Goal: Feedback & Contribution: Leave review/rating

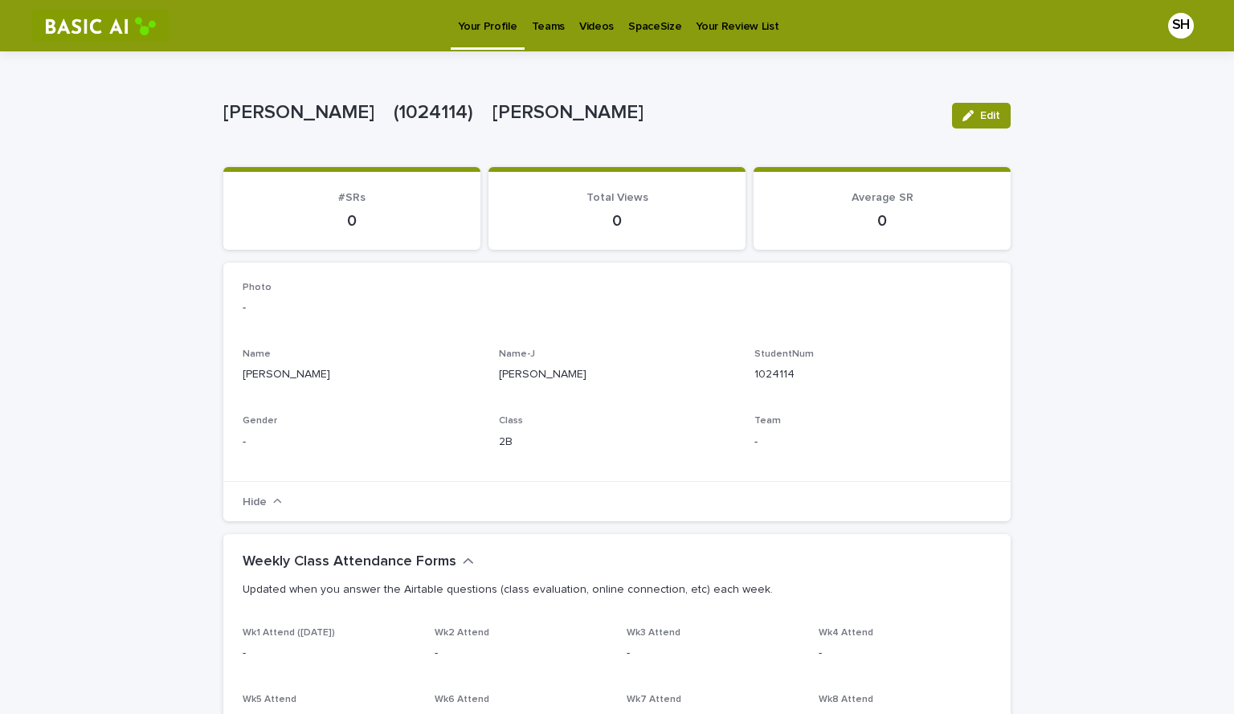
click at [594, 32] on p "Videos" at bounding box center [596, 17] width 35 height 34
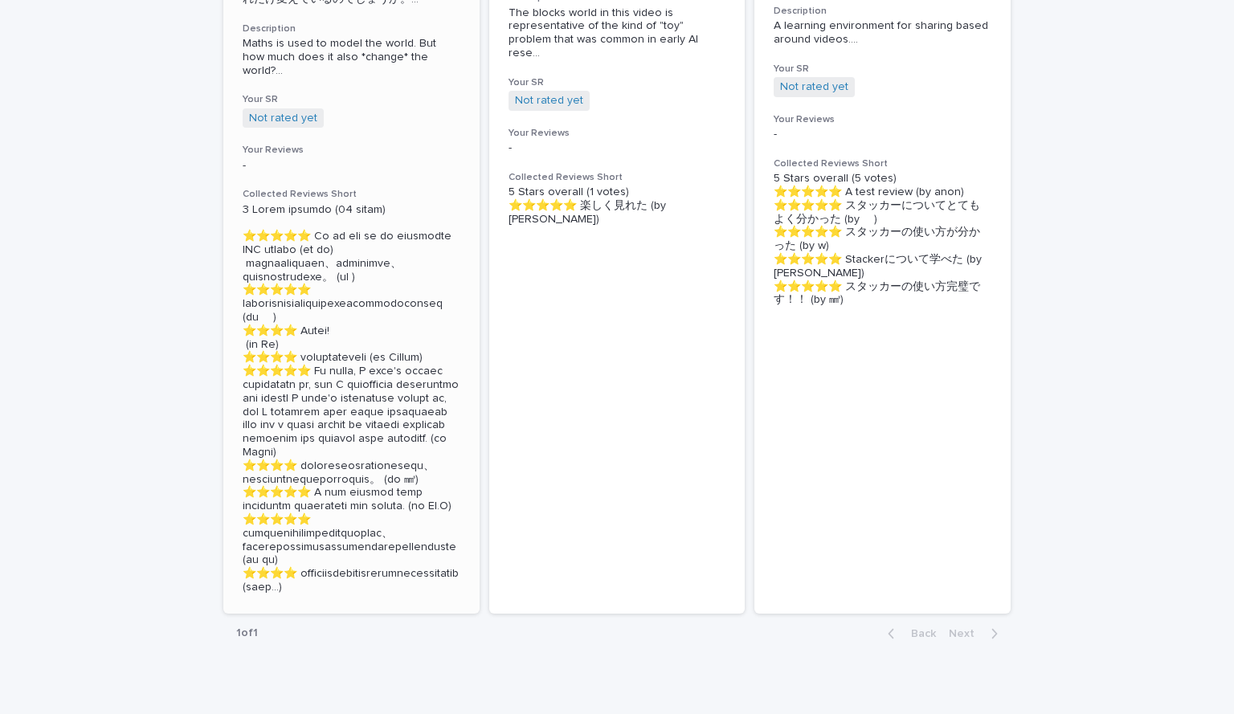
scroll to position [587, 0]
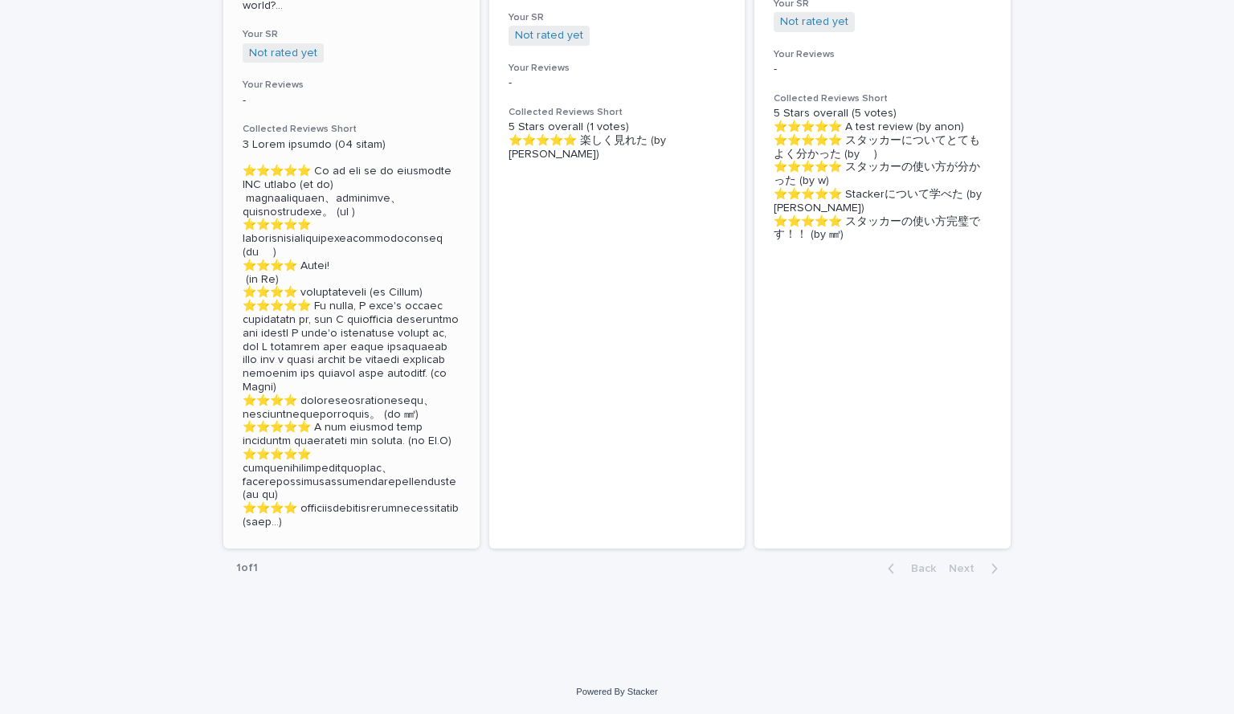
click at [305, 364] on p at bounding box center [352, 333] width 218 height 391
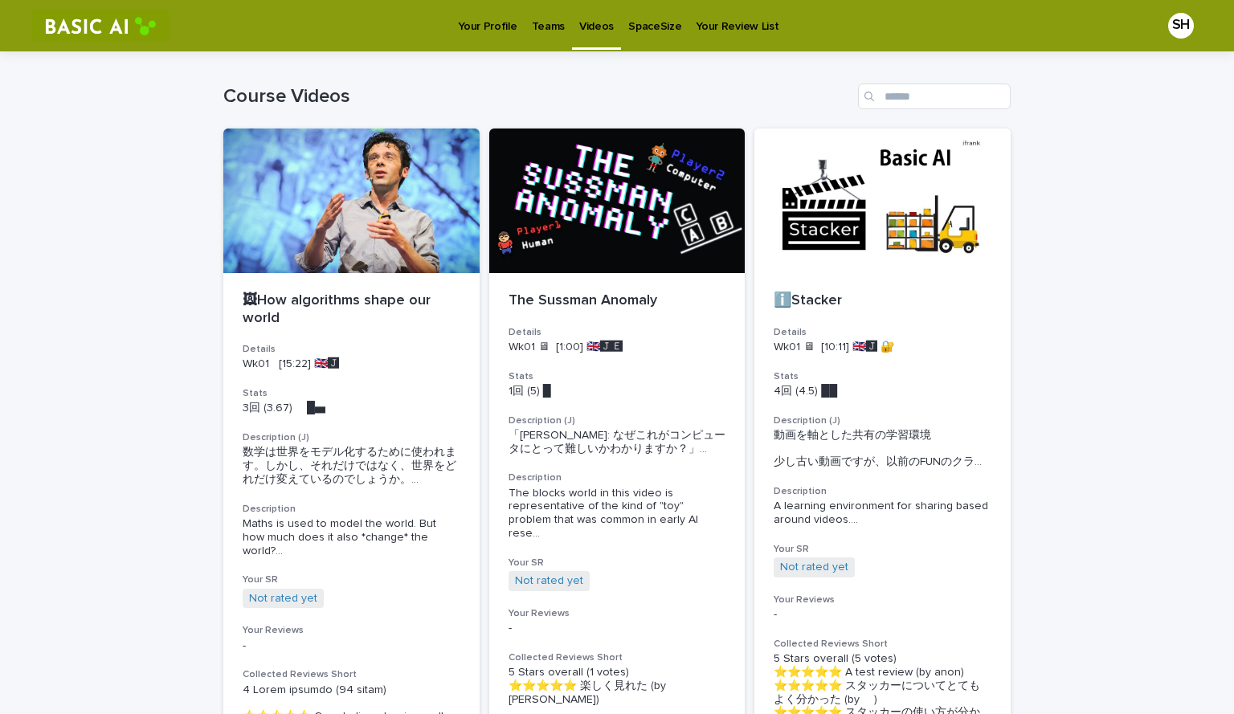
click at [506, 21] on p "Your Profile" at bounding box center [487, 17] width 59 height 34
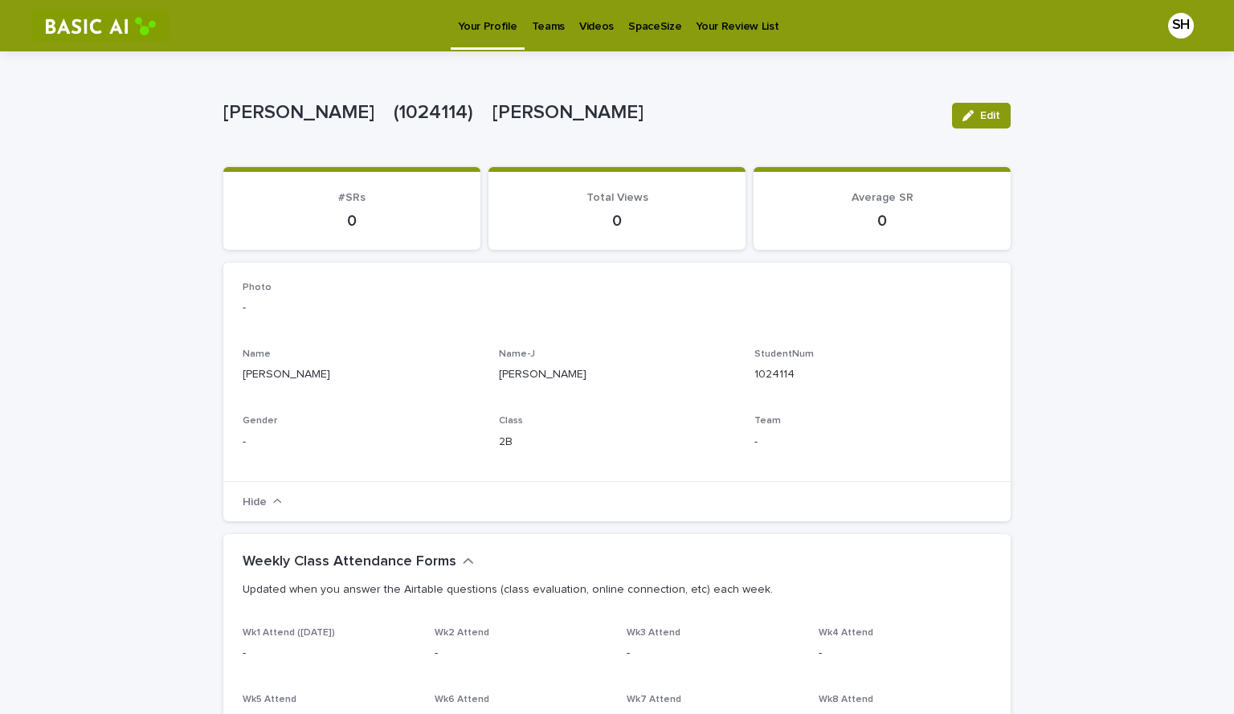
click at [352, 215] on p "0" at bounding box center [352, 220] width 219 height 19
click at [340, 199] on span "#SRs" at bounding box center [351, 197] width 27 height 11
click at [540, 29] on p "Teams" at bounding box center [548, 17] width 33 height 34
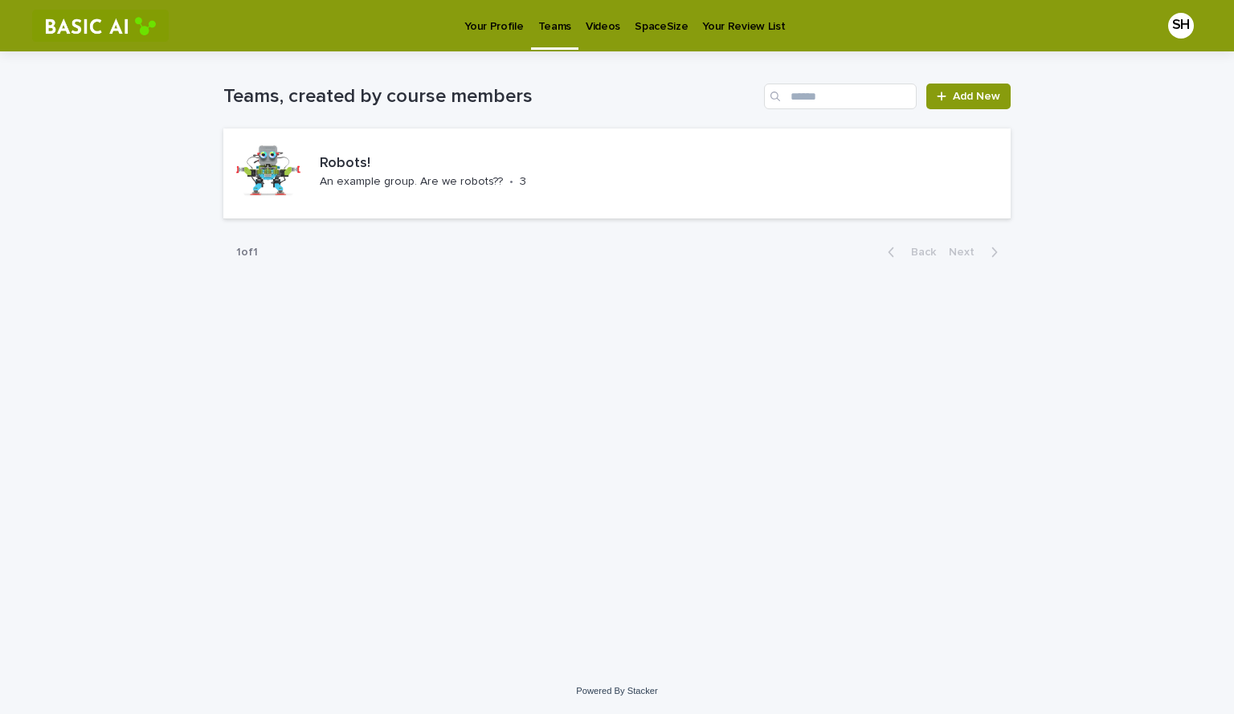
click at [604, 25] on p "Videos" at bounding box center [603, 17] width 35 height 34
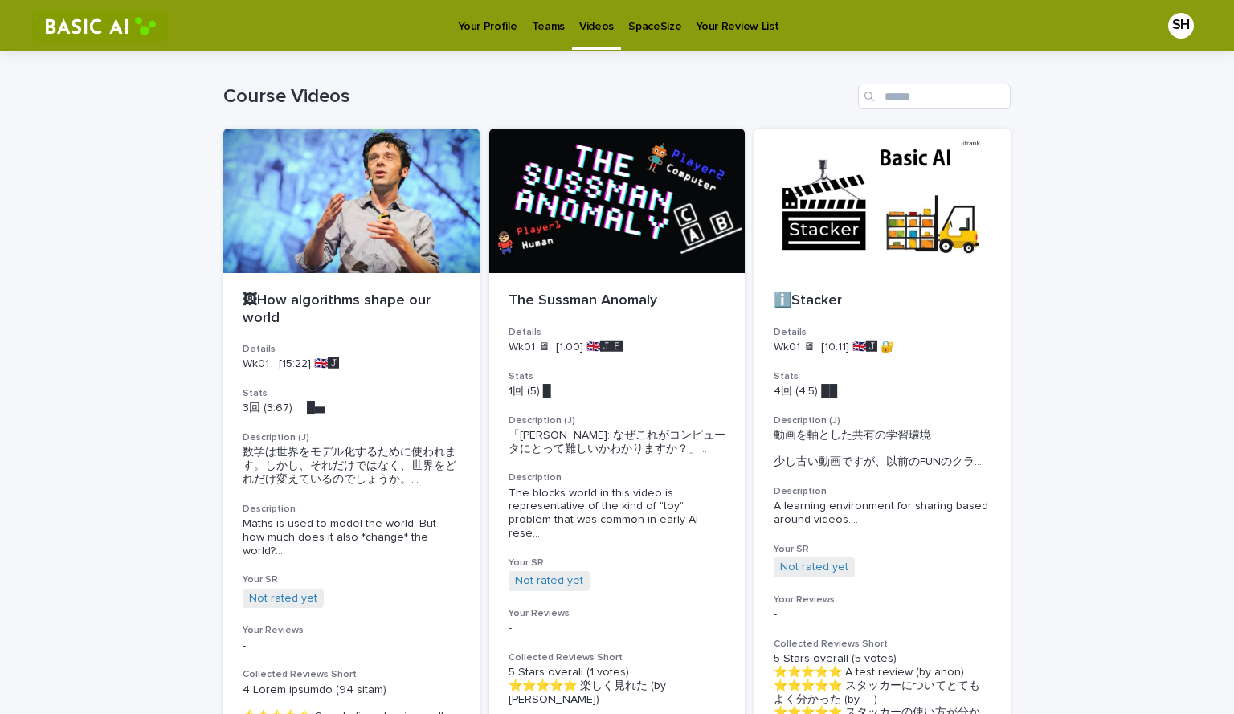
click at [645, 22] on p "SpaceSize" at bounding box center [654, 17] width 53 height 34
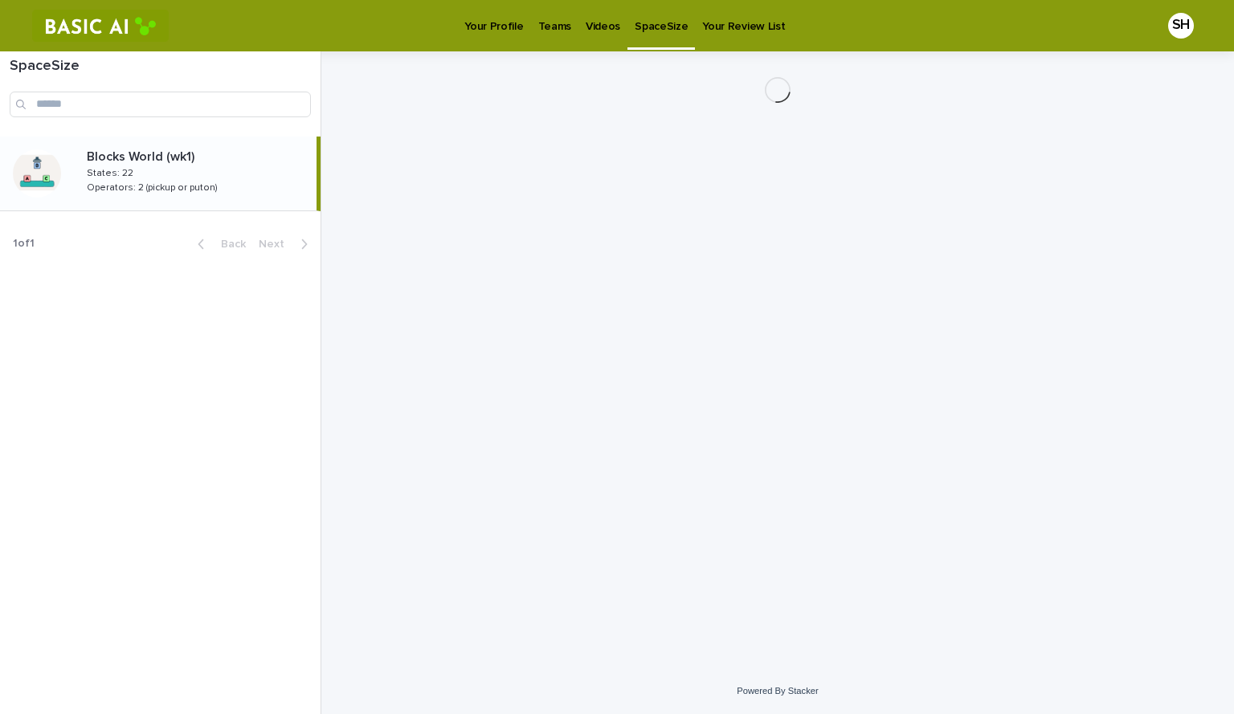
click at [718, 26] on p "Your Review List" at bounding box center [743, 17] width 83 height 34
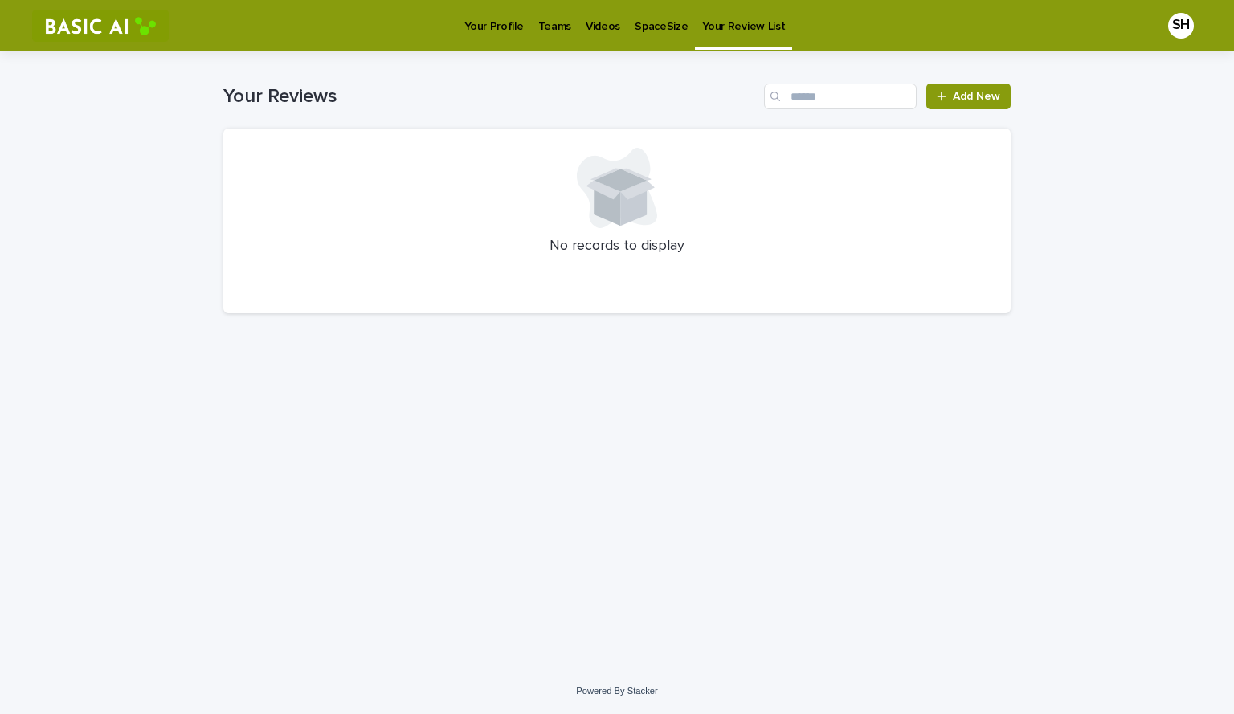
click at [592, 31] on p "Videos" at bounding box center [603, 17] width 35 height 34
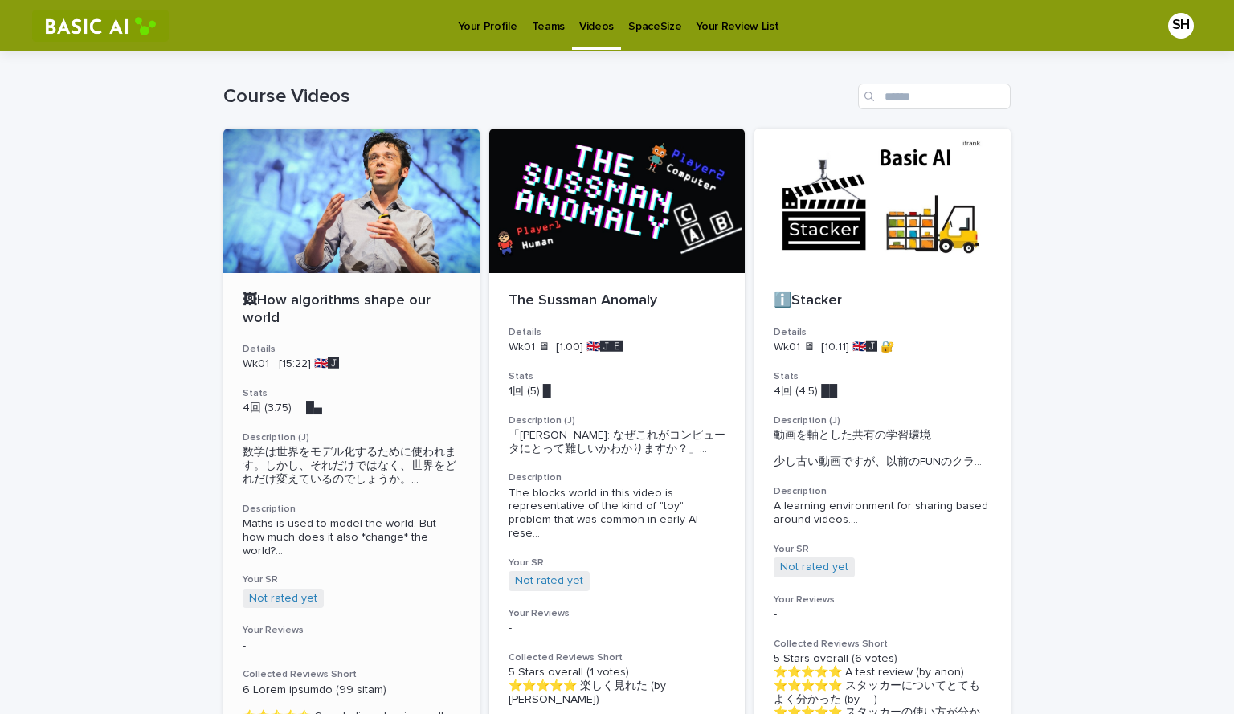
click at [344, 224] on div at bounding box center [351, 201] width 256 height 145
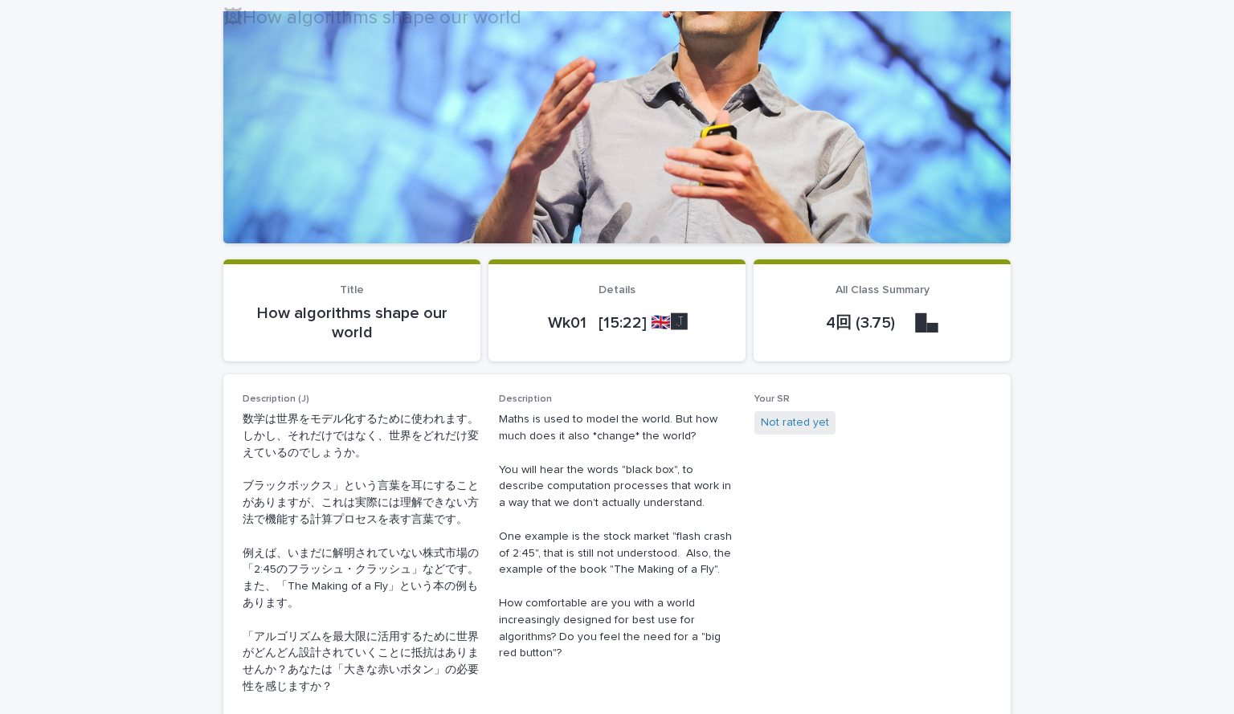
scroll to position [241, 0]
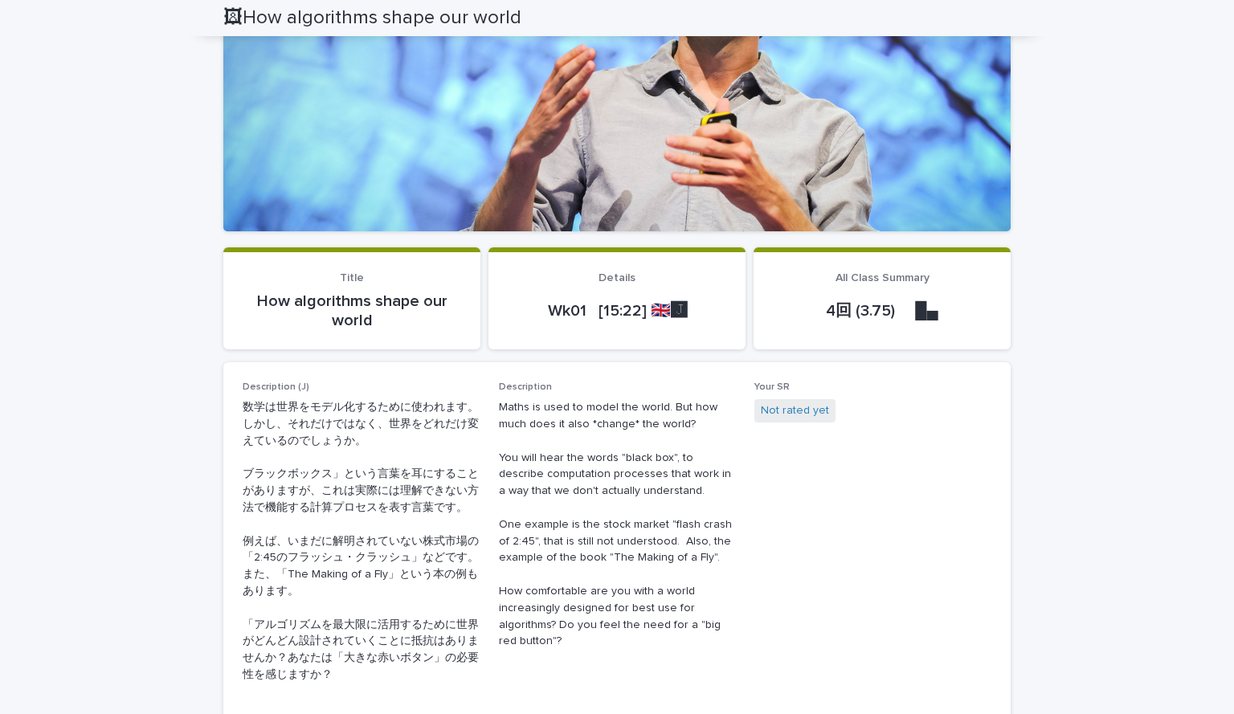
click at [543, 131] on div at bounding box center [616, 70] width 787 height 321
click at [687, 119] on div at bounding box center [616, 70] width 787 height 321
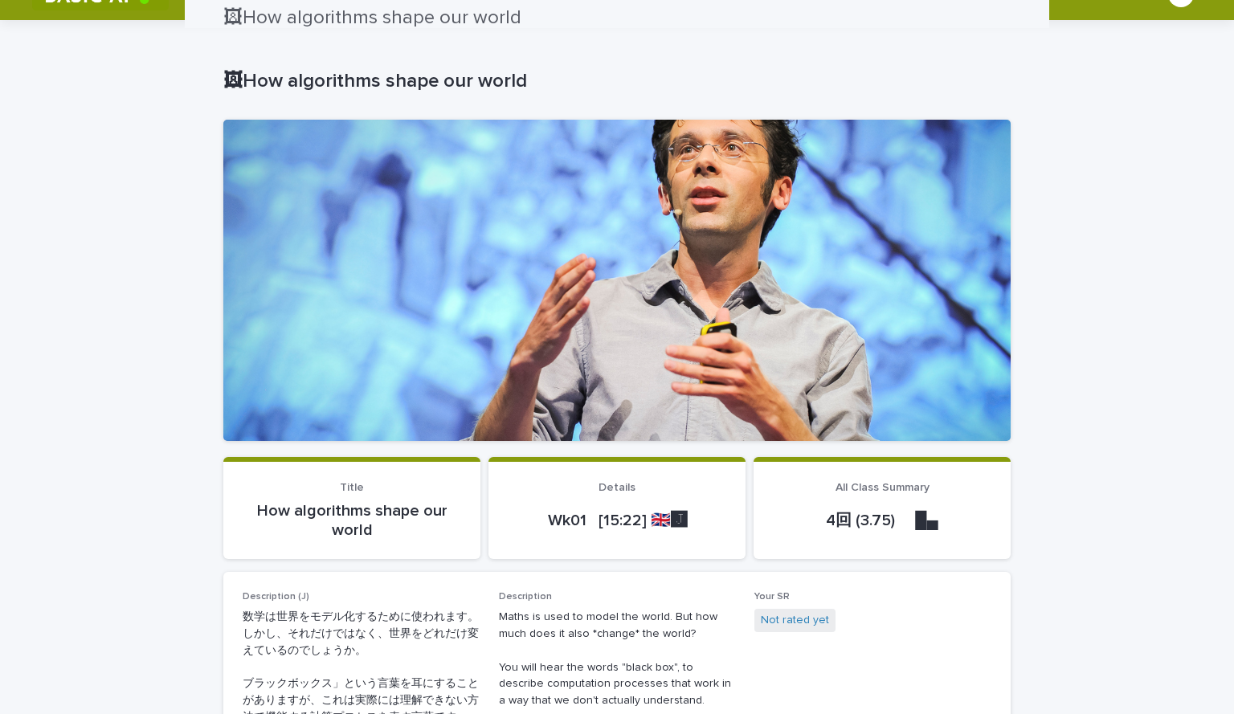
scroll to position [0, 0]
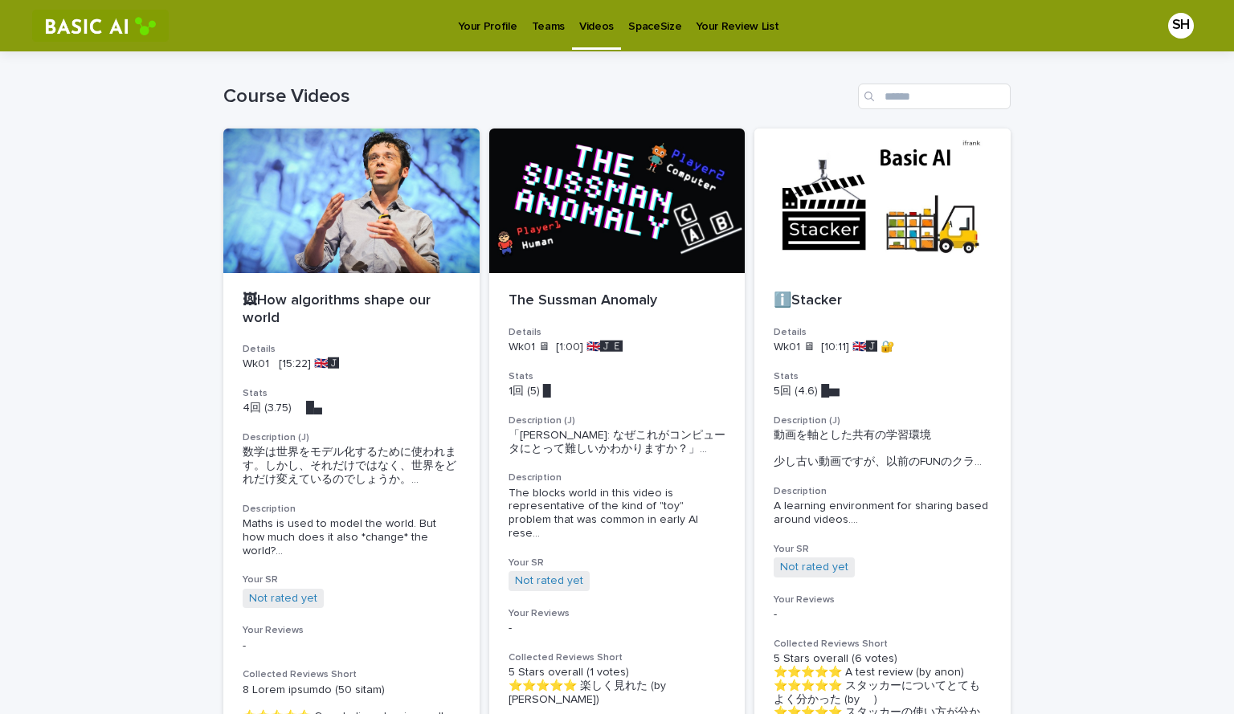
click at [475, 39] on link "Your Profile" at bounding box center [487, 25] width 73 height 50
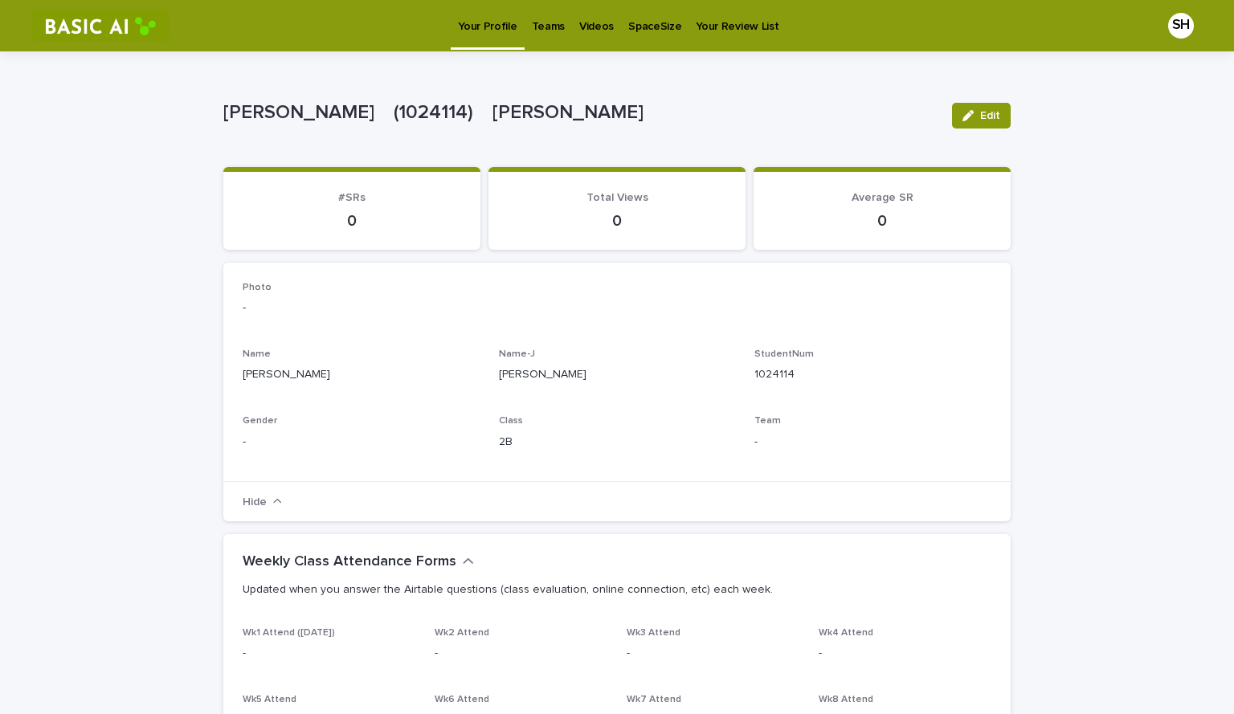
click at [588, 35] on link "Videos" at bounding box center [596, 25] width 49 height 50
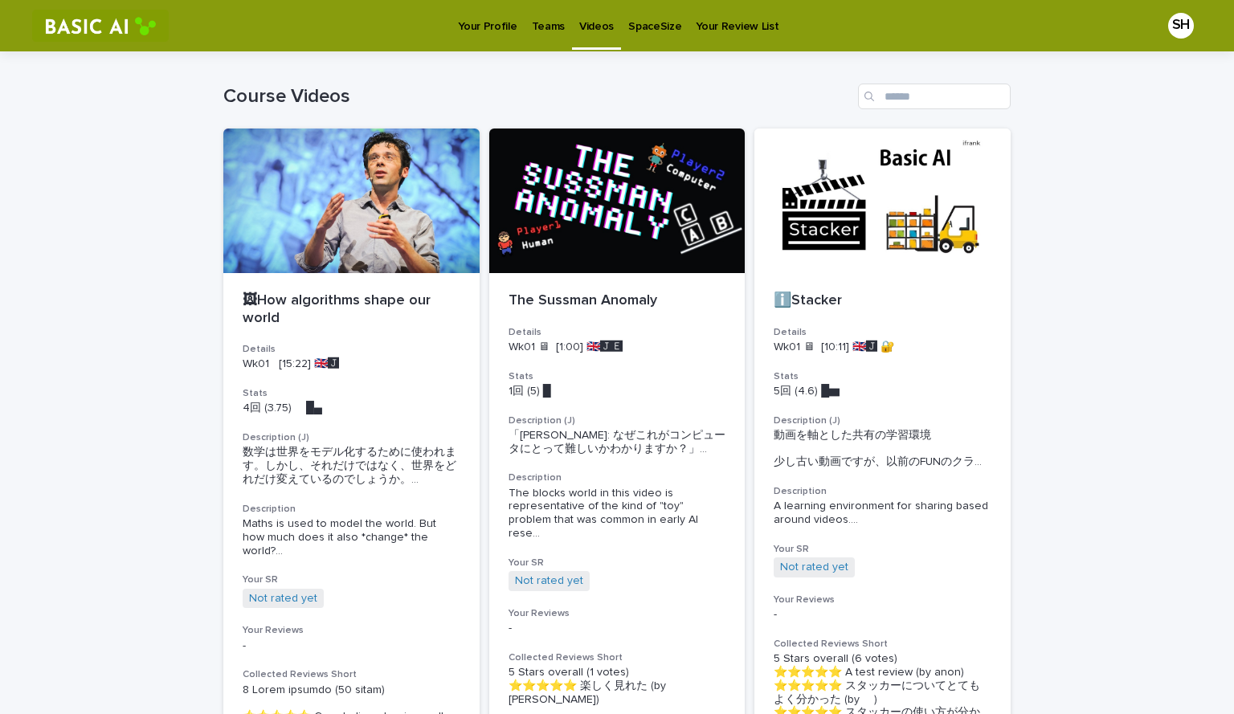
click at [464, 35] on link "Your Profile" at bounding box center [487, 25] width 73 height 50
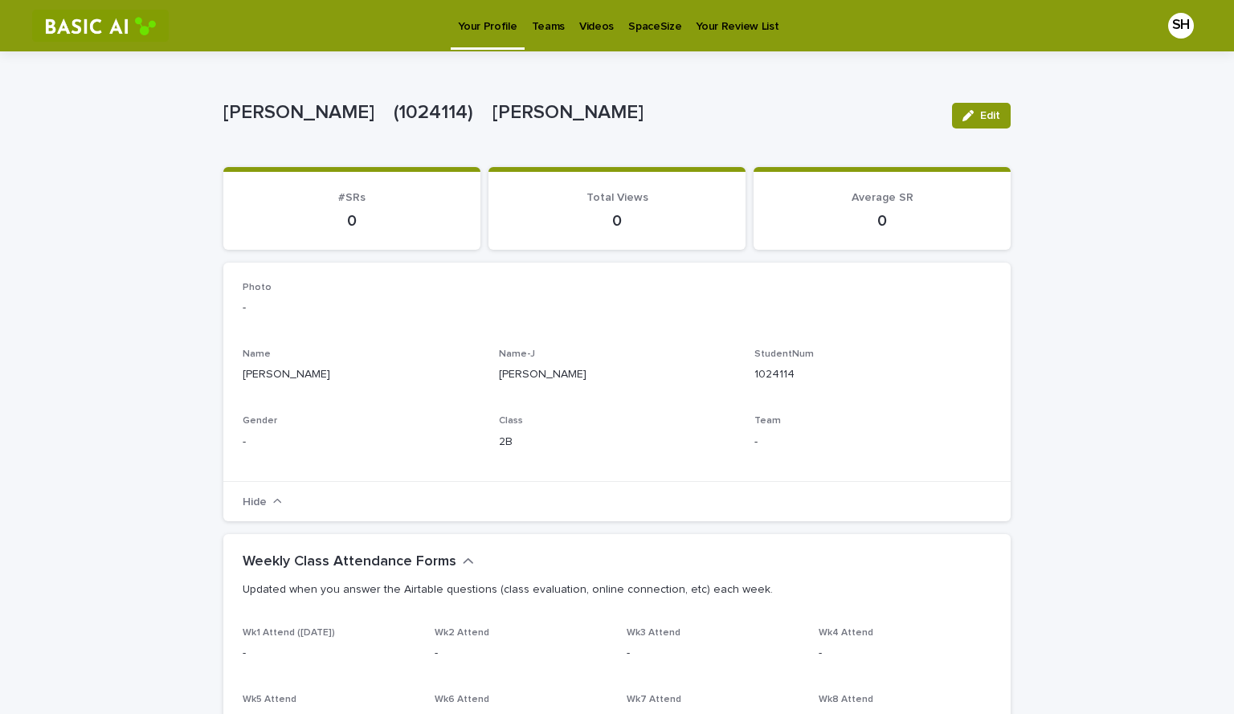
click at [586, 18] on p "Videos" at bounding box center [596, 17] width 35 height 34
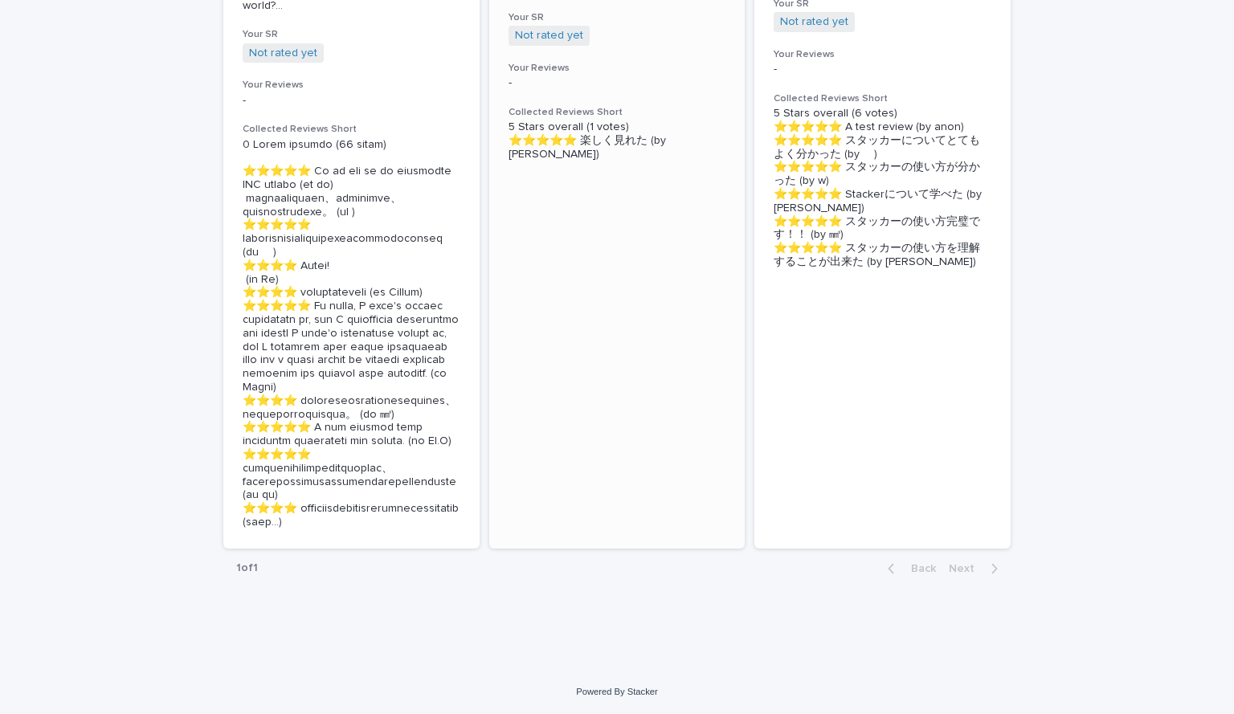
scroll to position [24, 0]
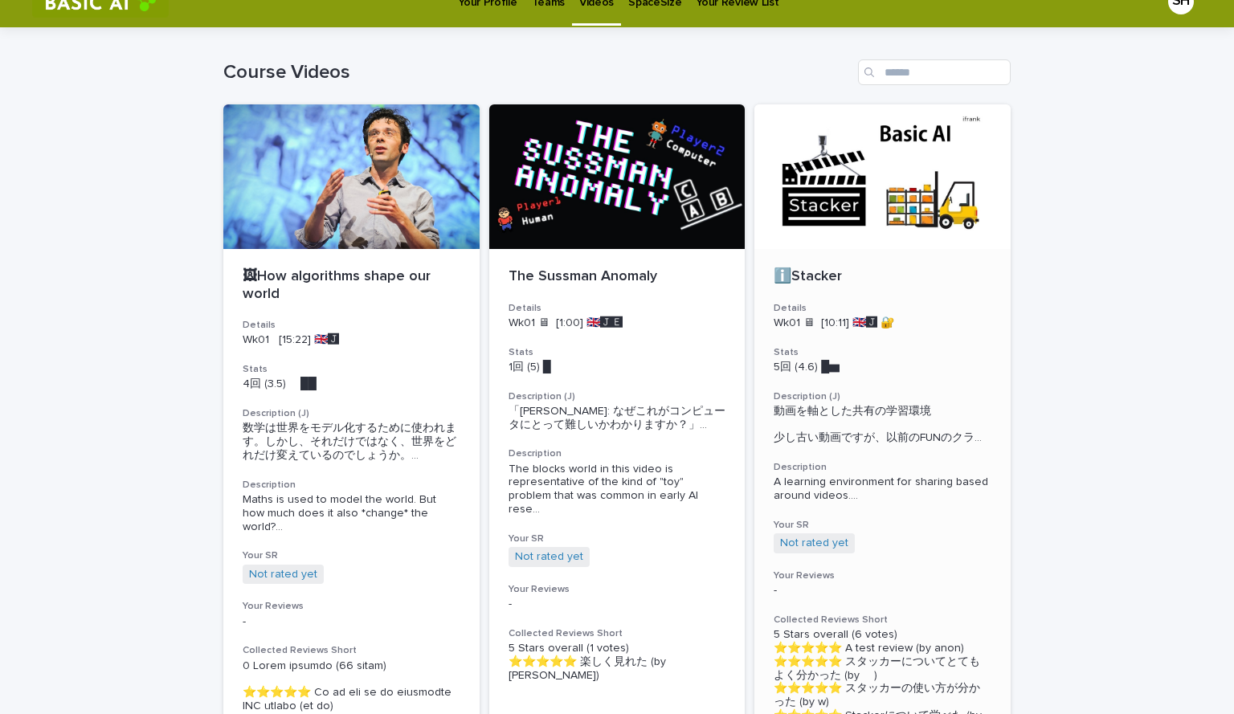
click at [815, 274] on p "ℹ️Stacker" at bounding box center [883, 277] width 218 height 18
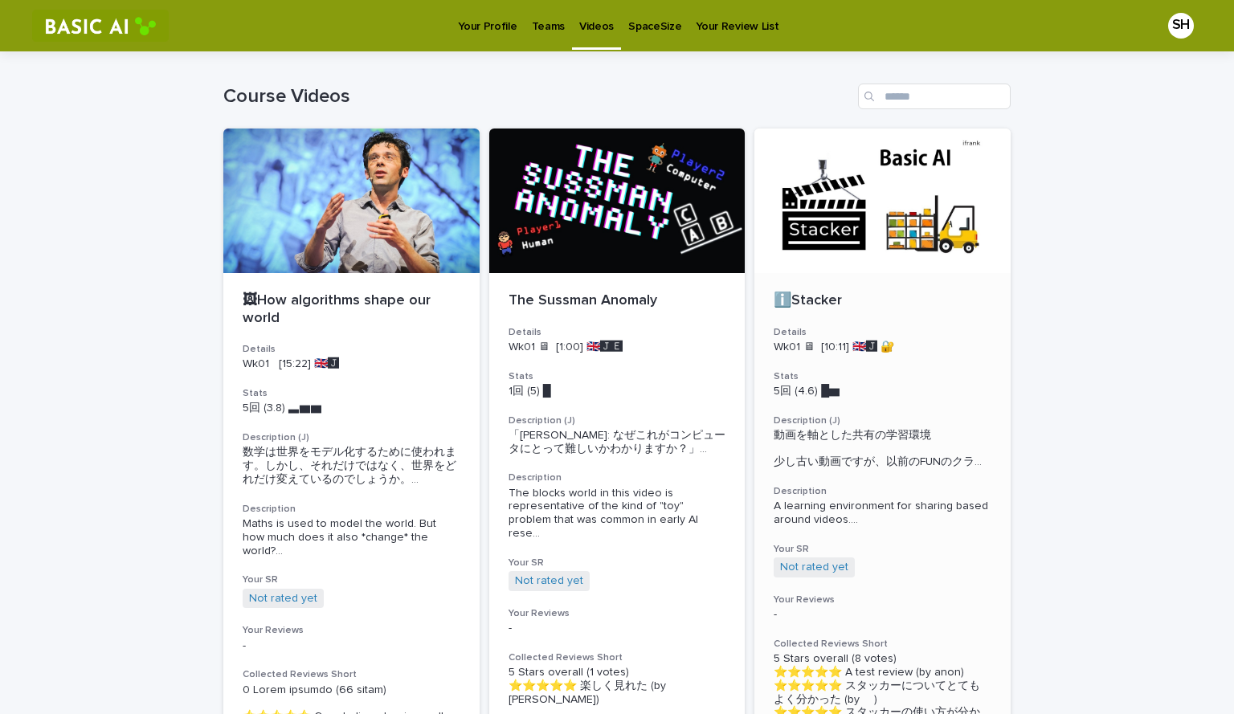
click at [779, 297] on p "ℹ️Stacker" at bounding box center [883, 301] width 218 height 18
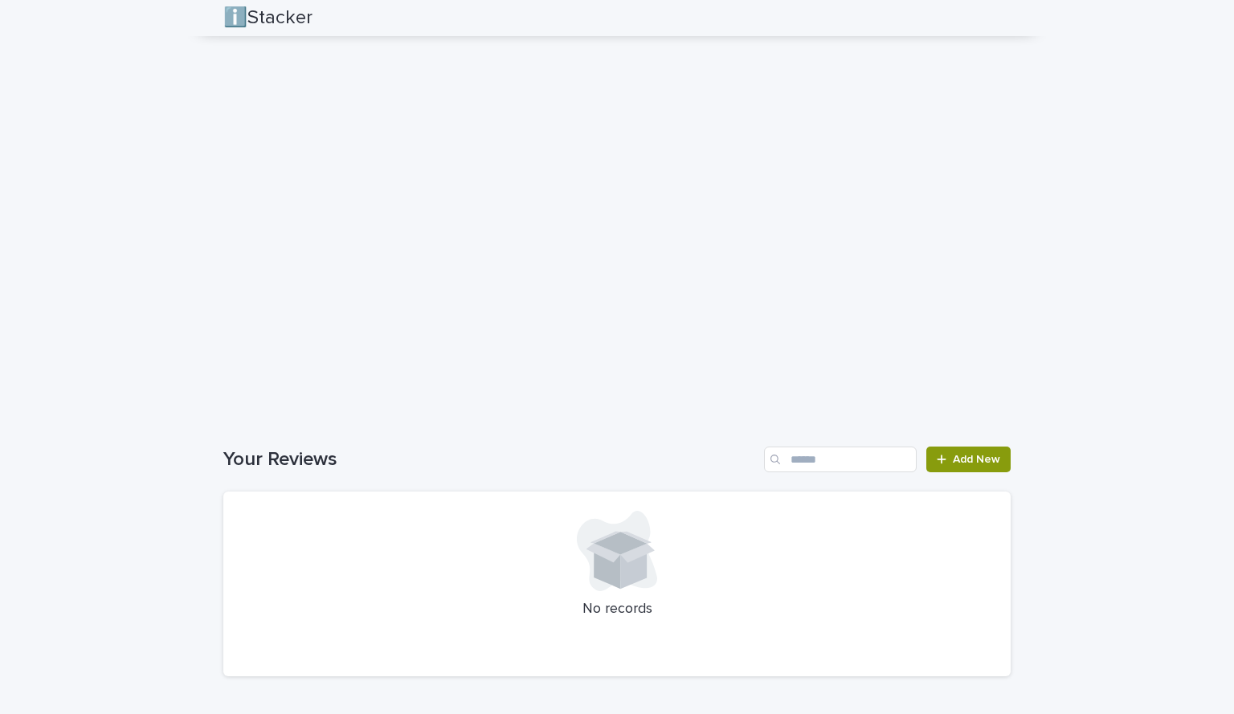
scroll to position [1455, 0]
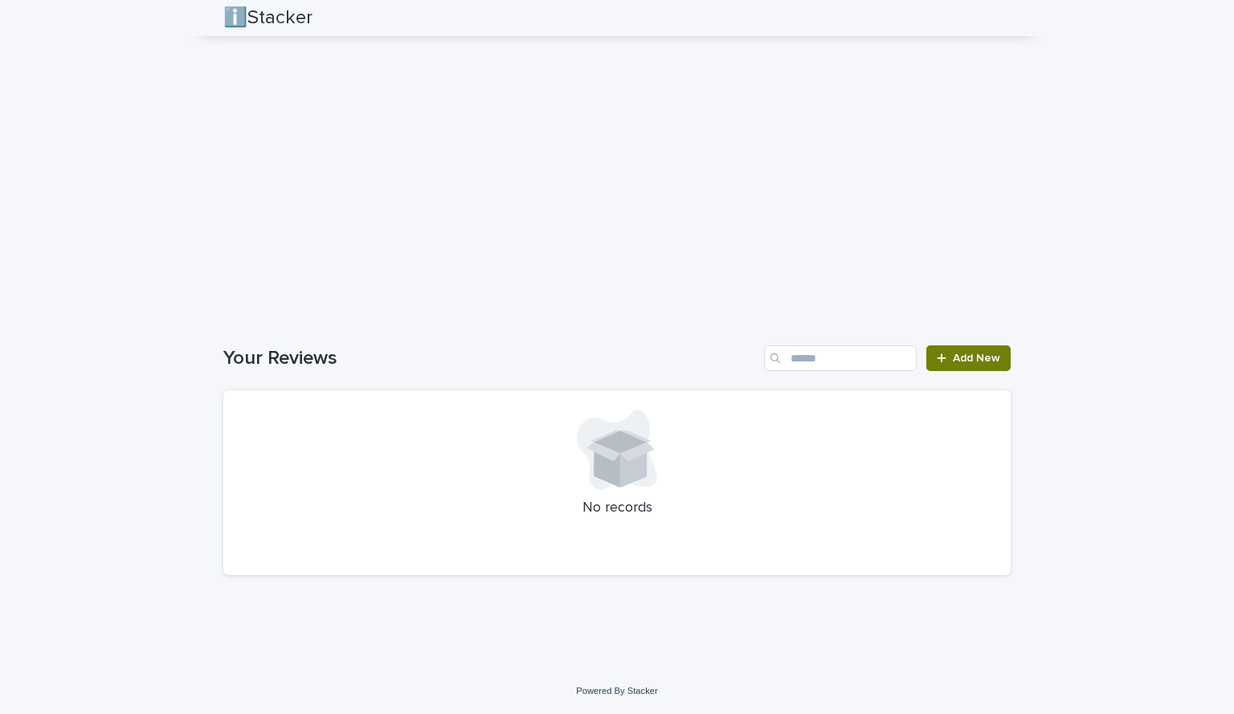
click at [971, 359] on span "Add New" at bounding box center [976, 358] width 47 height 11
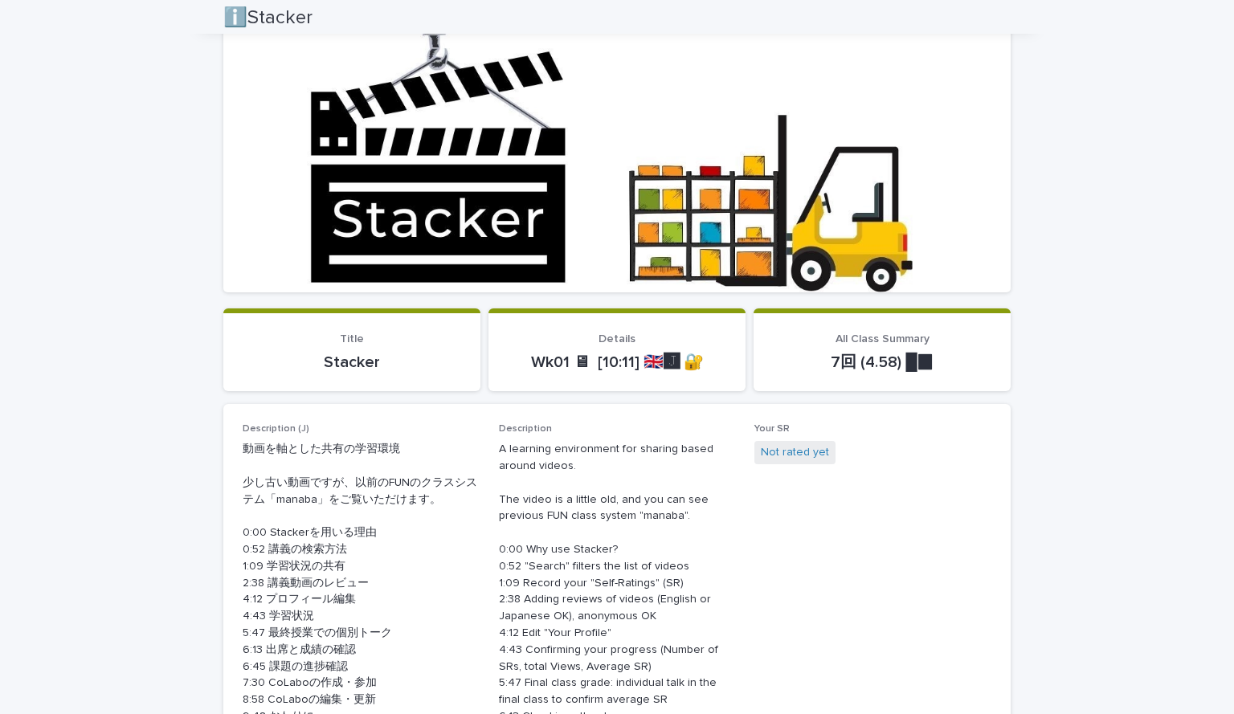
scroll to position [80, 0]
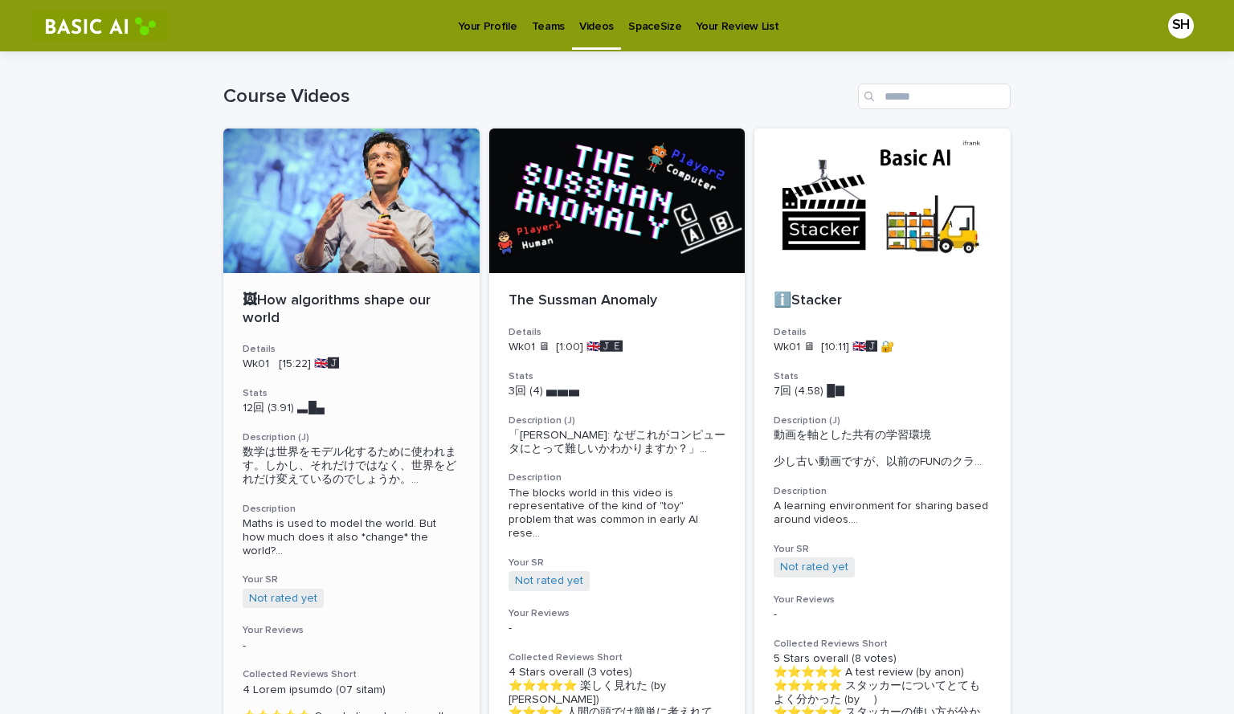
click at [382, 213] on div at bounding box center [351, 201] width 256 height 145
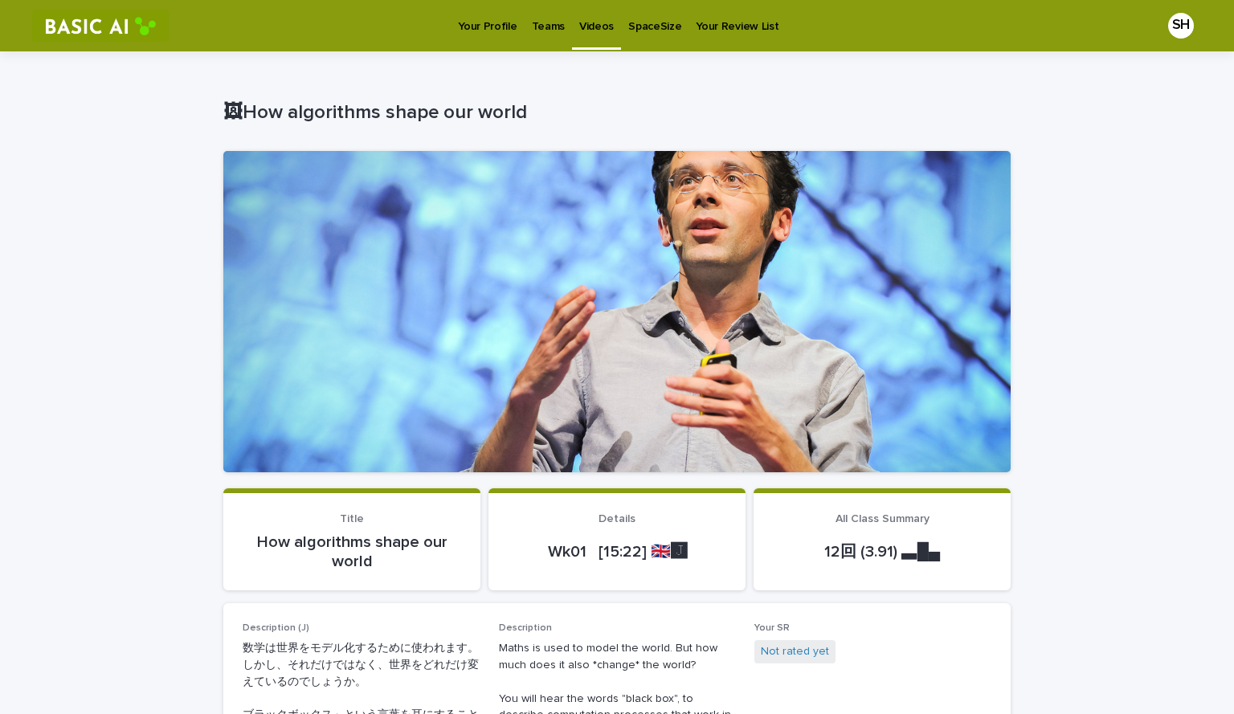
click at [458, 408] on div at bounding box center [616, 311] width 787 height 321
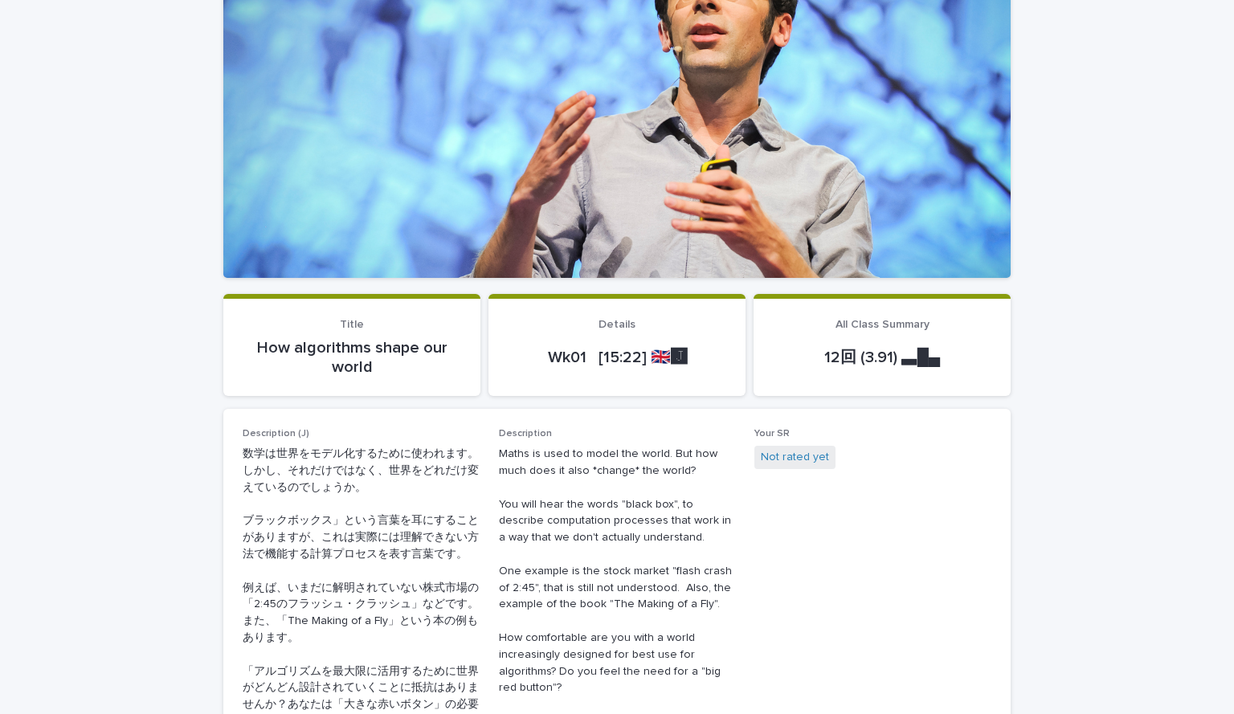
scroll to position [402, 0]
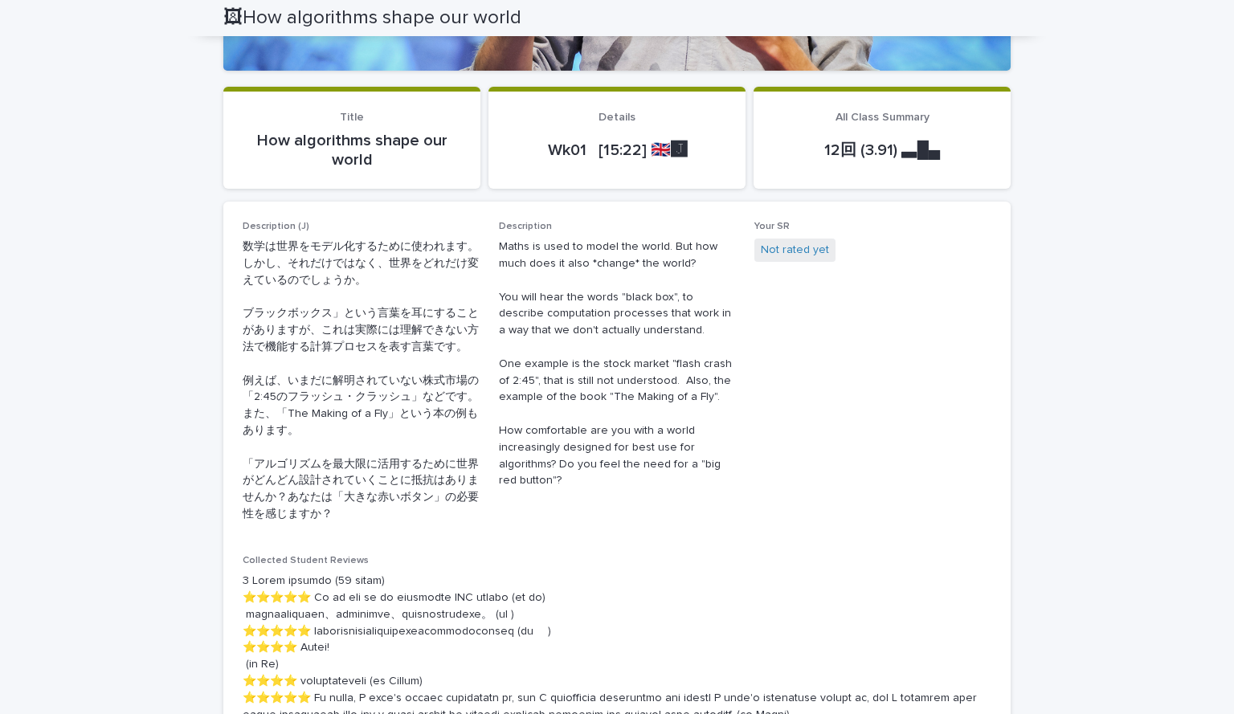
click at [370, 148] on p "How algorithms shape our world" at bounding box center [352, 150] width 219 height 39
click at [642, 155] on p "Wk01 [15:22] 🇬🇧🅹️" at bounding box center [617, 150] width 219 height 19
click at [832, 150] on p "12回 (3.91) ▃█▄" at bounding box center [882, 150] width 219 height 19
click at [783, 257] on link "Not rated yet" at bounding box center [795, 250] width 68 height 17
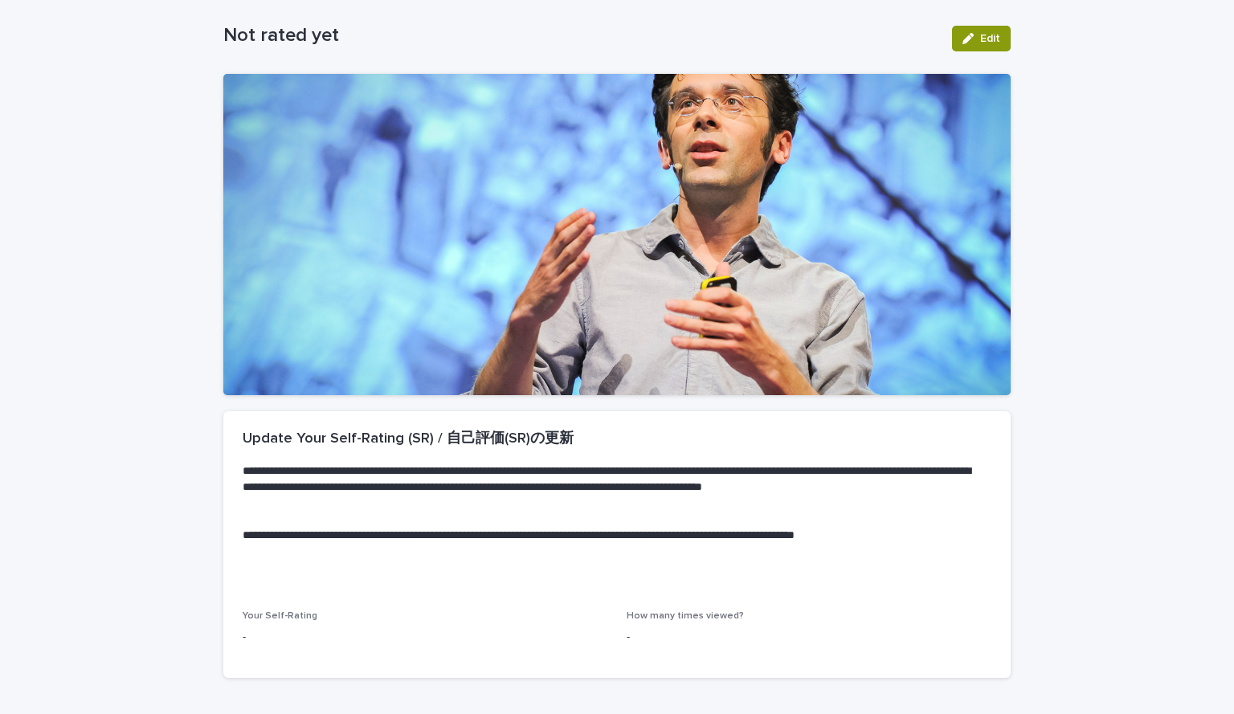
scroll to position [179, 0]
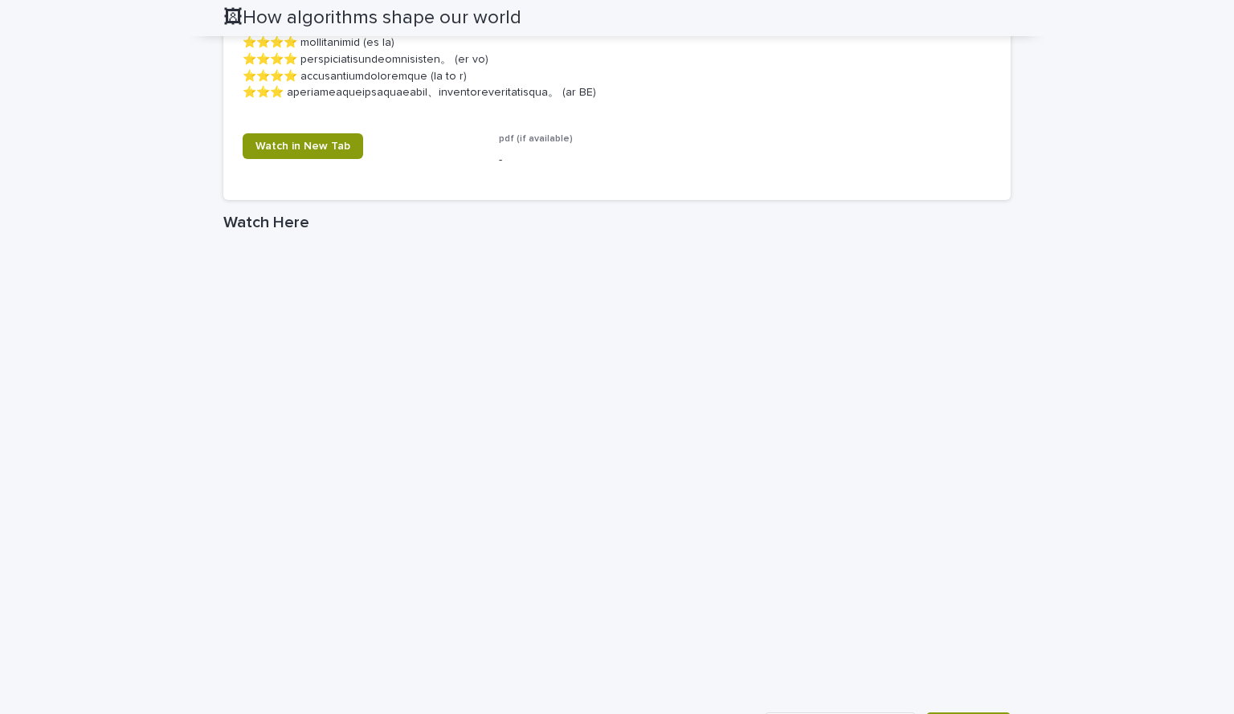
scroll to position [1366, 0]
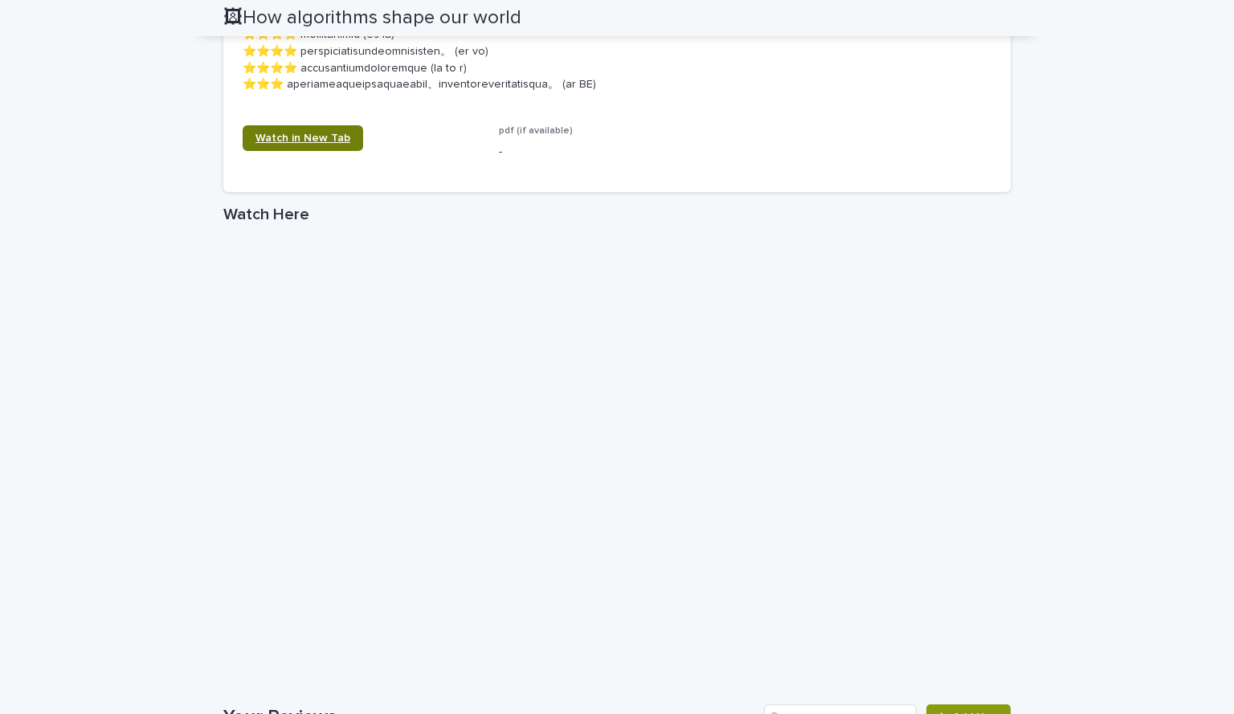
click at [330, 144] on span "Watch in New Tab" at bounding box center [303, 138] width 95 height 11
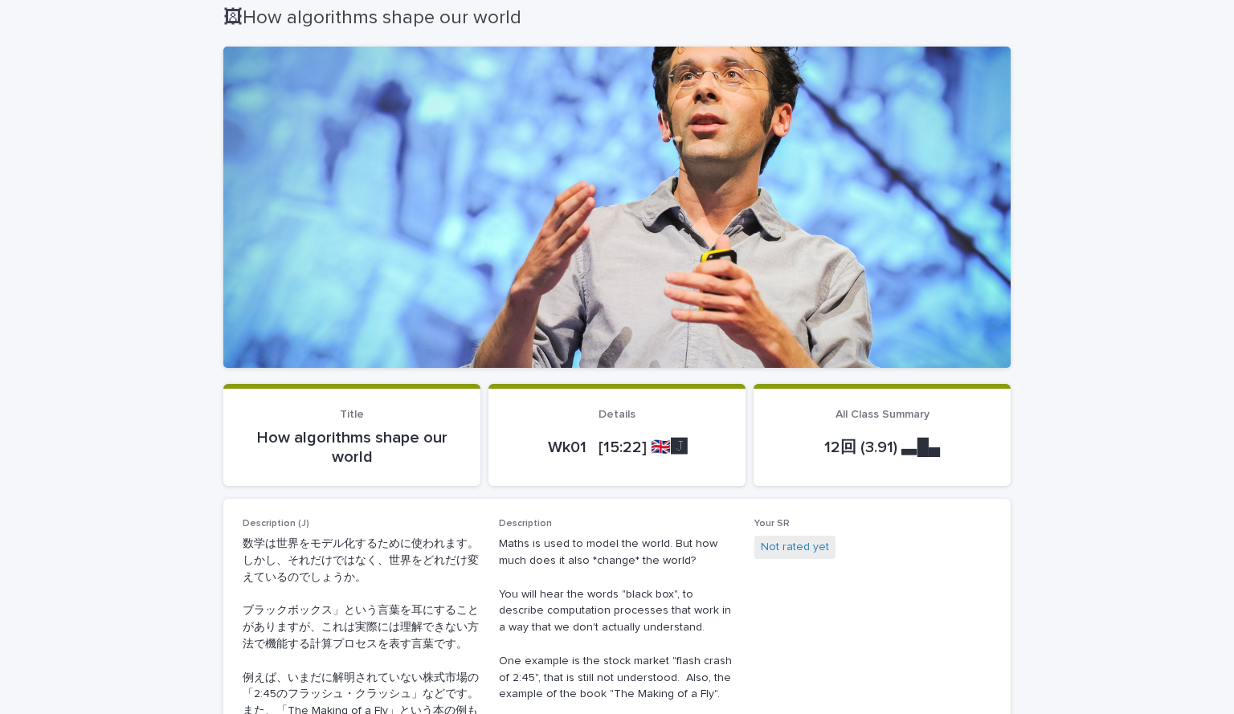
scroll to position [0, 0]
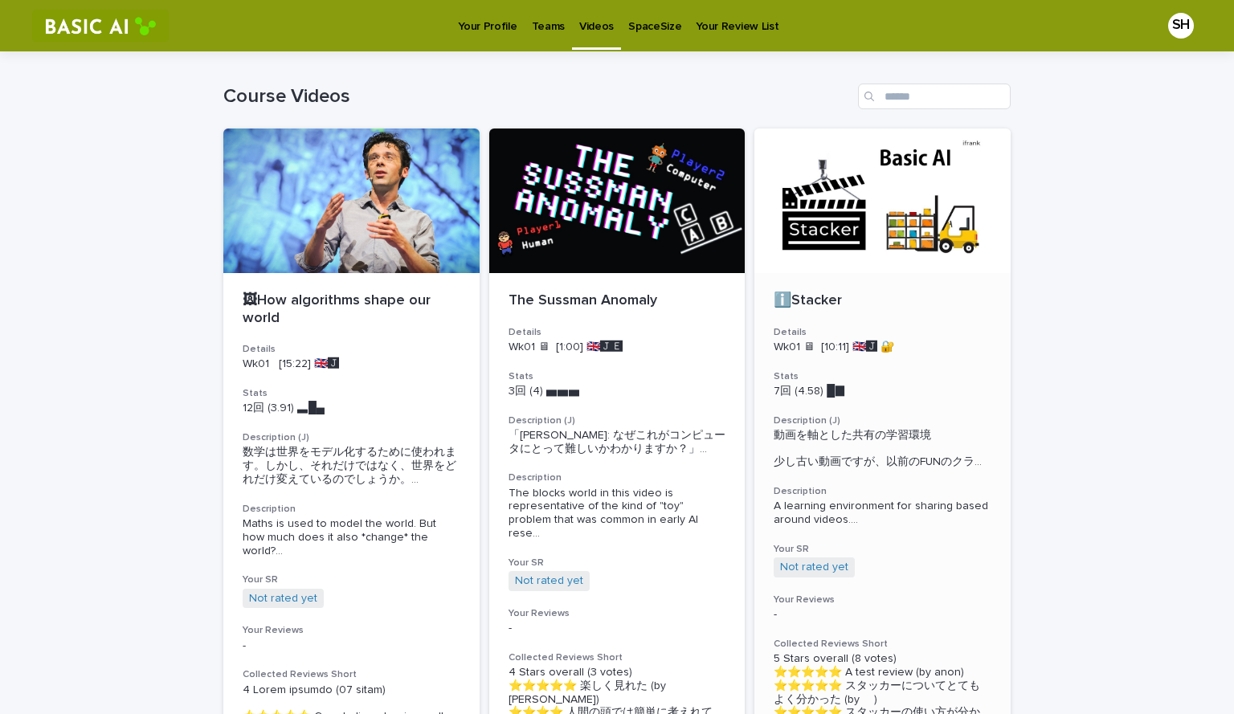
click at [877, 227] on div at bounding box center [882, 201] width 256 height 145
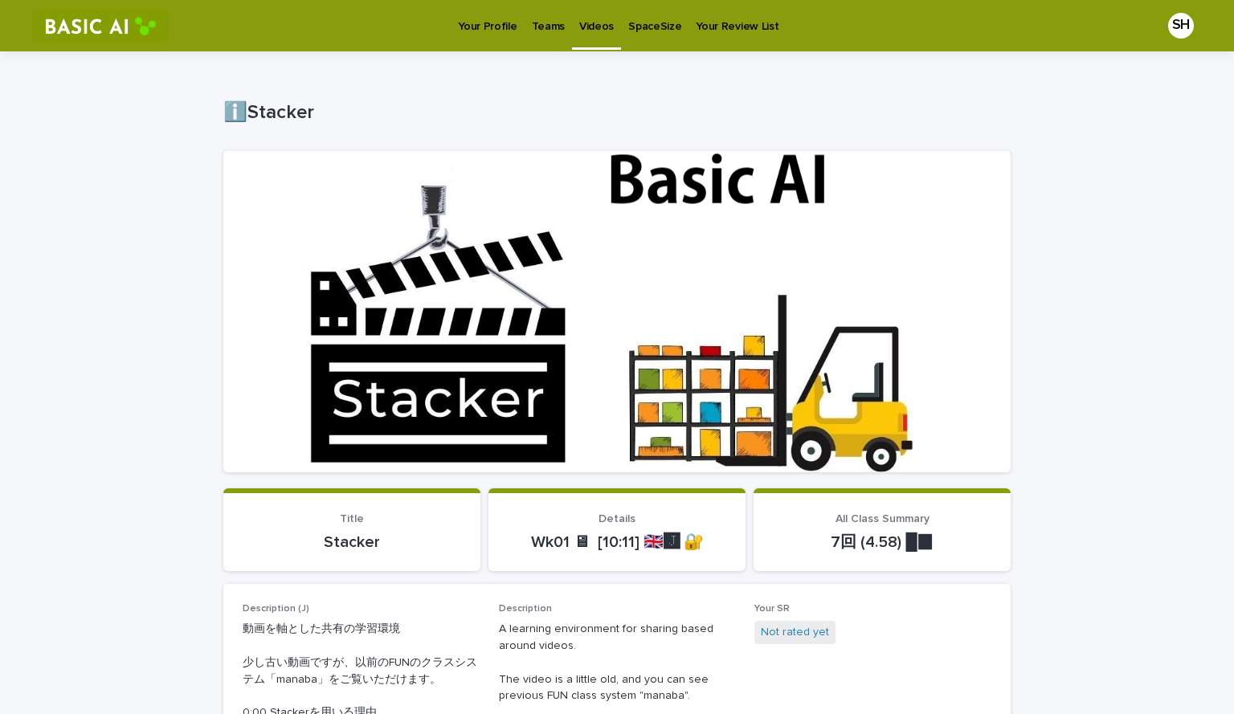
click at [808, 378] on div at bounding box center [616, 311] width 787 height 321
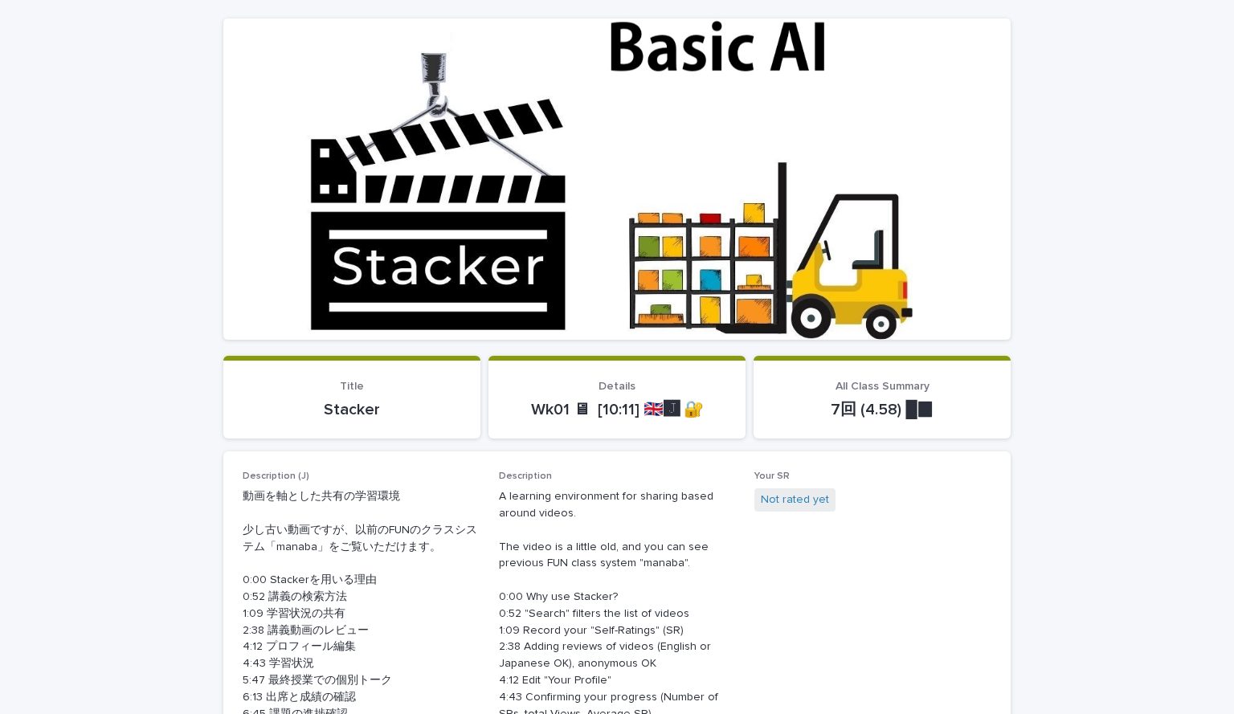
scroll to position [321, 0]
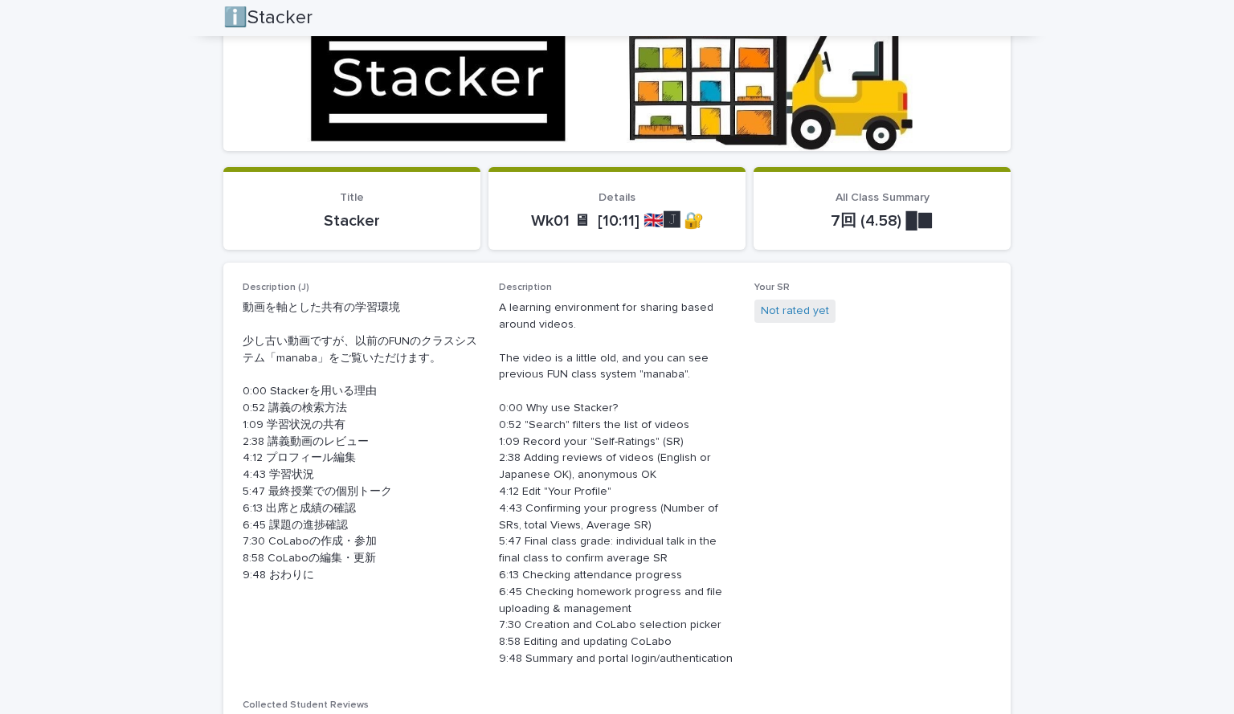
click at [640, 200] on p "Details" at bounding box center [617, 198] width 219 height 14
click at [670, 226] on p "Wk01 🖥 [10:11] 🇬🇧🅹️ 🔐" at bounding box center [617, 220] width 219 height 19
click at [688, 221] on p "Wk01 🖥 [10:11] 🇬🇧🅹️ 🔐" at bounding box center [617, 220] width 219 height 19
click at [903, 226] on p "7回 (4.58) █▉" at bounding box center [882, 220] width 219 height 19
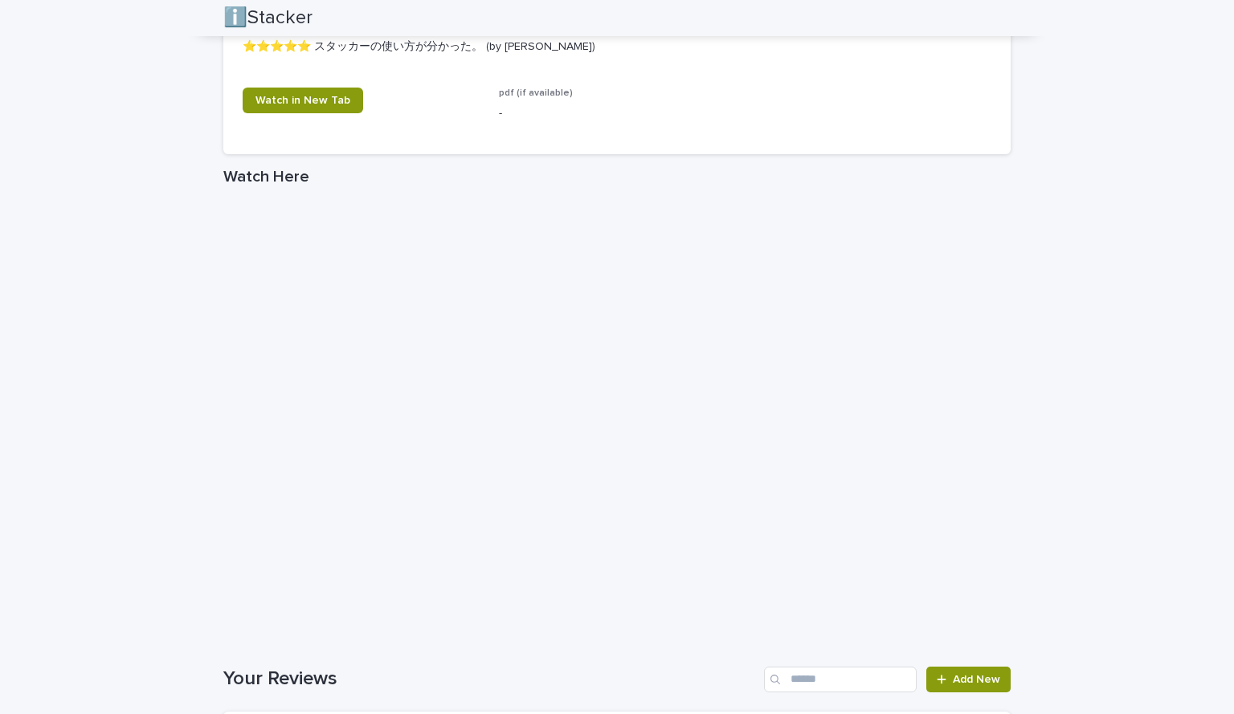
scroll to position [1184, 0]
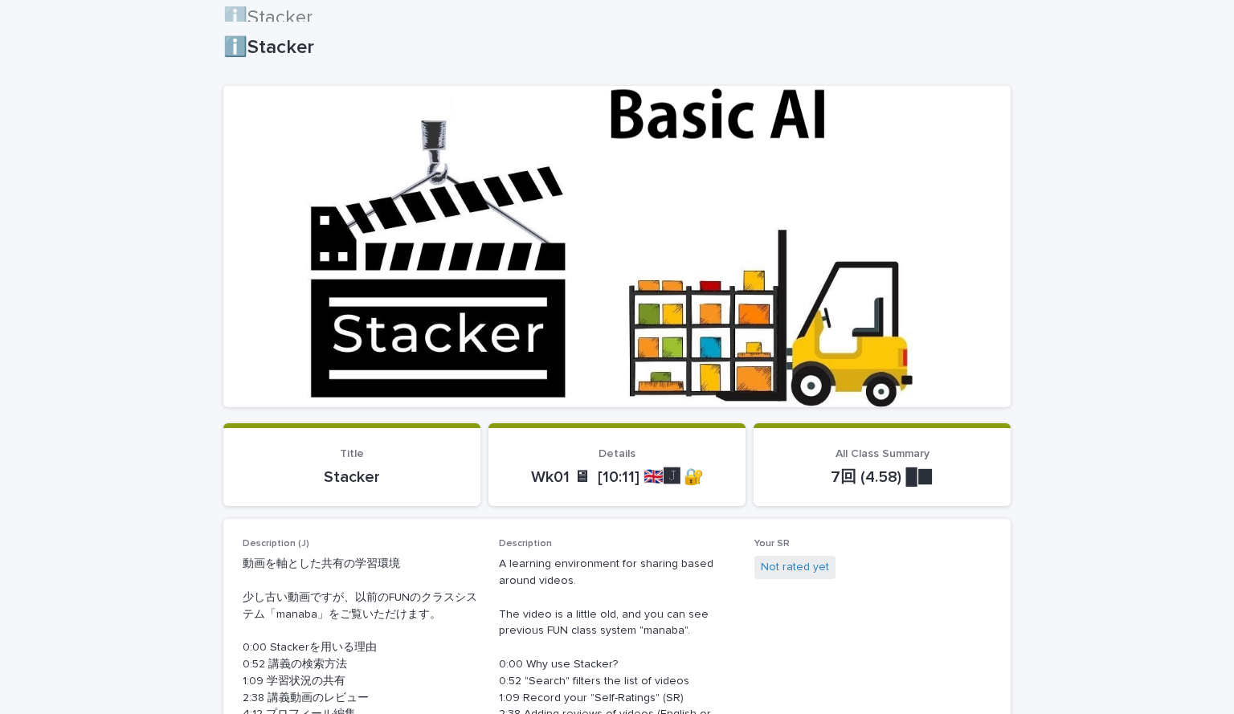
scroll to position [59, 0]
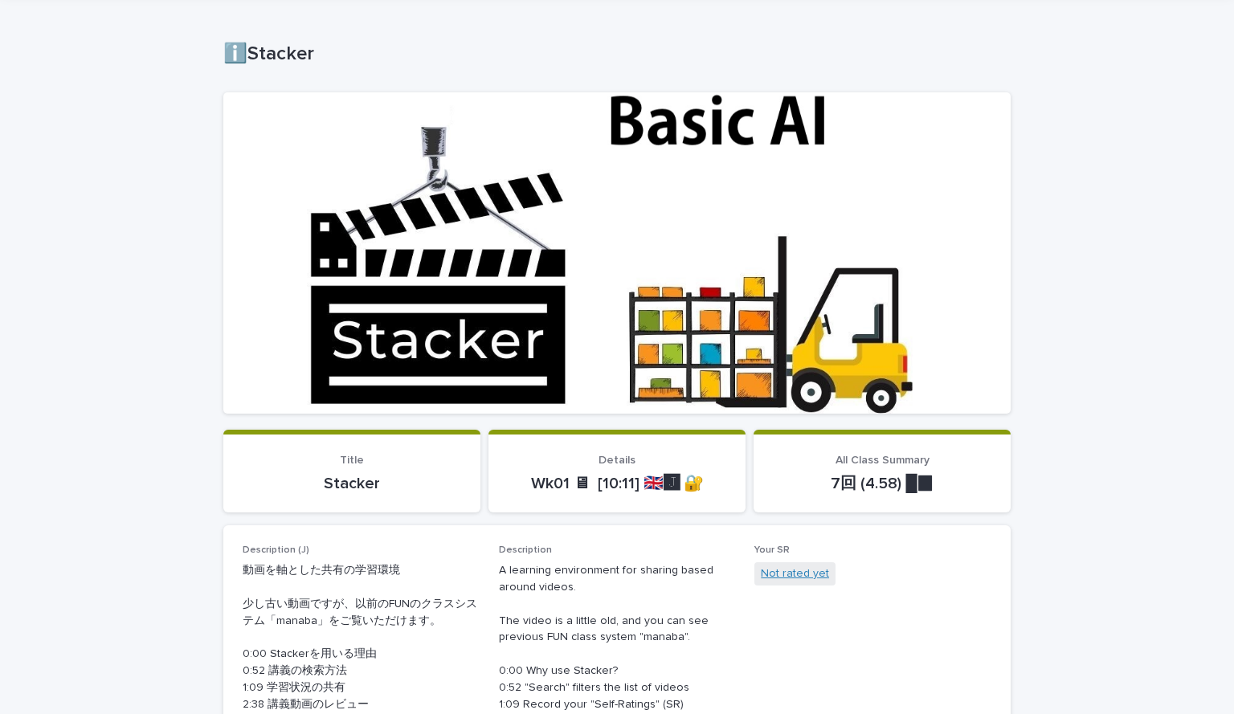
click at [789, 574] on link "Not rated yet" at bounding box center [795, 574] width 68 height 17
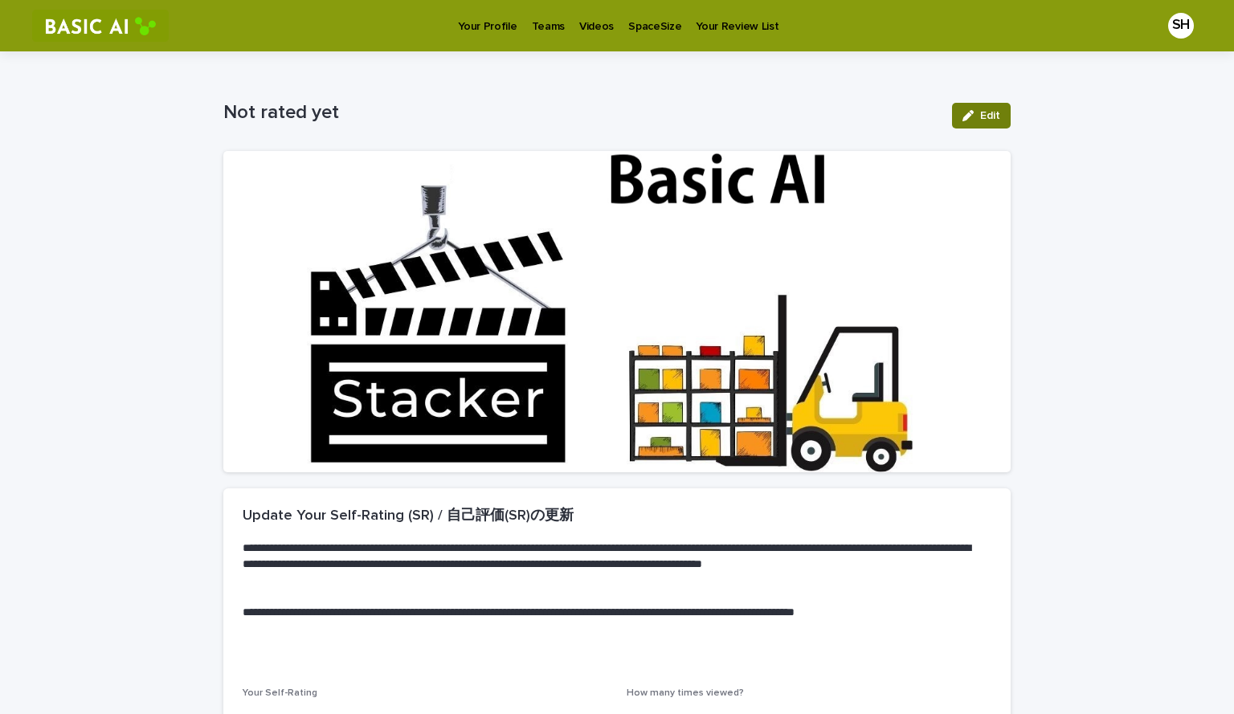
click at [963, 111] on icon "button" at bounding box center [968, 115] width 11 height 11
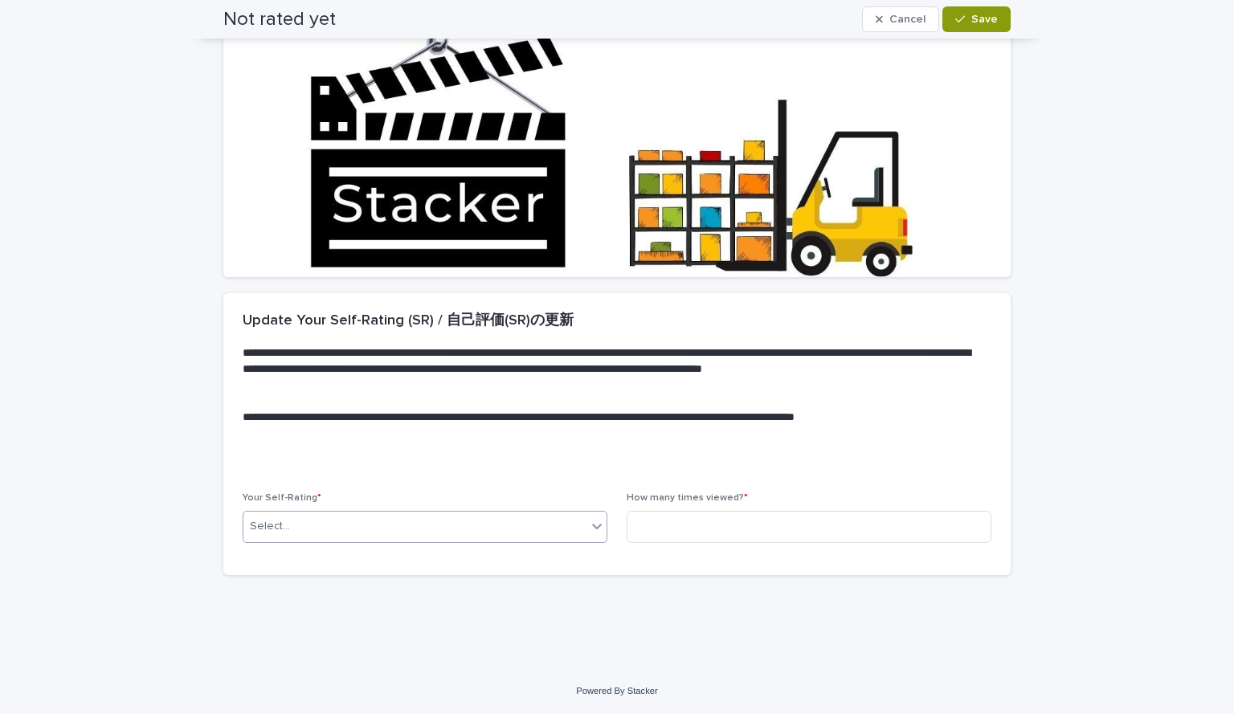
click at [419, 535] on div "Select..." at bounding box center [414, 526] width 343 height 27
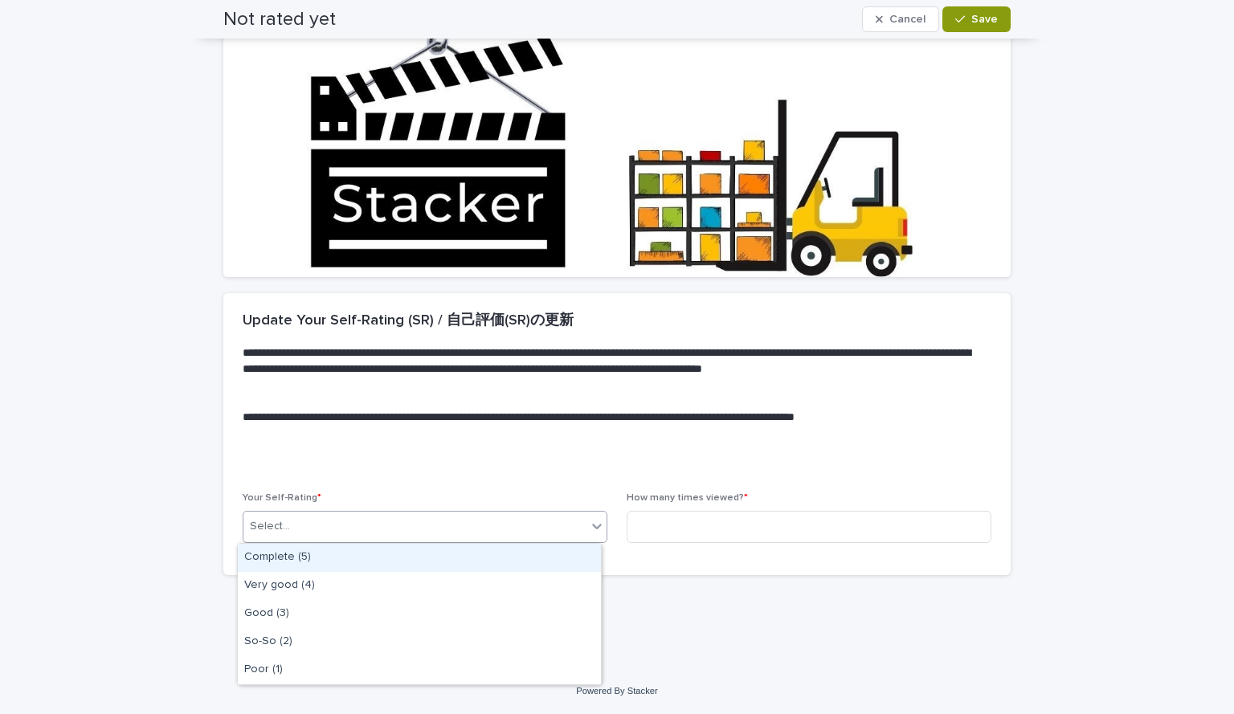
drag, startPoint x: 349, startPoint y: 572, endPoint x: 351, endPoint y: 564, distance: 8.4
click at [351, 564] on div "Complete (5)" at bounding box center [419, 558] width 363 height 28
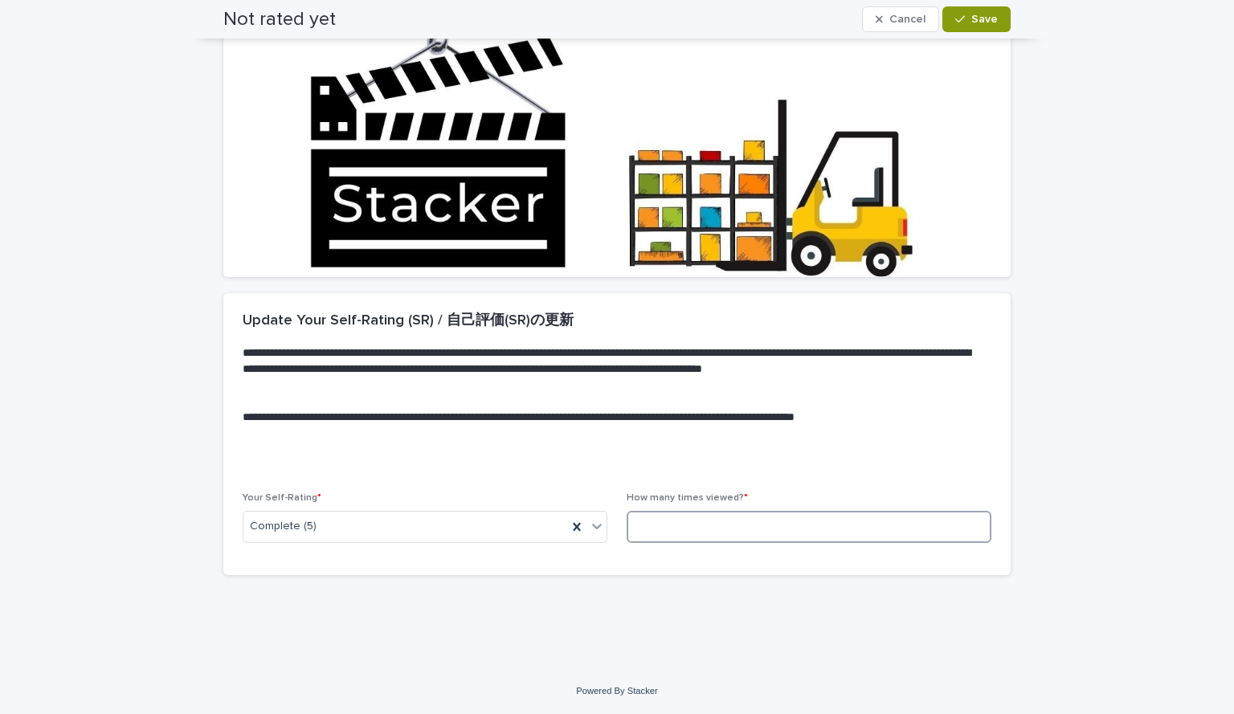
click at [699, 517] on input at bounding box center [809, 527] width 365 height 32
type input "*"
click at [1003, 15] on button "Save" at bounding box center [976, 19] width 68 height 26
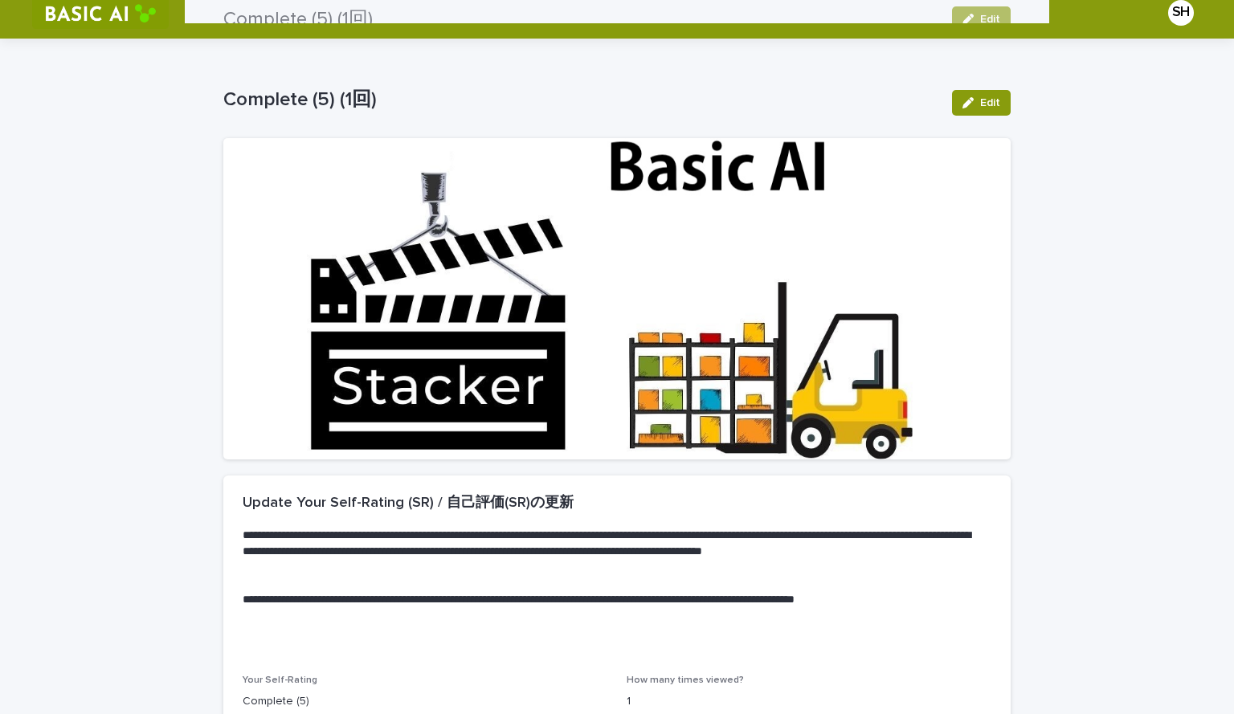
scroll to position [0, 0]
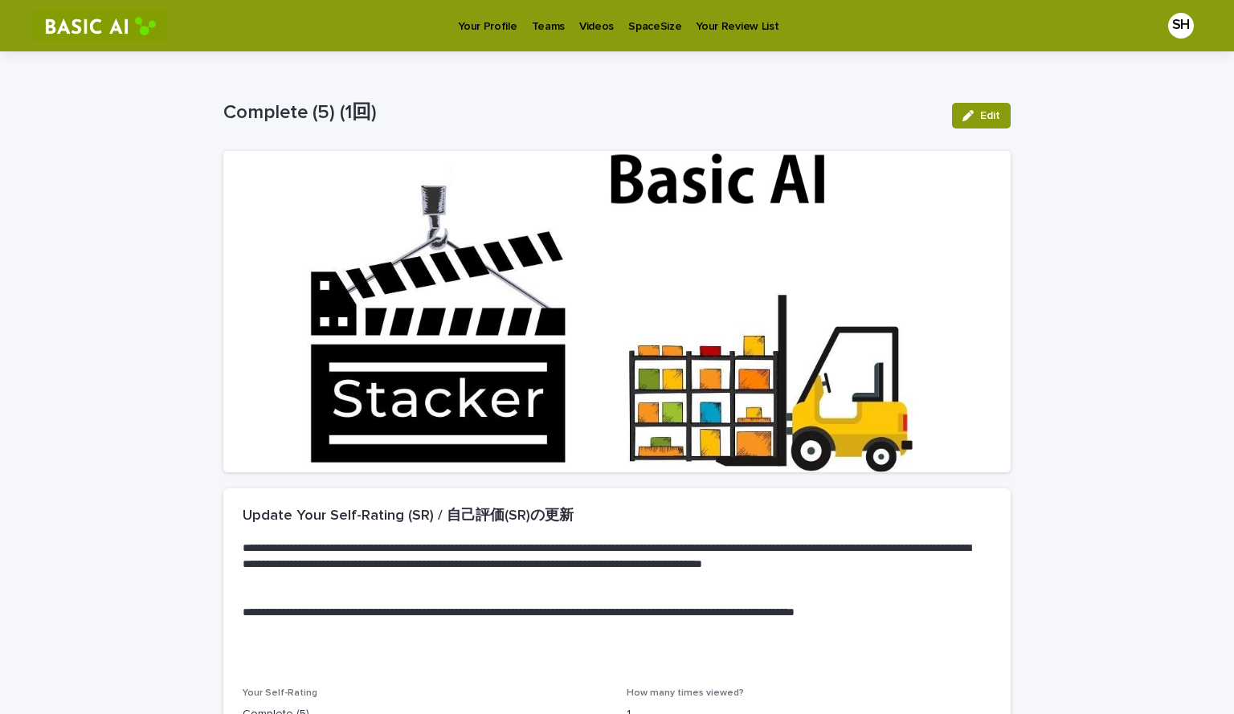
click at [595, 30] on p "Videos" at bounding box center [596, 17] width 35 height 34
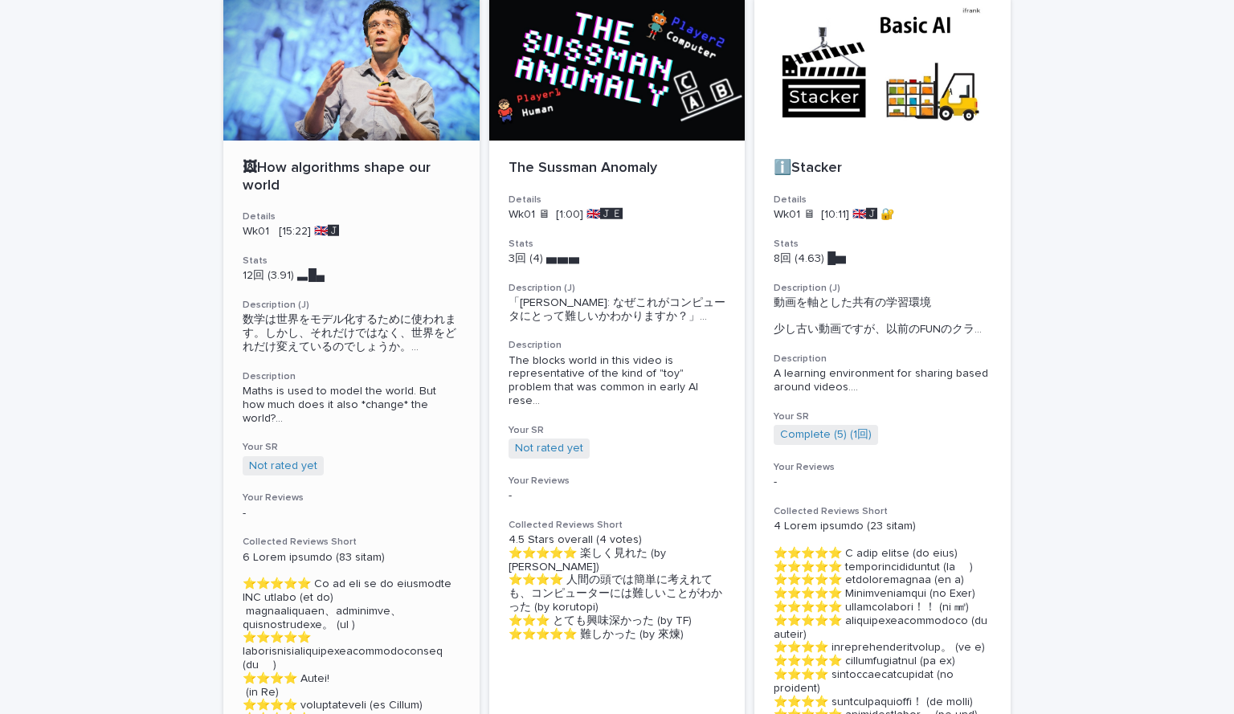
scroll to position [161, 0]
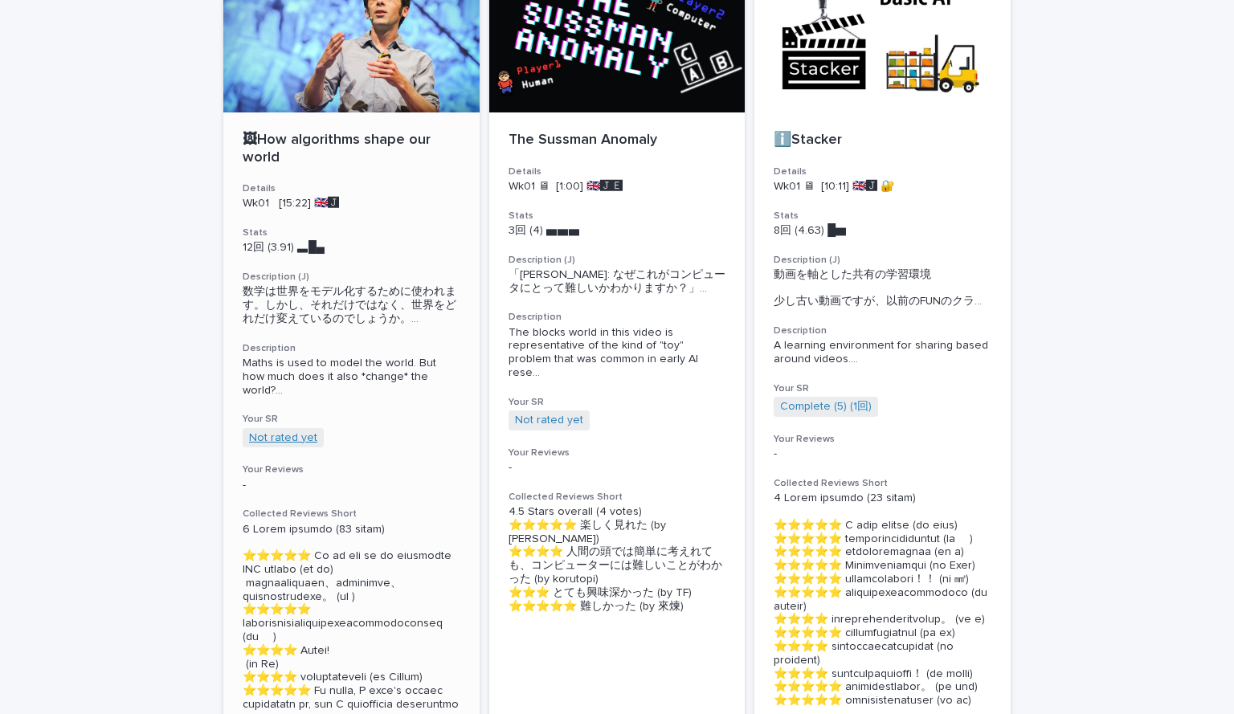
click at [292, 443] on link "Not rated yet" at bounding box center [283, 438] width 68 height 14
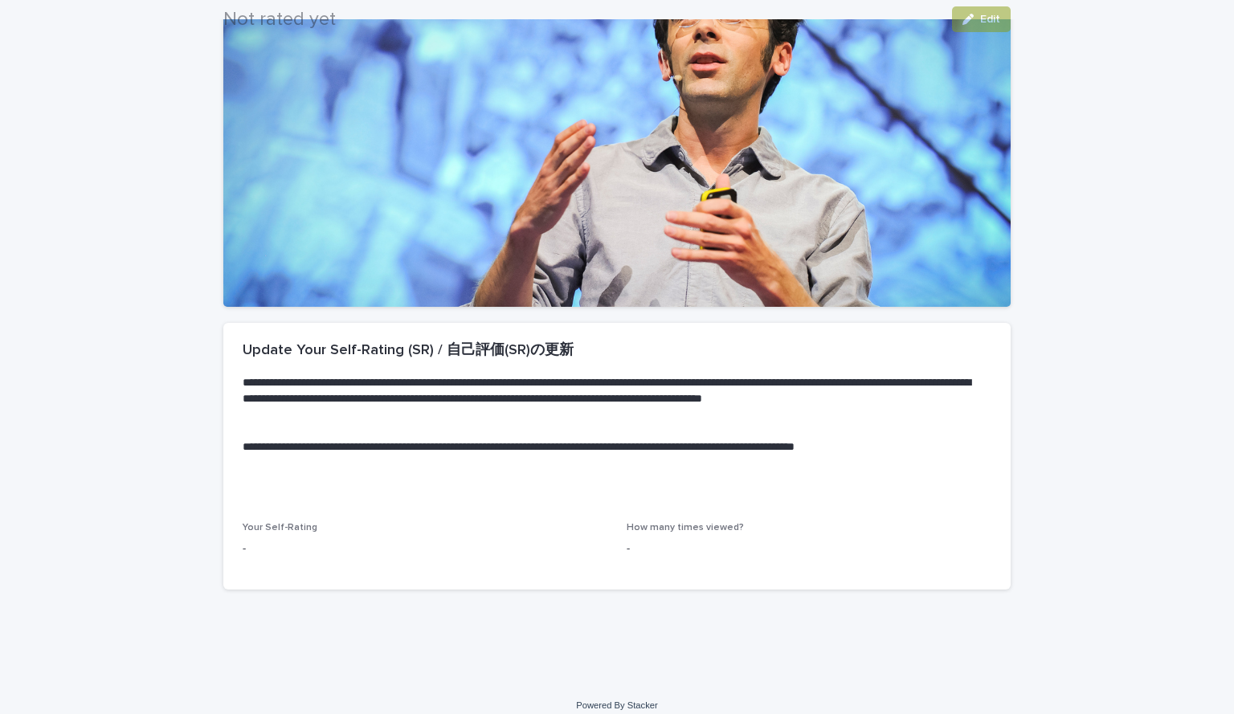
scroll to position [179, 0]
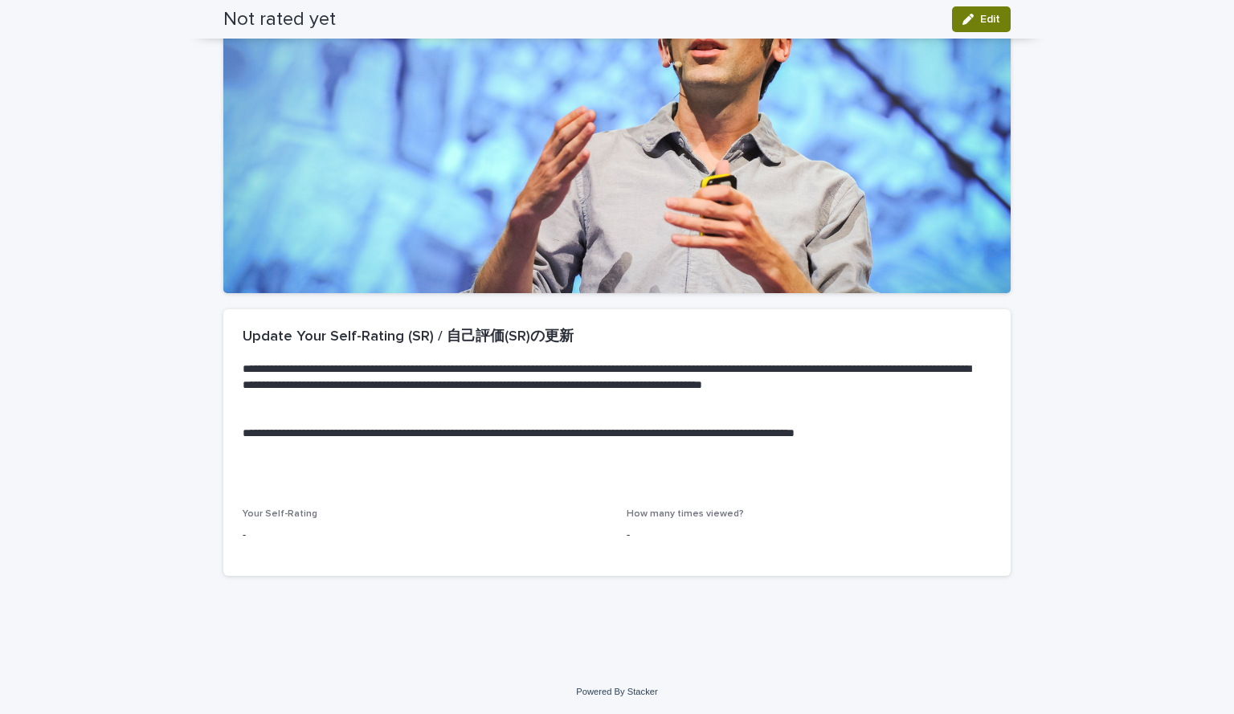
click at [965, 16] on icon "button" at bounding box center [968, 19] width 11 height 11
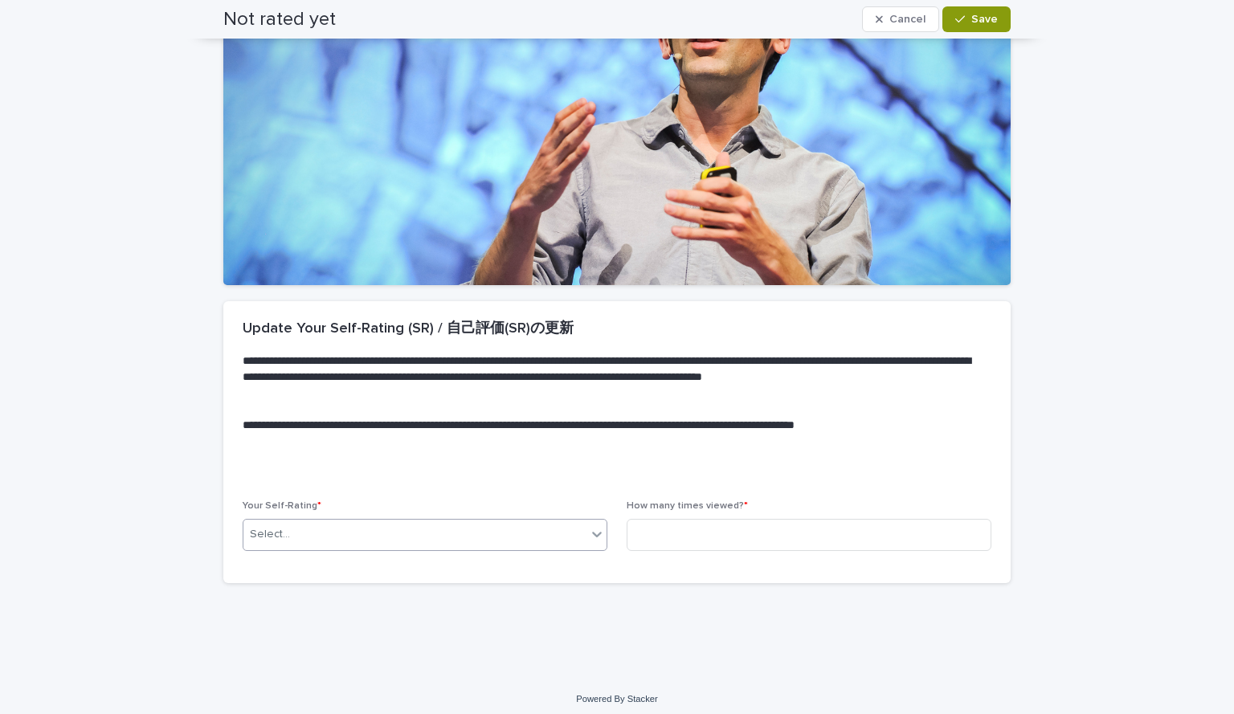
click at [423, 528] on div "Select..." at bounding box center [414, 534] width 343 height 27
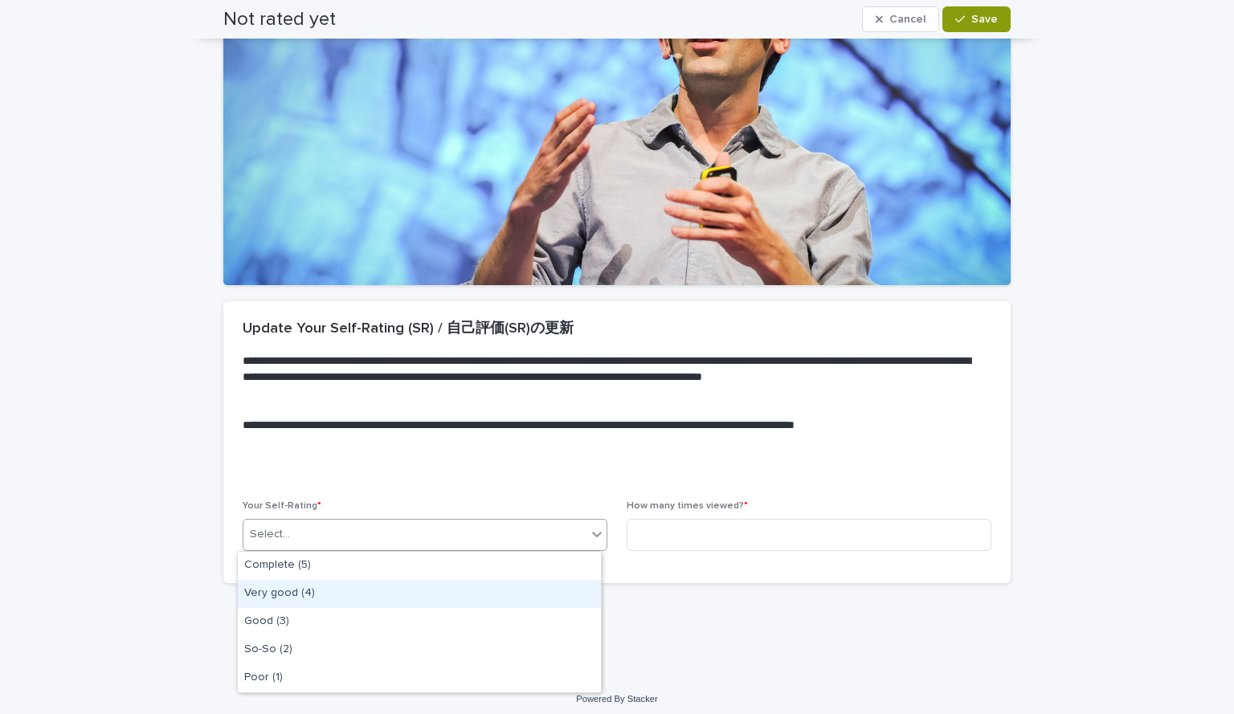
click at [384, 599] on div "Very good (4)" at bounding box center [419, 594] width 363 height 28
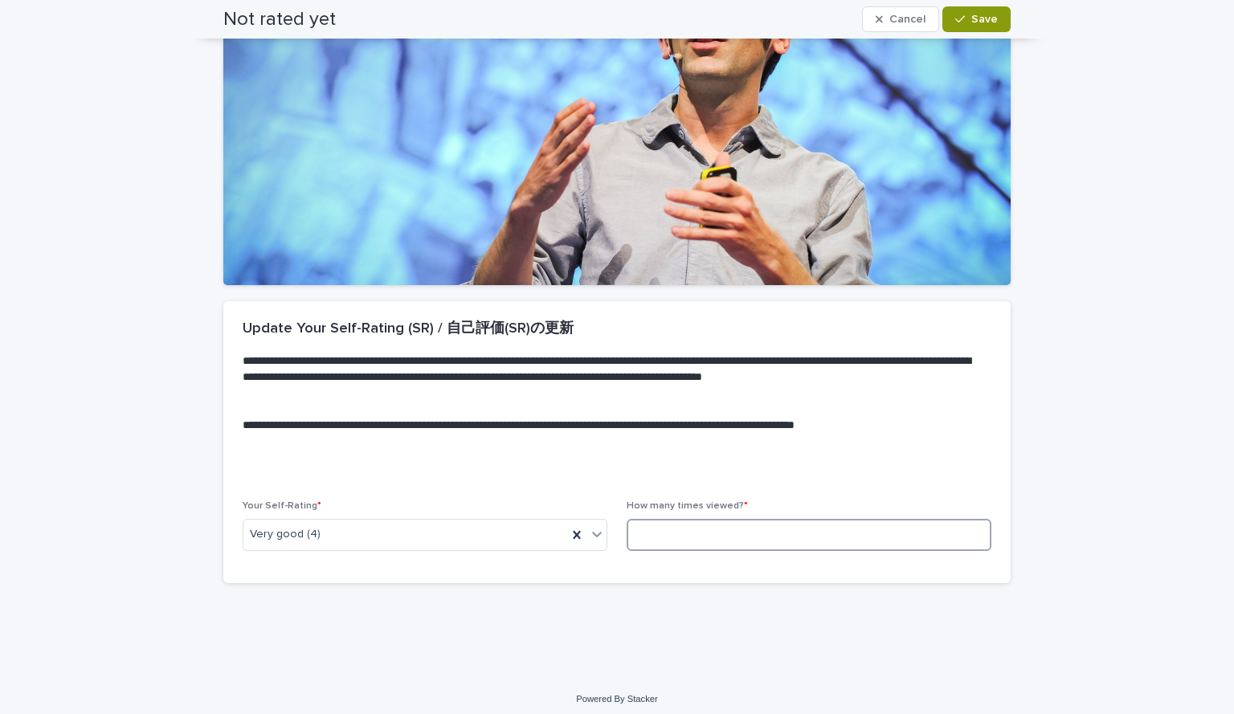
click at [712, 534] on input at bounding box center [809, 535] width 365 height 32
type input "*"
click at [992, 9] on button "Save" at bounding box center [976, 19] width 68 height 26
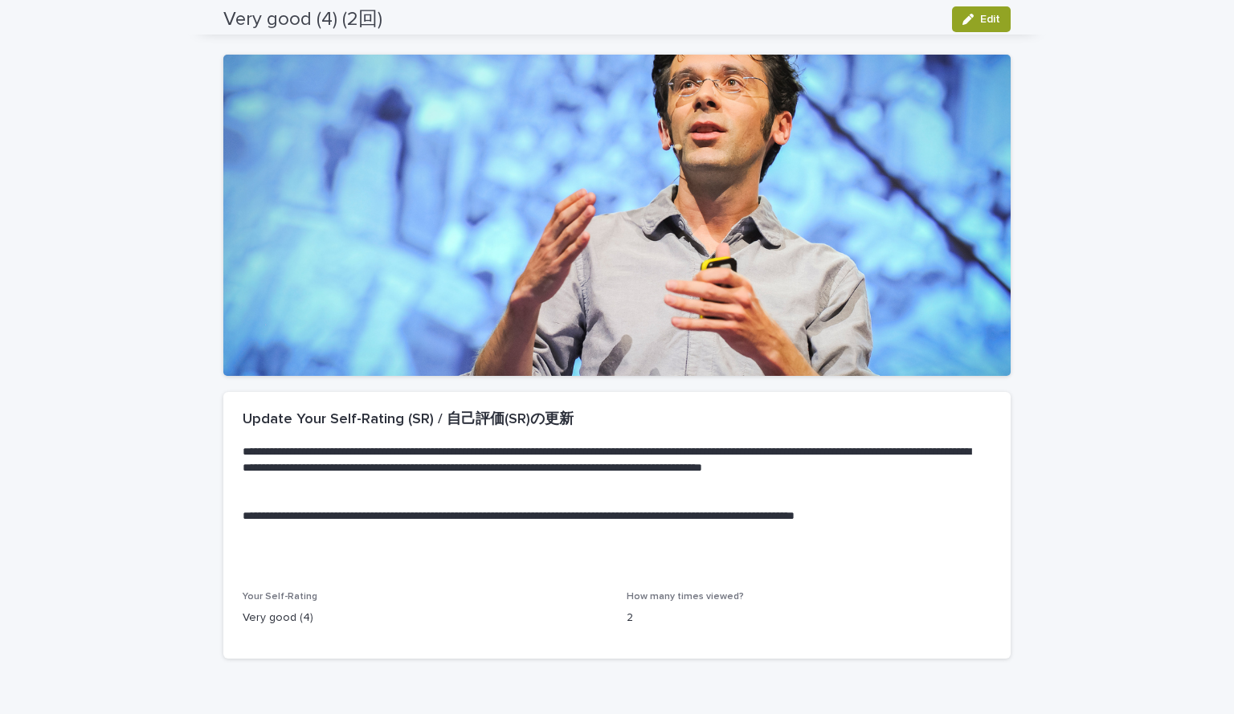
scroll to position [0, 0]
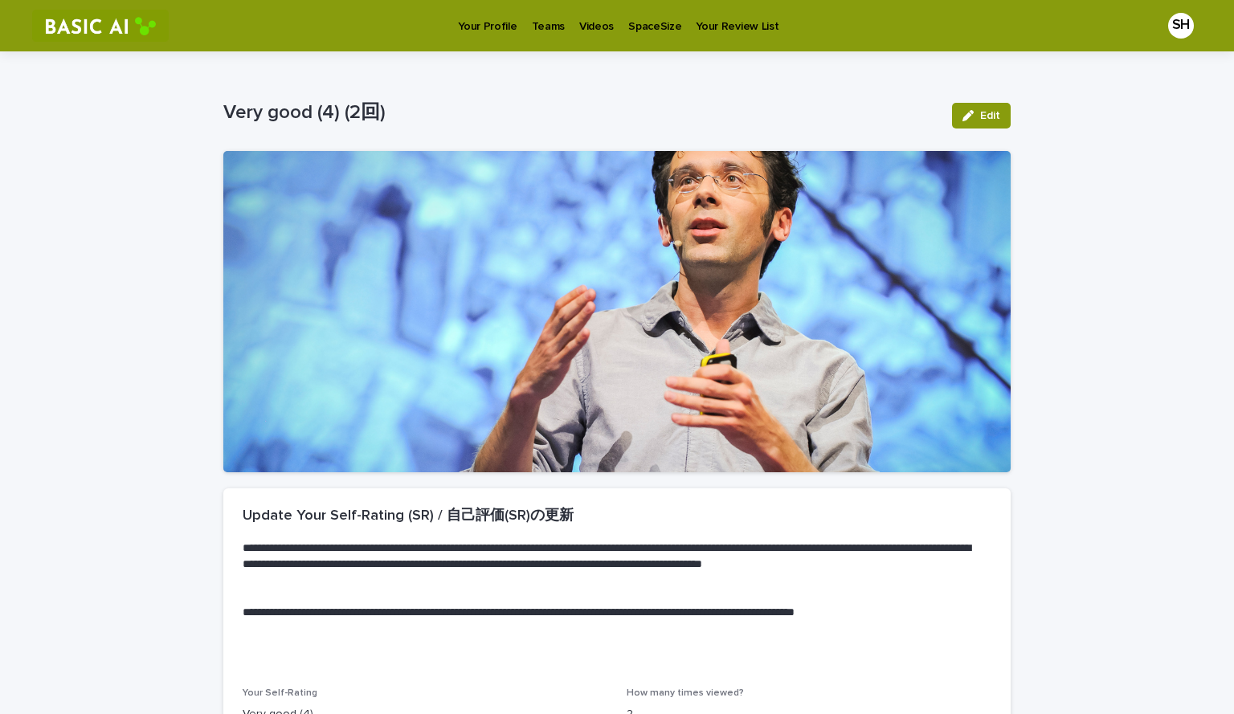
click at [586, 18] on p "Videos" at bounding box center [596, 17] width 35 height 34
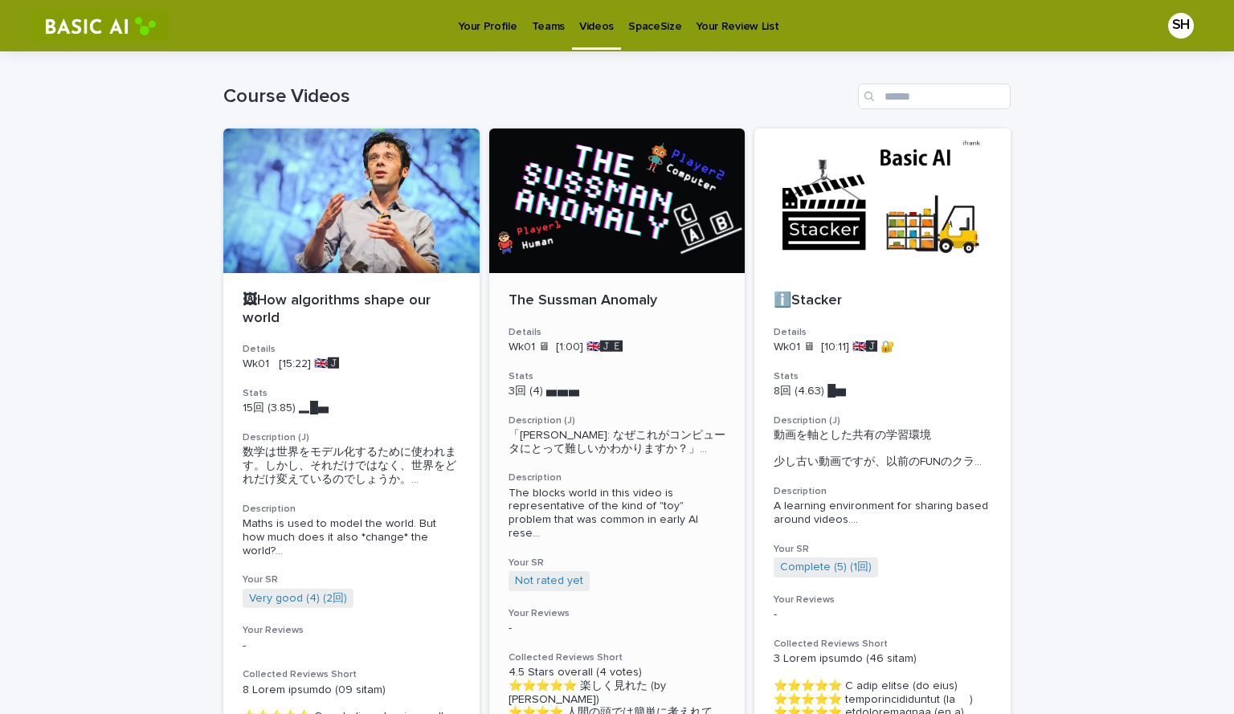
click at [595, 200] on div at bounding box center [617, 201] width 256 height 145
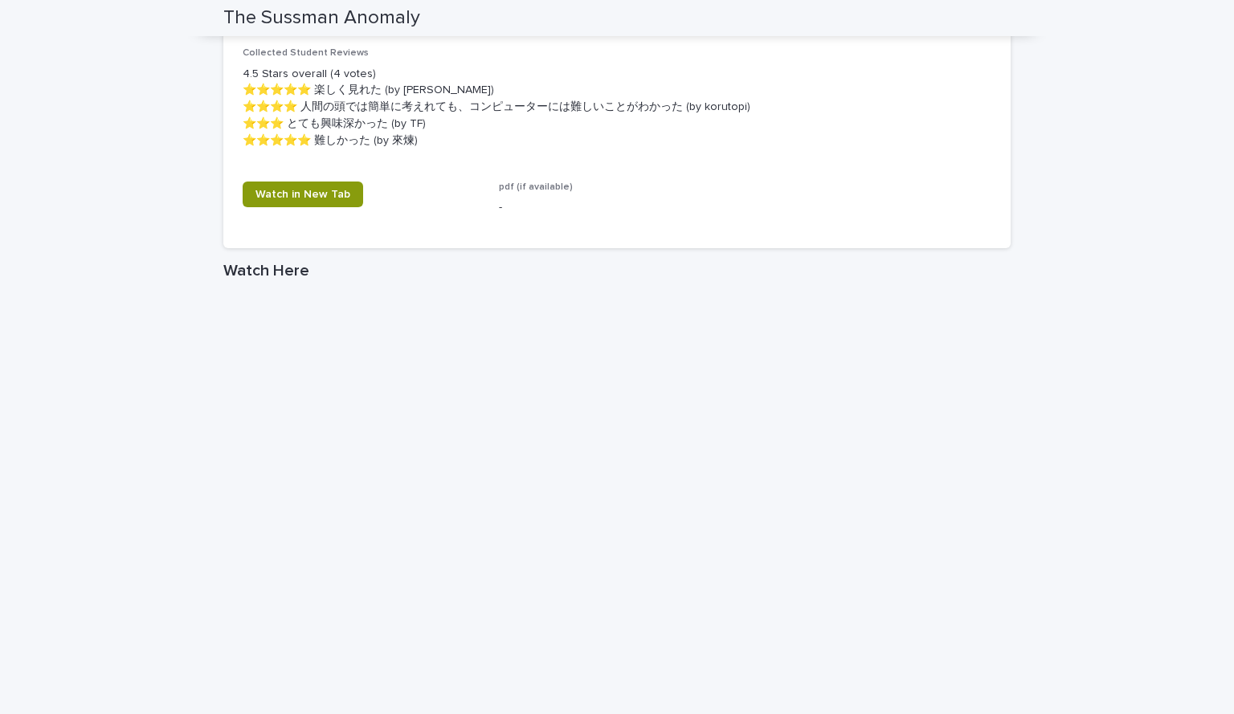
scroll to position [1045, 0]
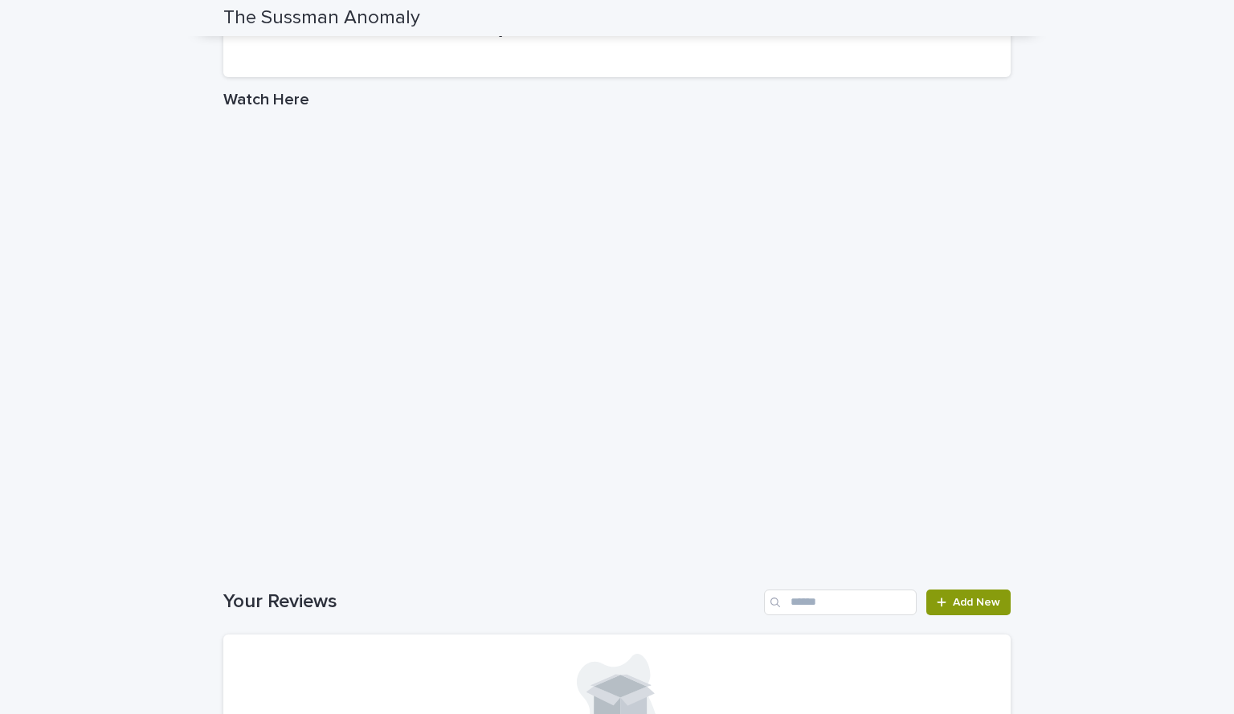
click at [595, 570] on div "Loading... Saving… Your Reviews Add New No records" at bounding box center [616, 695] width 787 height 275
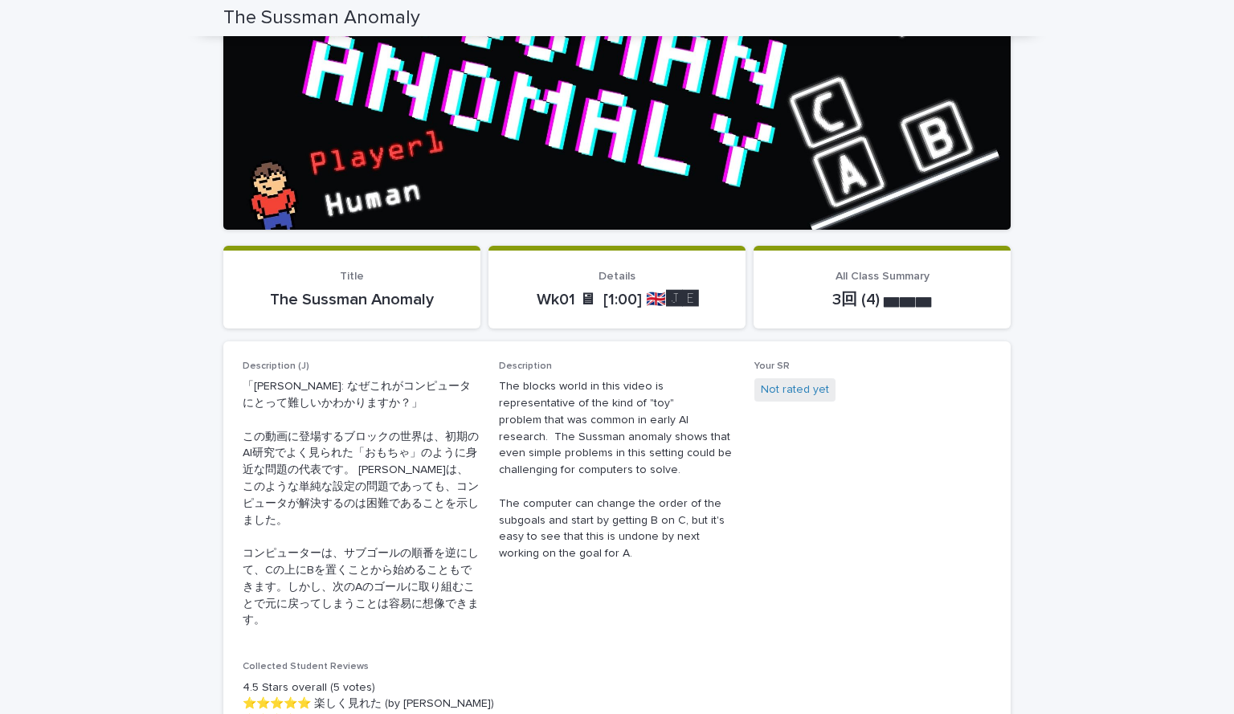
scroll to position [80, 0]
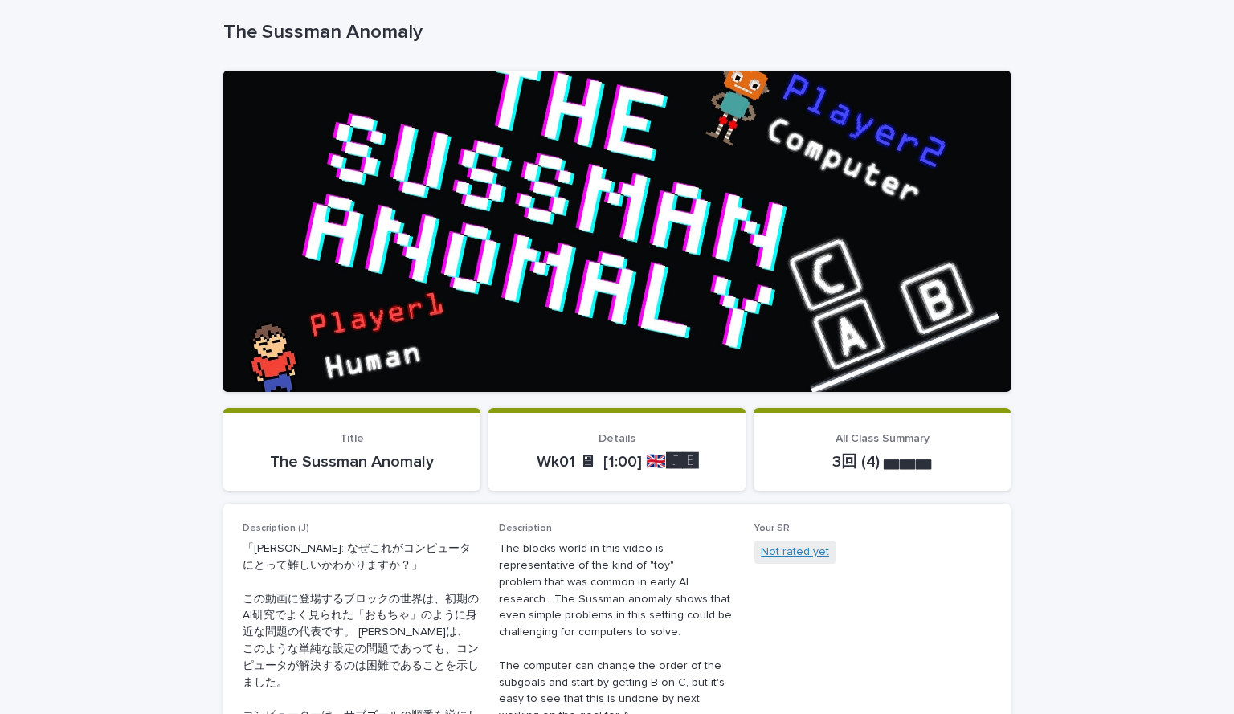
click at [809, 558] on link "Not rated yet" at bounding box center [795, 552] width 68 height 17
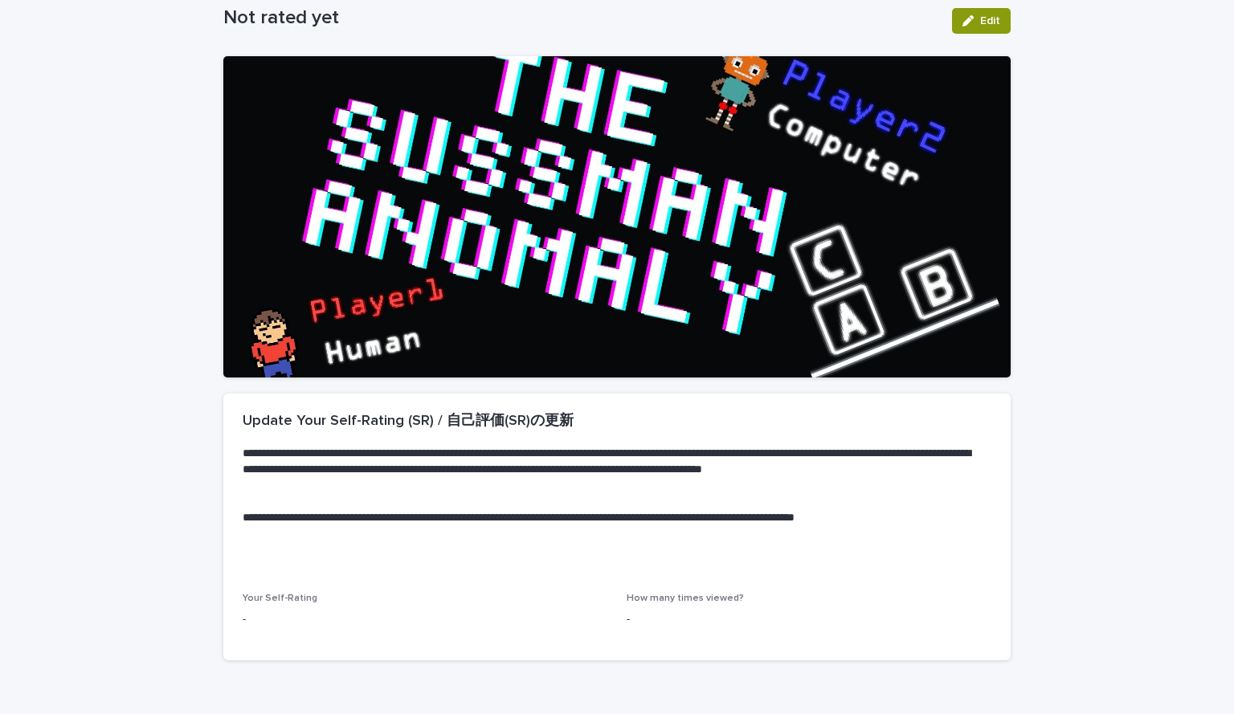
scroll to position [179, 0]
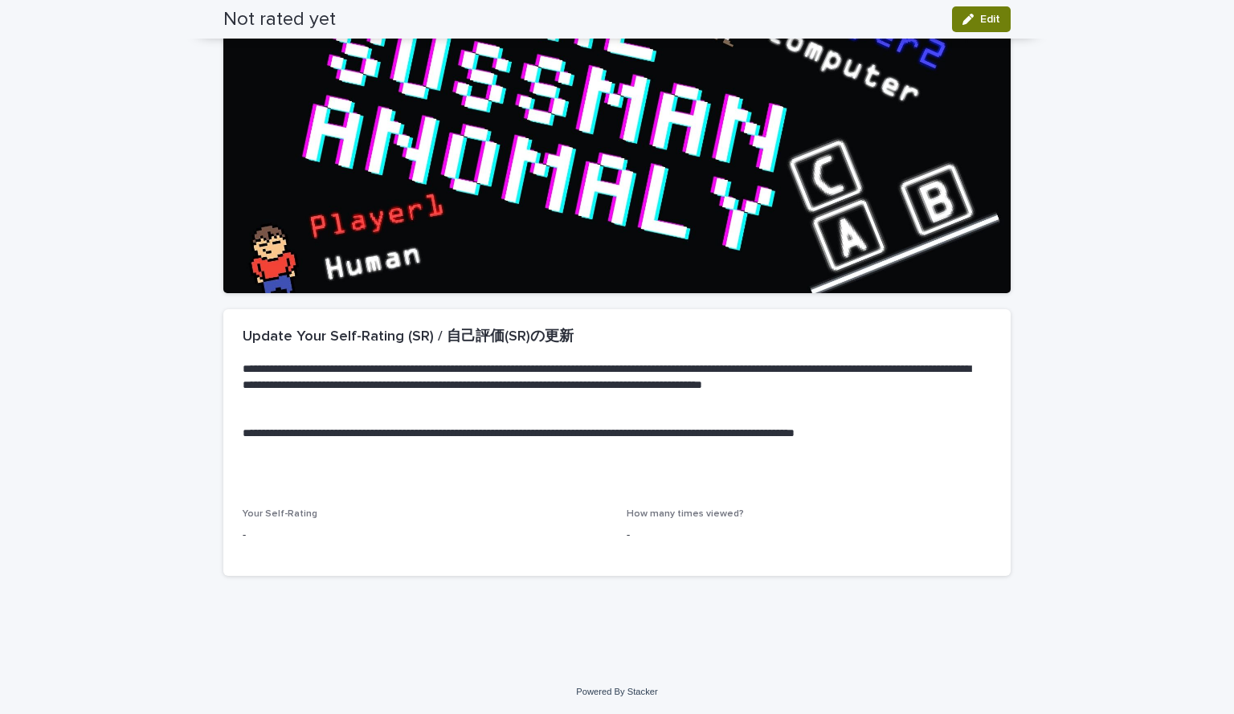
click at [954, 16] on button "Edit" at bounding box center [981, 19] width 59 height 26
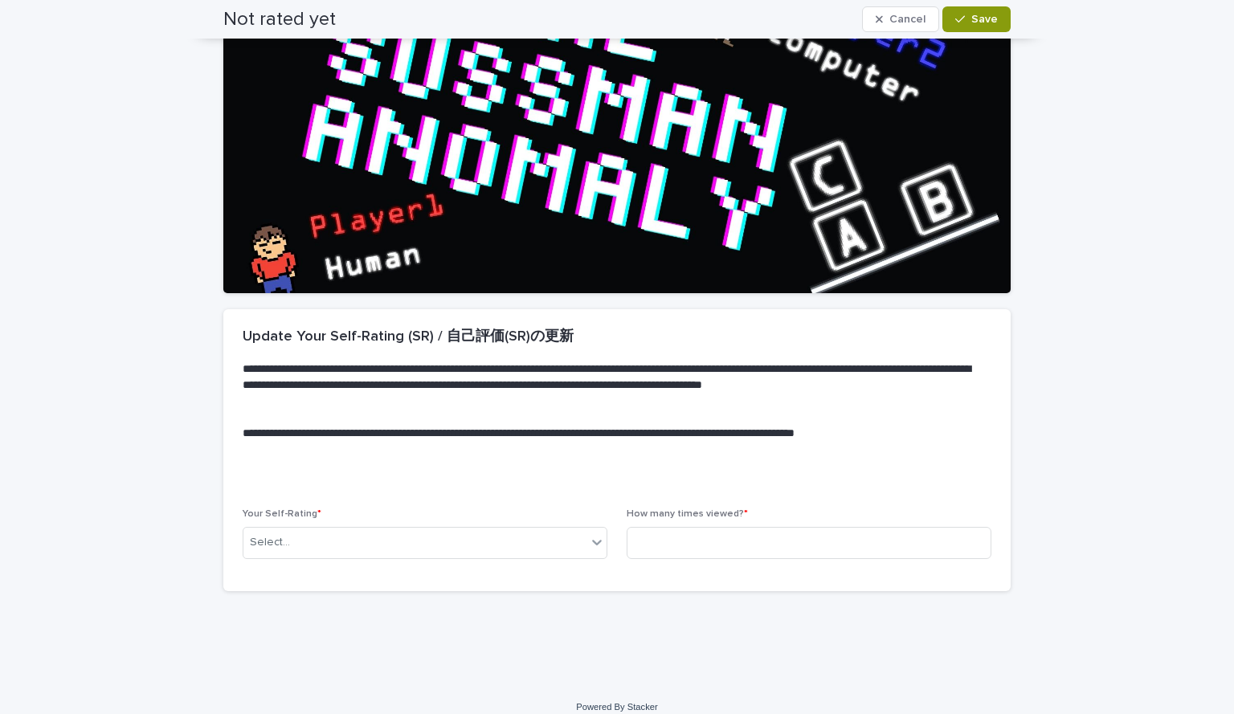
scroll to position [187, 0]
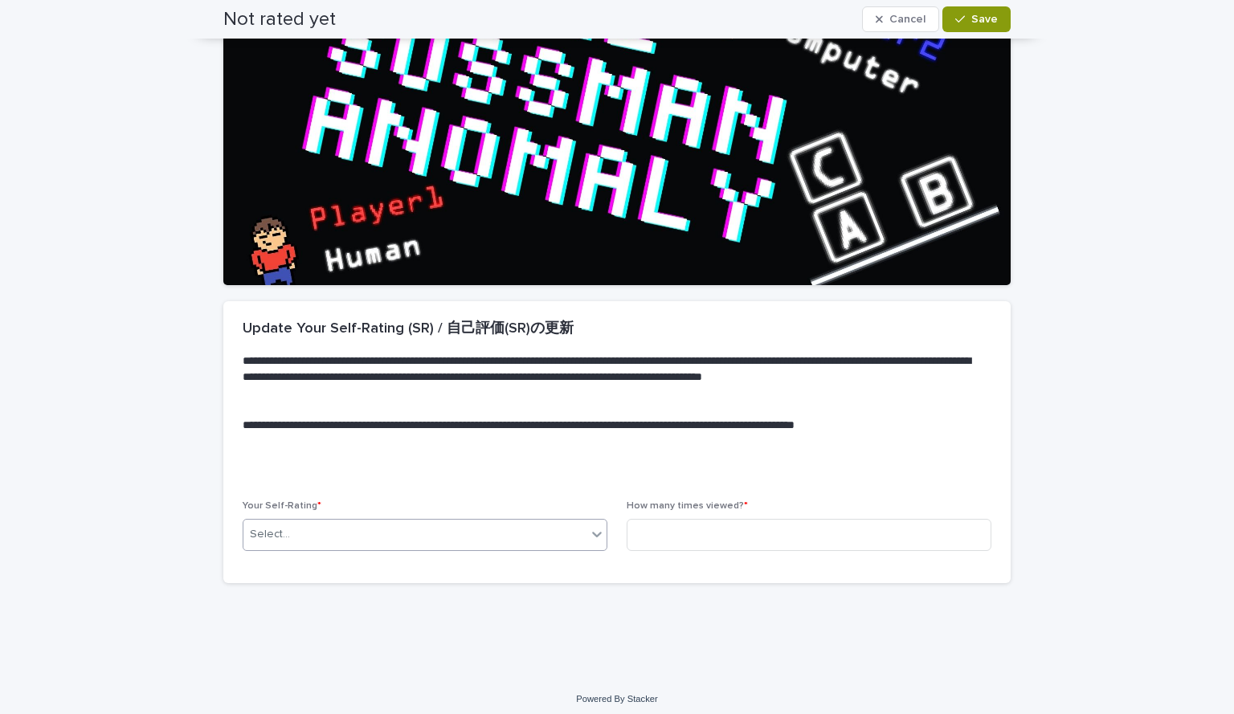
click at [387, 537] on div "Select..." at bounding box center [414, 534] width 343 height 27
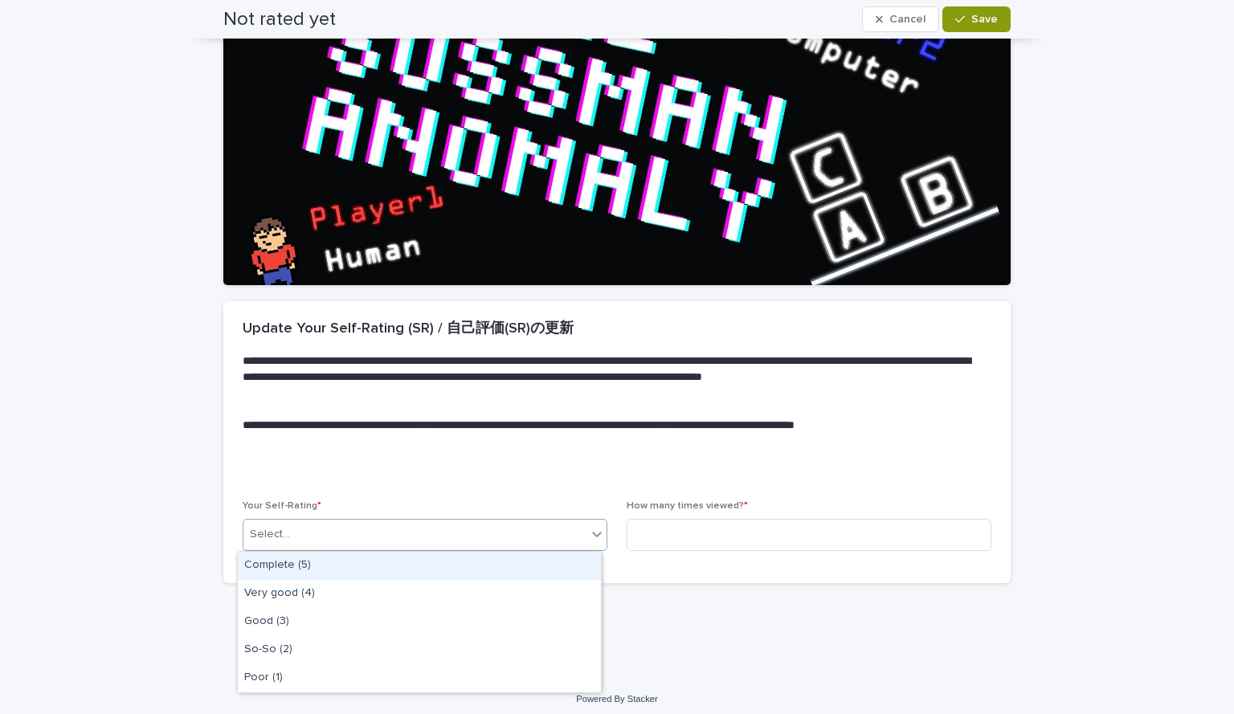
click at [399, 566] on div "Complete (5)" at bounding box center [419, 566] width 363 height 28
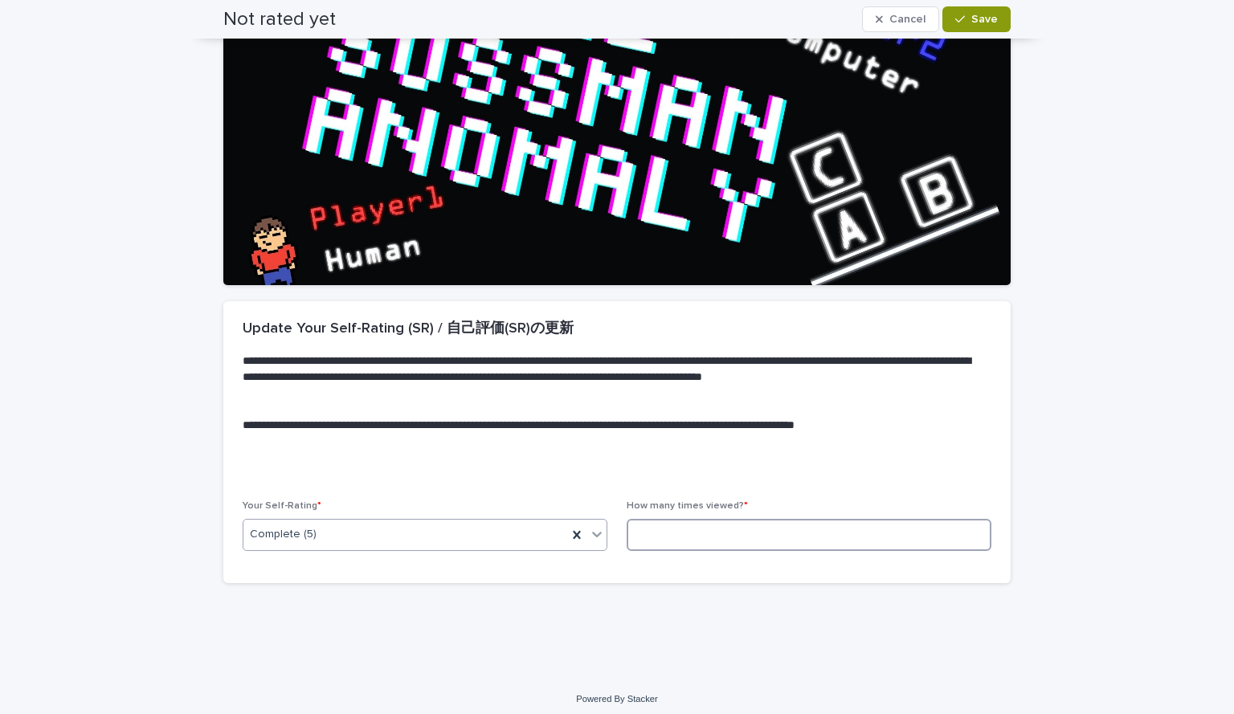
click at [646, 534] on input at bounding box center [809, 535] width 365 height 32
type input "*"
click at [984, 14] on span "Save" at bounding box center [984, 19] width 27 height 11
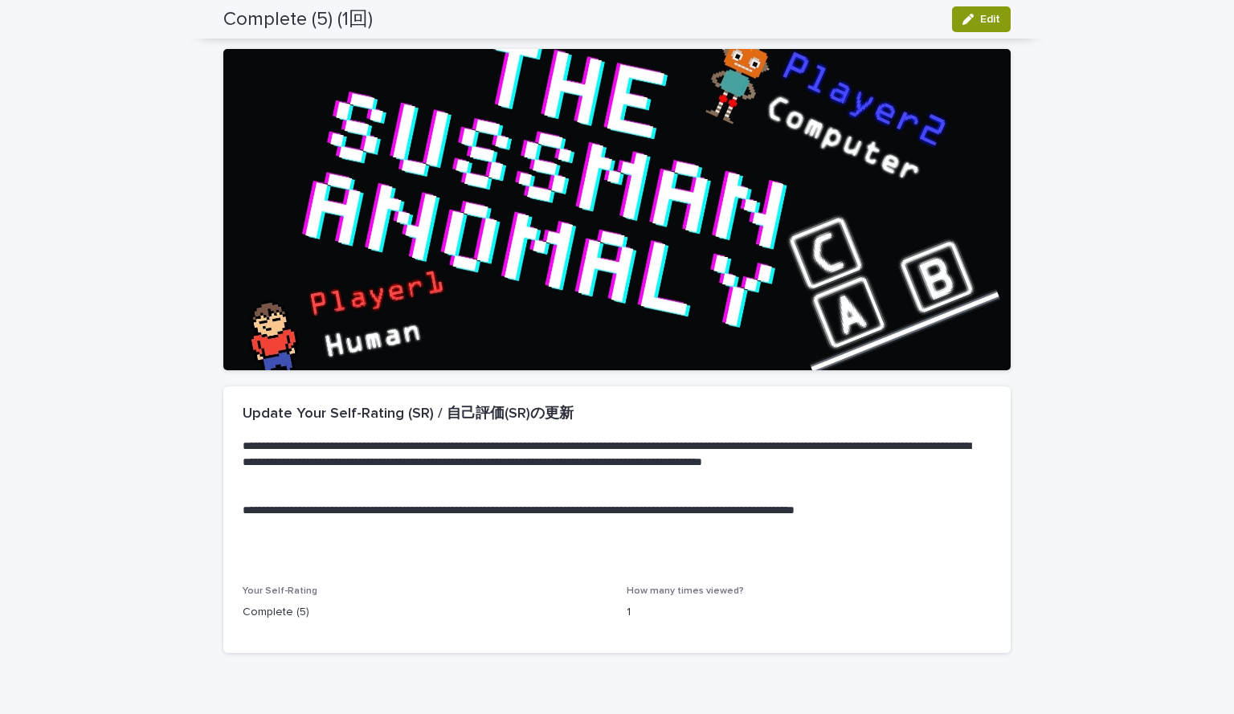
scroll to position [0, 0]
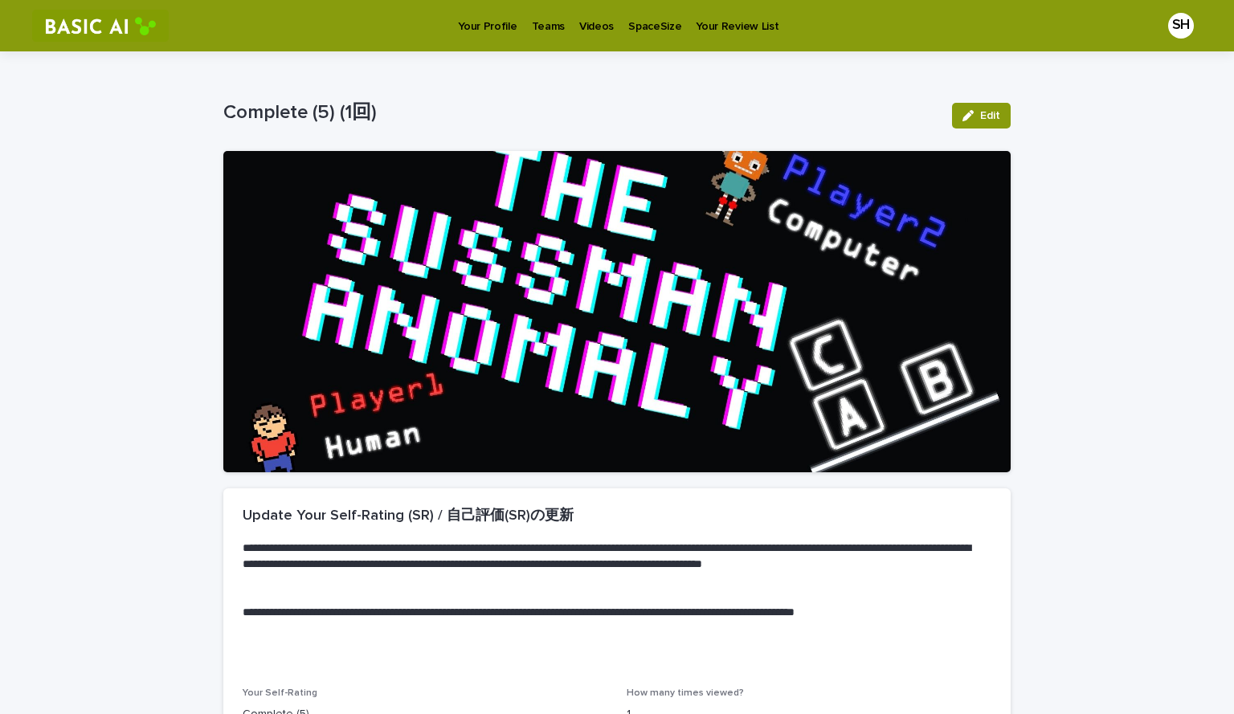
click at [482, 26] on p "Your Profile" at bounding box center [487, 17] width 59 height 34
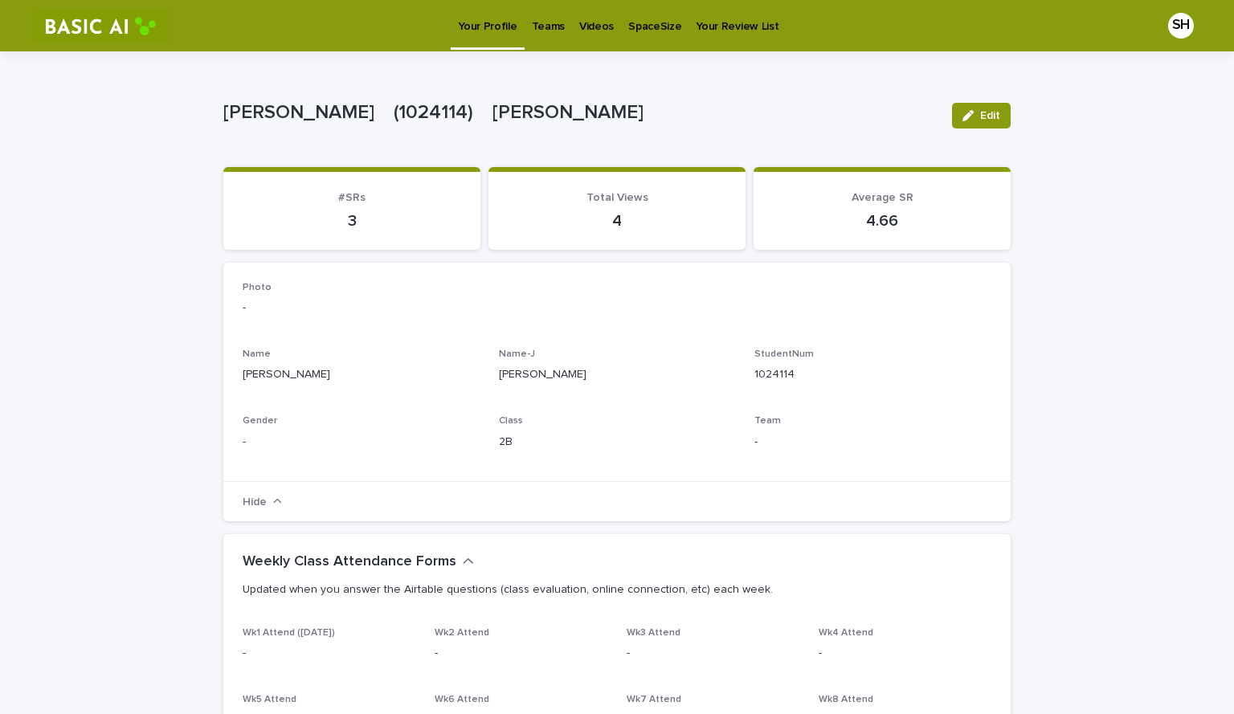
click at [547, 24] on p "Teams" at bounding box center [548, 17] width 33 height 34
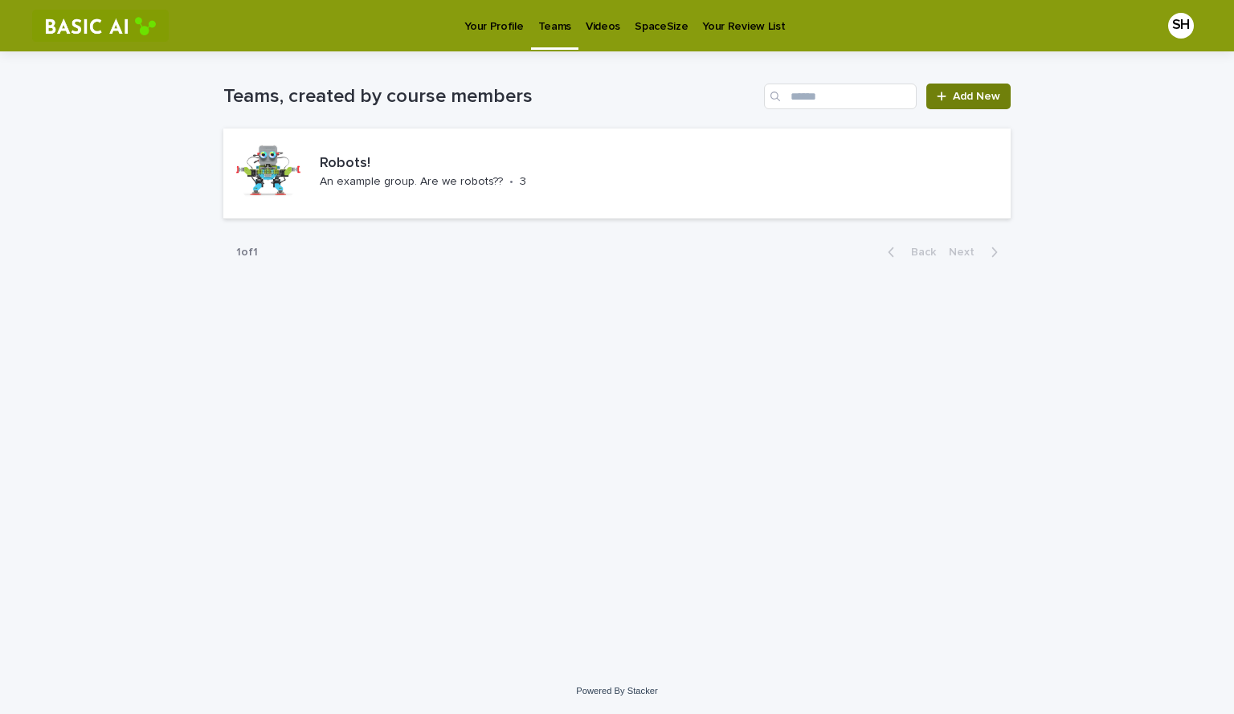
click at [958, 89] on link "Add New" at bounding box center [968, 97] width 84 height 26
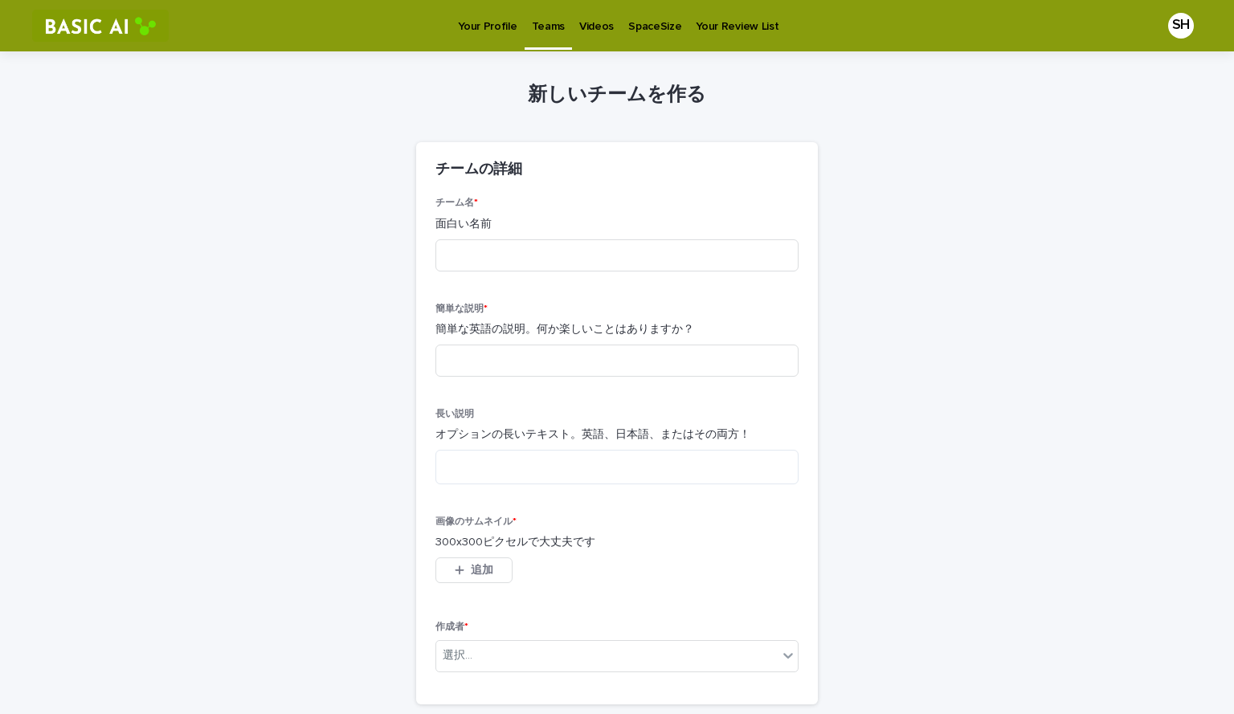
click at [1004, 283] on div "新しいチームを作る 読み込み中... 保存中… 読み込み中... 保存中… 読み込み中... 保存中… チームの詳細 チーム名 * 面白い名前 簡単な説明 *…" at bounding box center [616, 397] width 787 height 692
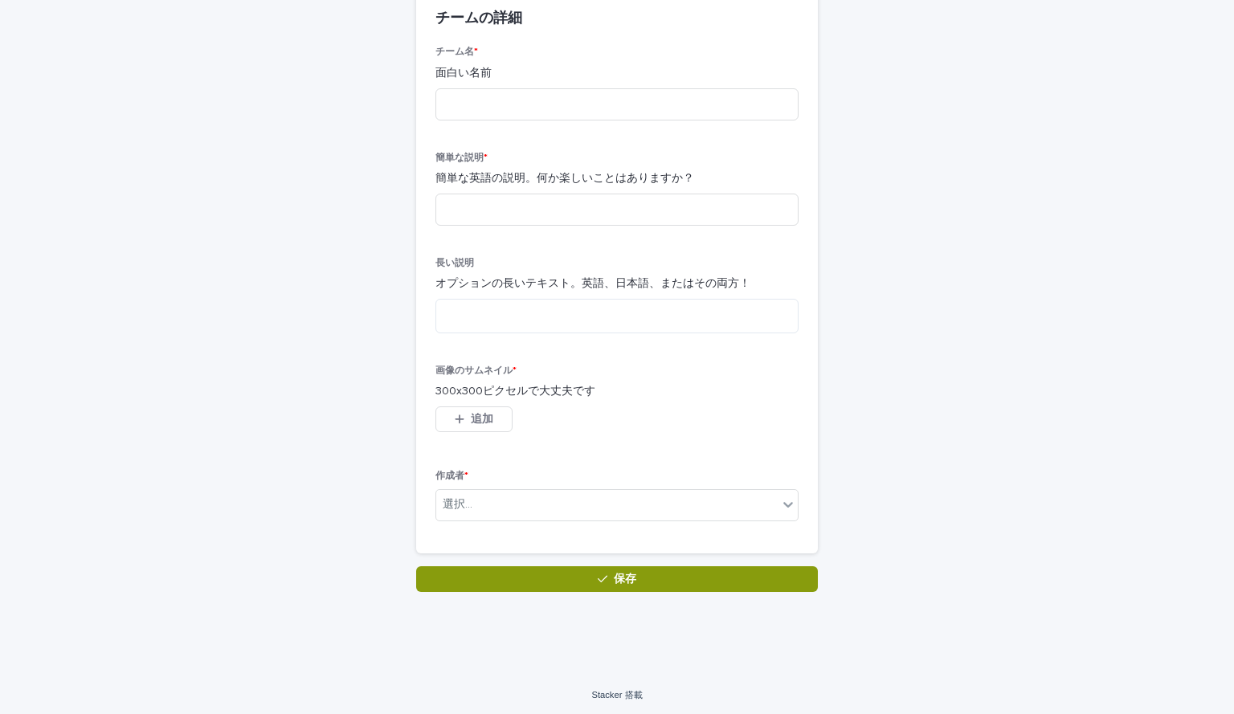
scroll to position [154, 0]
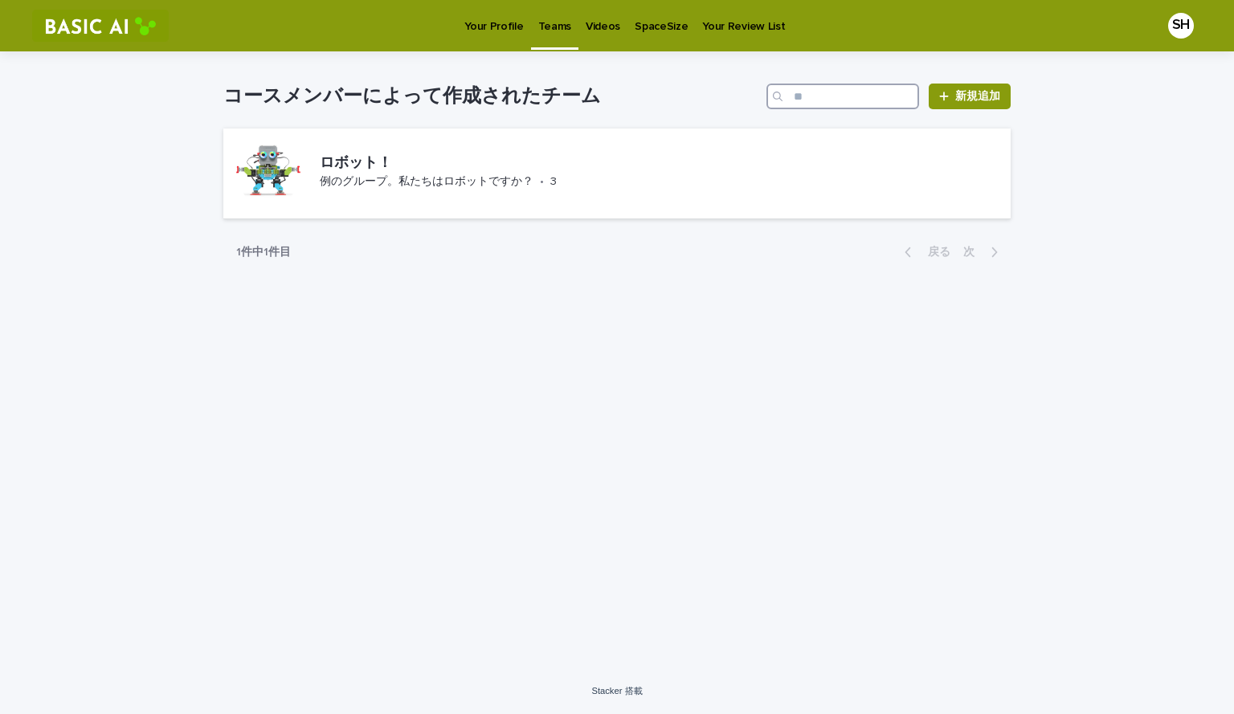
click at [858, 100] on input "検索" at bounding box center [843, 97] width 153 height 26
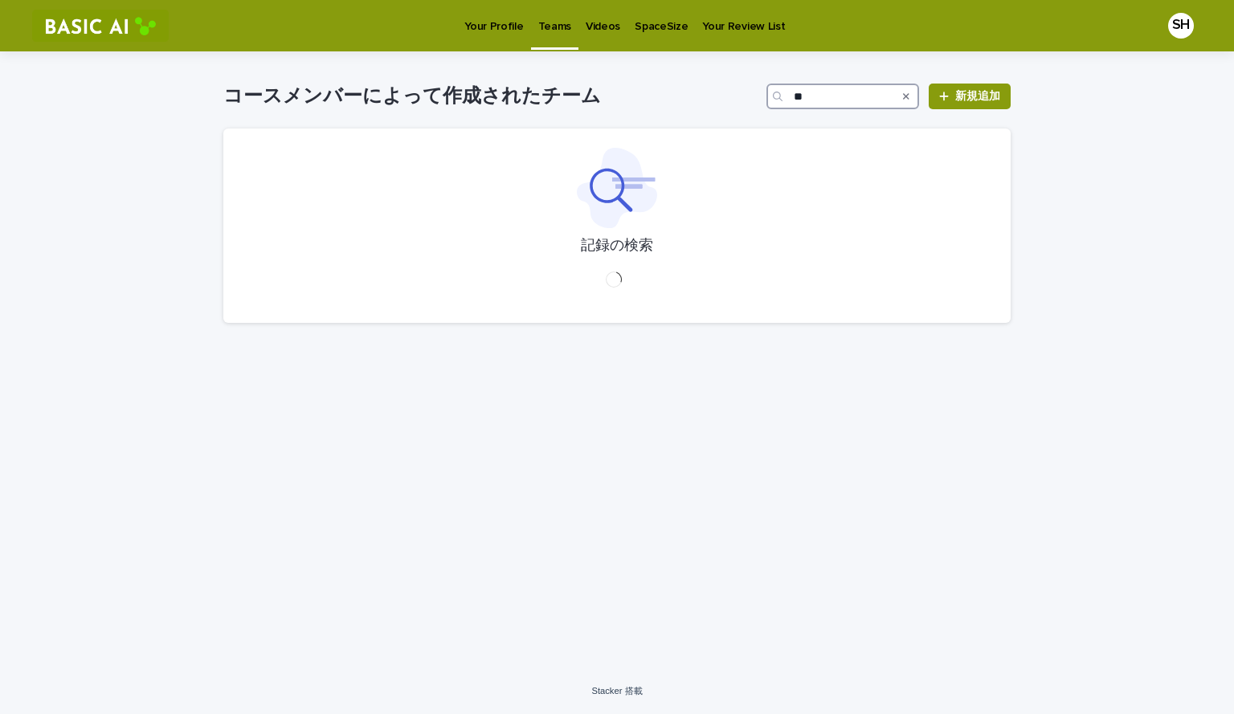
type input "*"
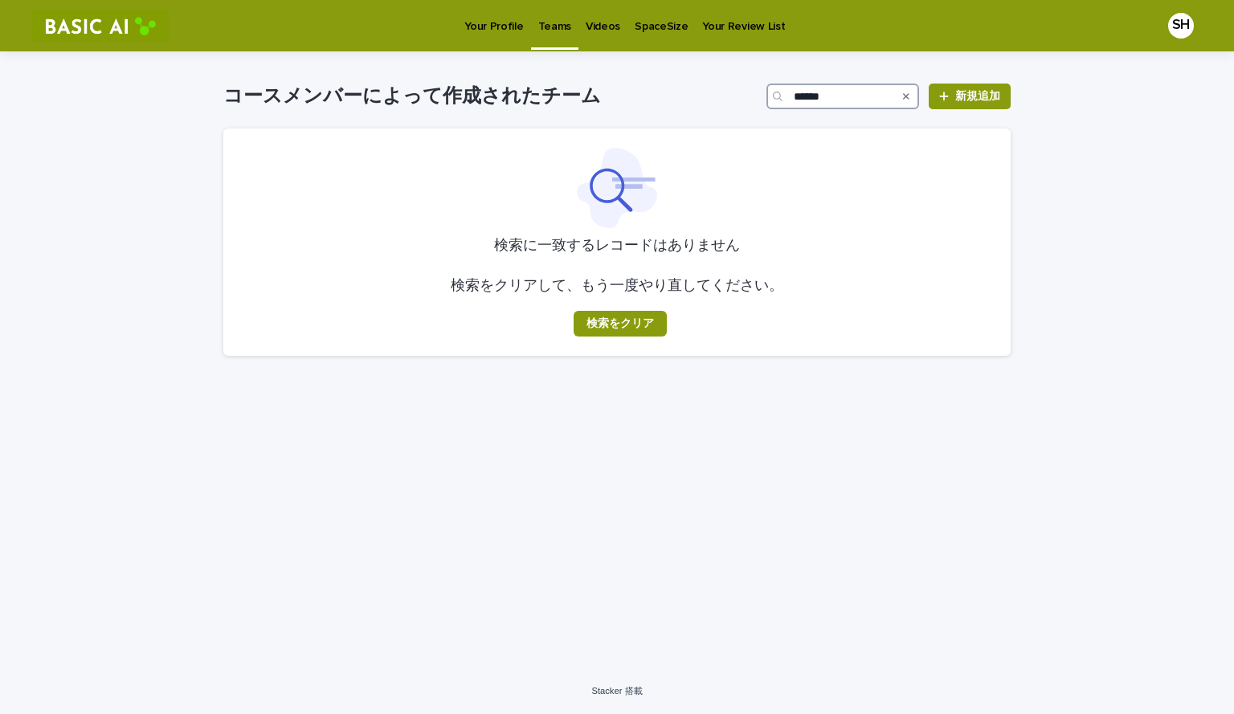
type input "******"
click at [1119, 205] on div "読み込み中... 保存中… 読み込み中... 保存中… コースメンバーによって作成されたチーム ****** 新規追加 検索に一致するレコードはありません 検…" at bounding box center [617, 359] width 1234 height 617
drag, startPoint x: 1116, startPoint y: 174, endPoint x: 996, endPoint y: 144, distance: 123.4
click at [1116, 174] on div "読み込み中... 保存中… 読み込み中... 保存中… コースメンバーによって作成されたチーム ****** 新規追加 検索に一致するレコードはありません 検…" at bounding box center [617, 359] width 1234 height 617
click at [869, 94] on input "******" at bounding box center [843, 97] width 153 height 26
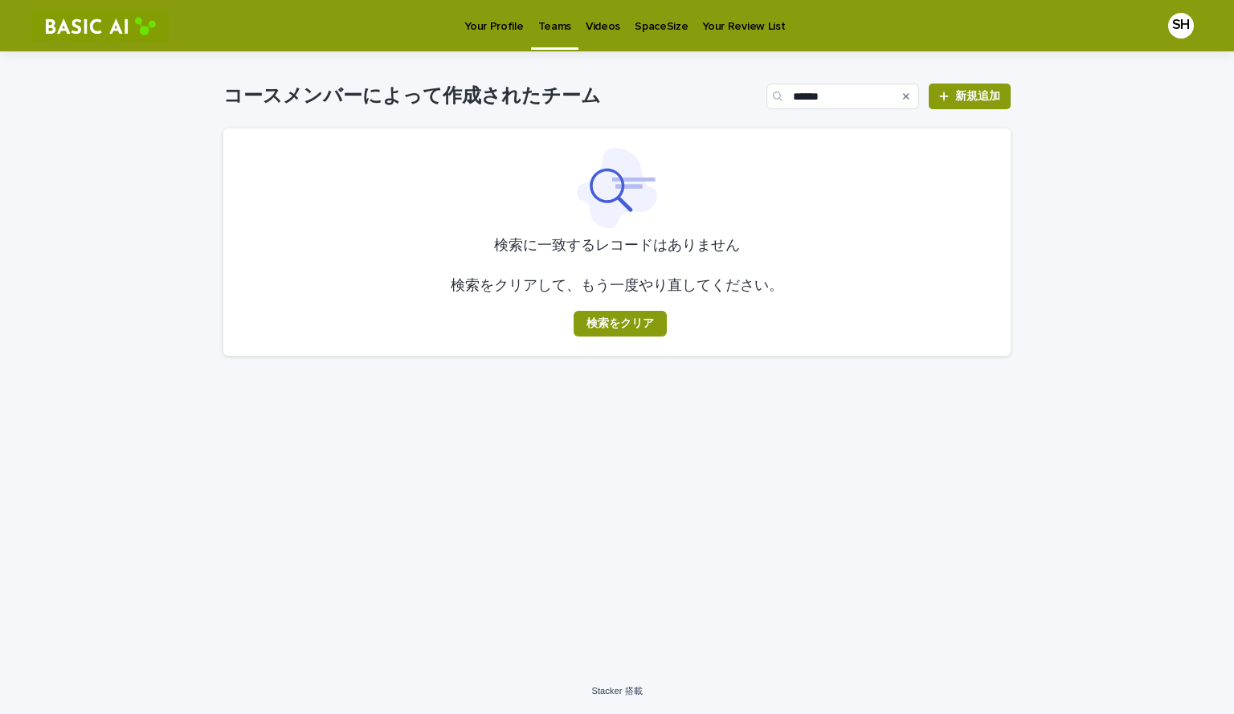
drag, startPoint x: 1039, startPoint y: 649, endPoint x: 978, endPoint y: 591, distance: 84.1
click at [1039, 649] on div "読み込み中... 保存中… 読み込み中... 保存中… コースメンバーによって作成されたチーム ****** 新規追加 検索に一致するレコードはありません 検…" at bounding box center [617, 359] width 1234 height 617
click at [885, 97] on input "******" at bounding box center [843, 97] width 153 height 26
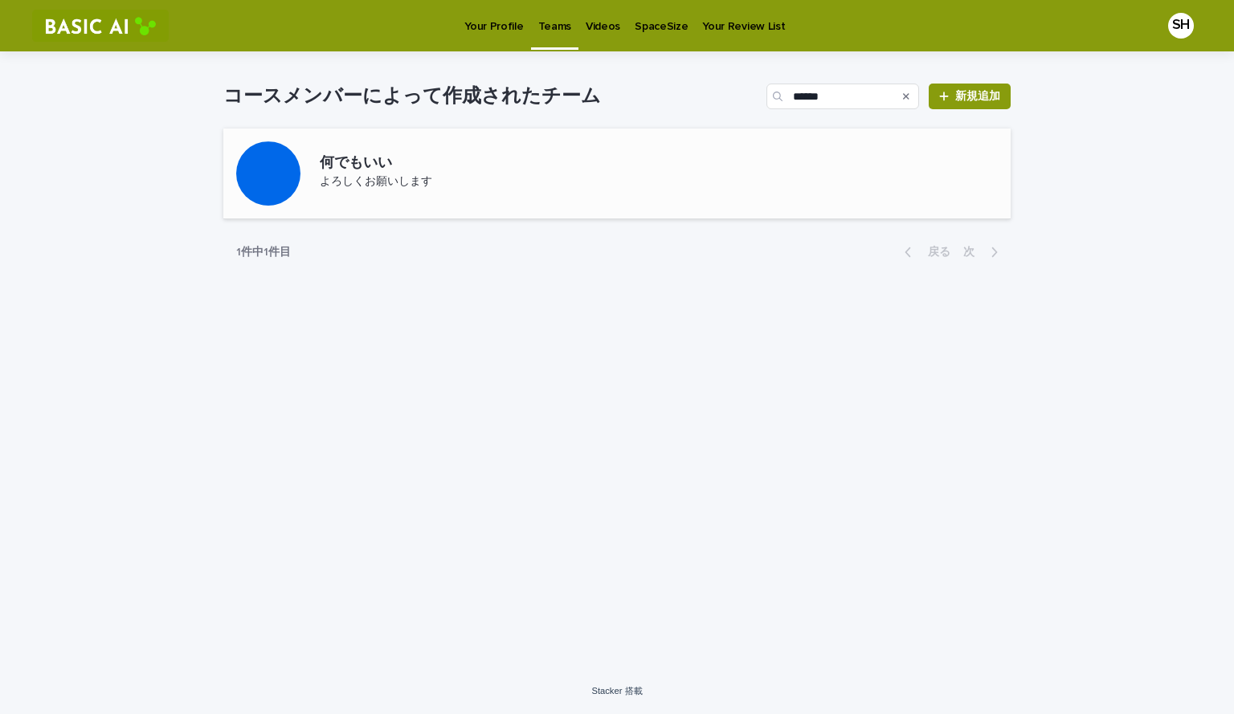
click at [381, 169] on font "何でもいい" at bounding box center [356, 163] width 72 height 14
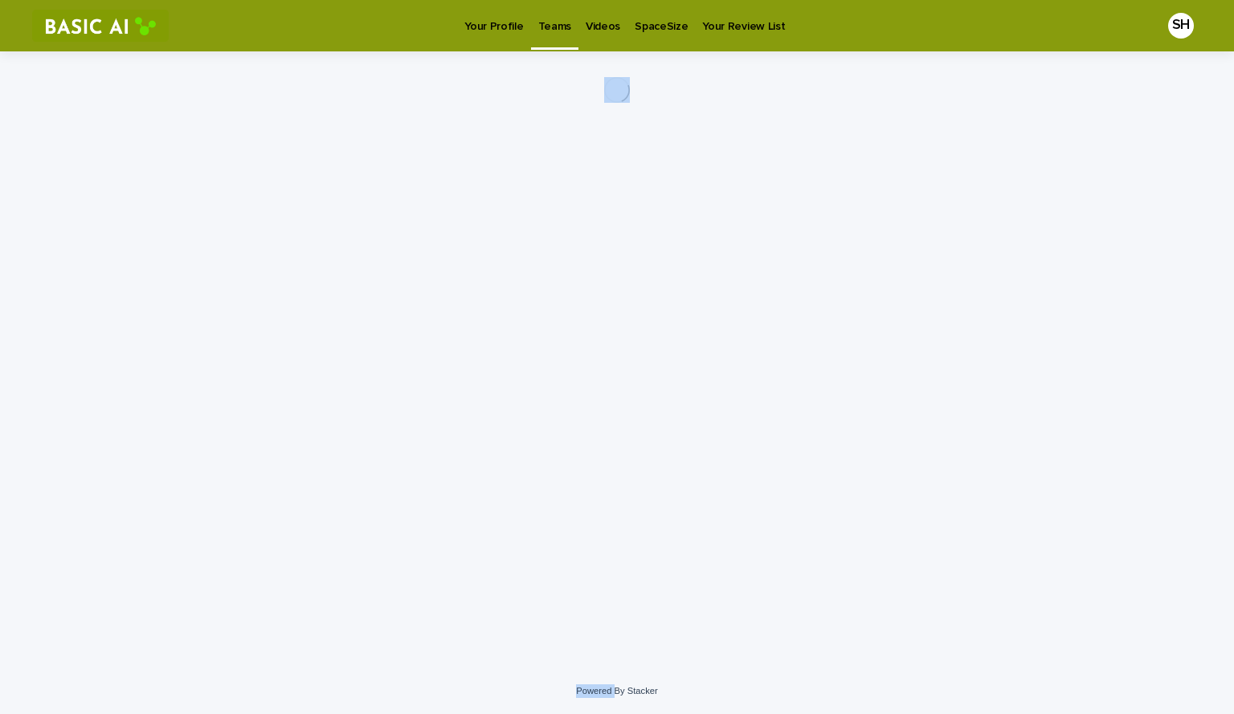
click at [381, 169] on div "Loading... Saving… Loading... Saving…" at bounding box center [616, 339] width 803 height 577
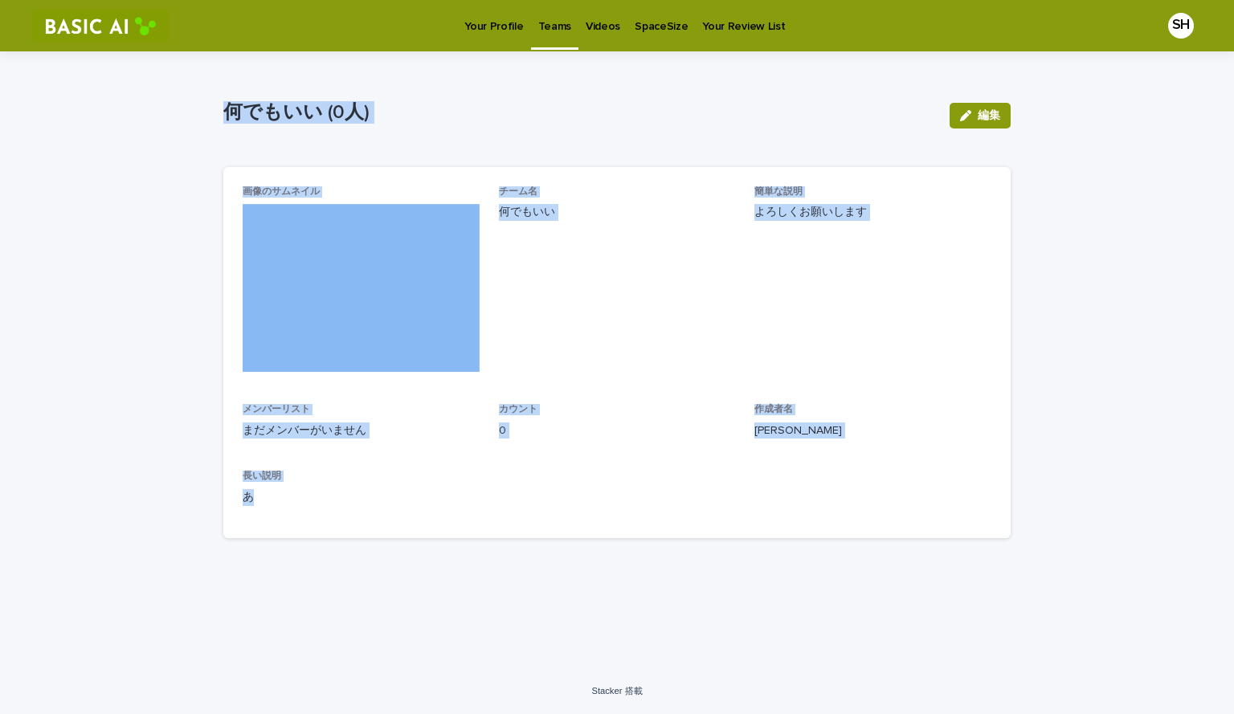
click at [626, 109] on p "何でもいい (0人)" at bounding box center [579, 112] width 713 height 23
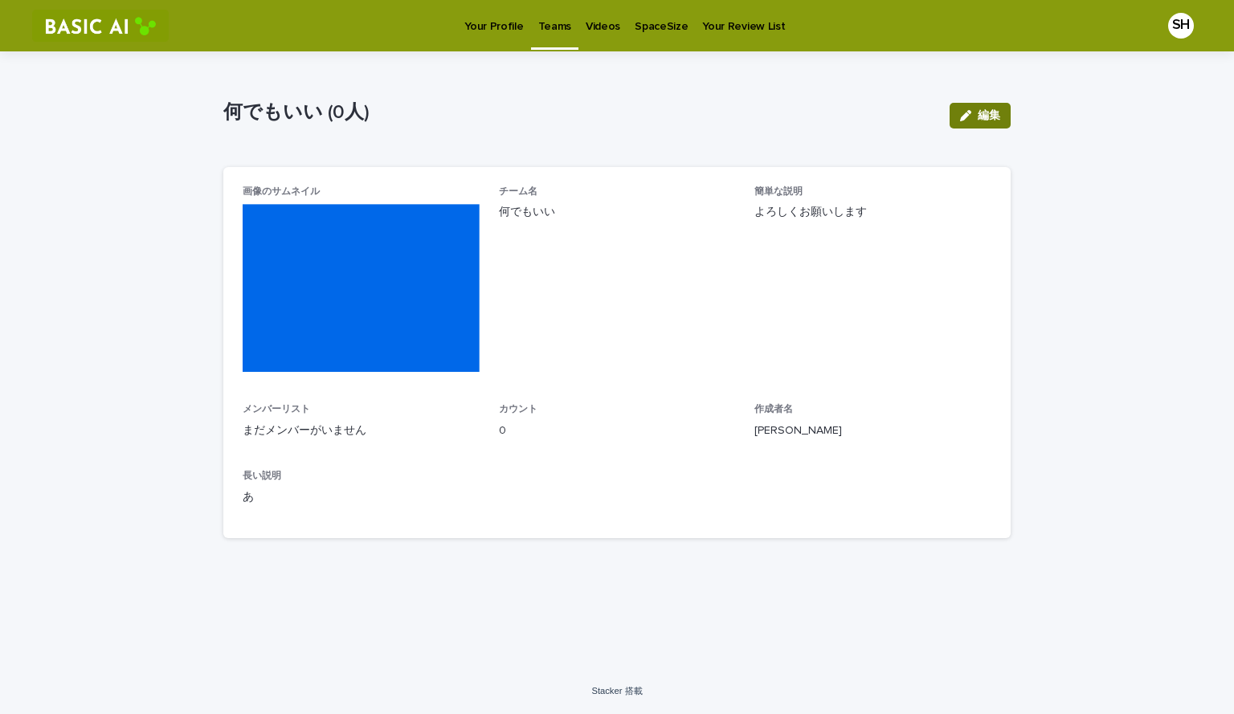
click at [996, 117] on font "編集" at bounding box center [989, 115] width 22 height 11
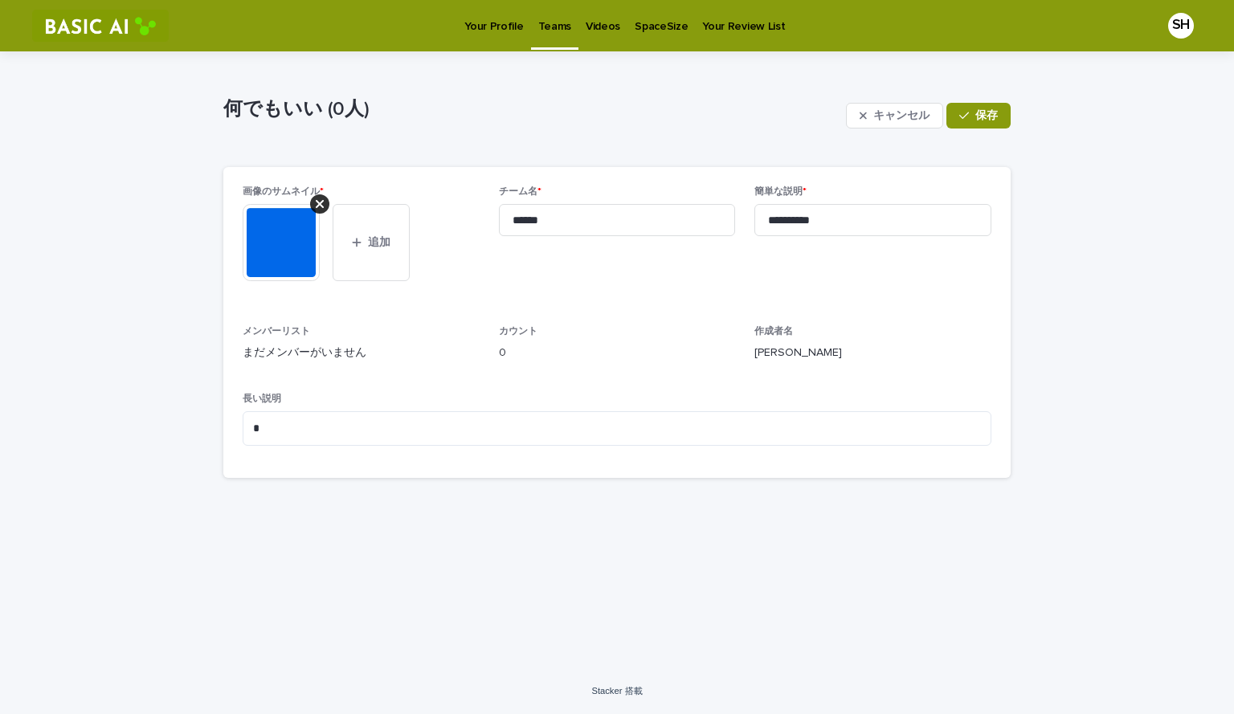
click at [1160, 159] on div "**********" at bounding box center [617, 359] width 1234 height 617
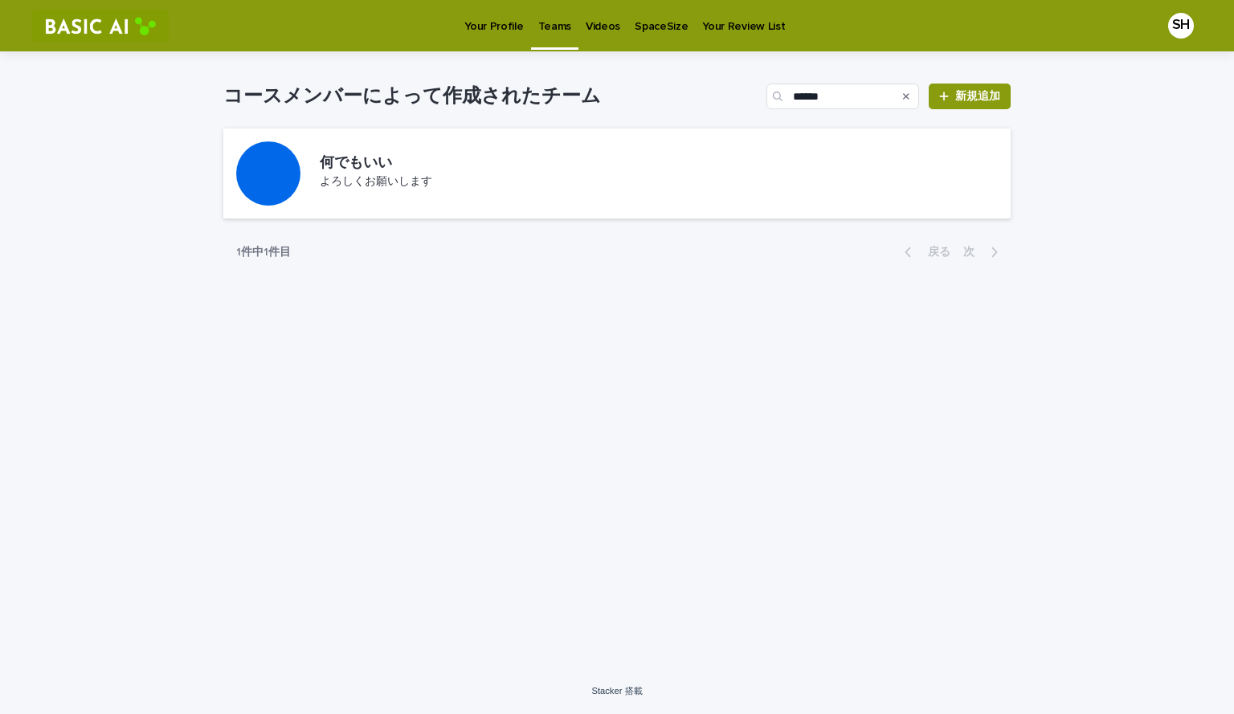
click at [499, 25] on p "Your Profile" at bounding box center [493, 17] width 59 height 34
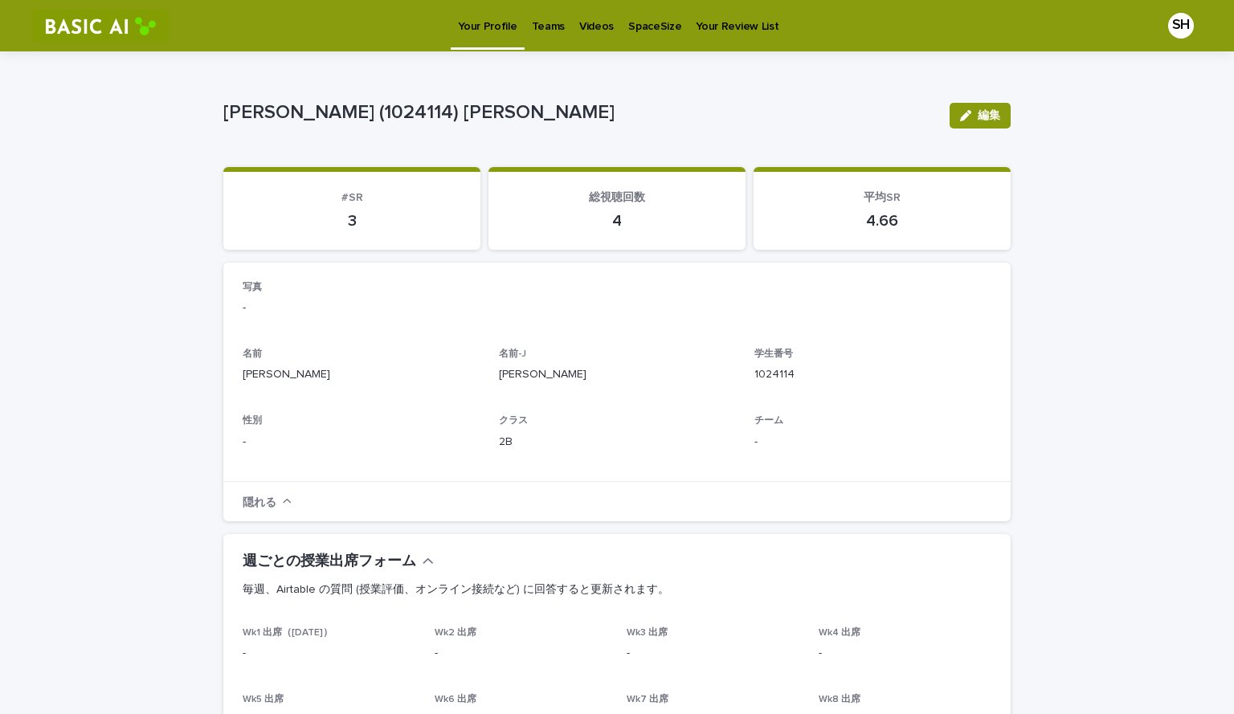
click at [544, 27] on p "Teams" at bounding box center [548, 17] width 33 height 34
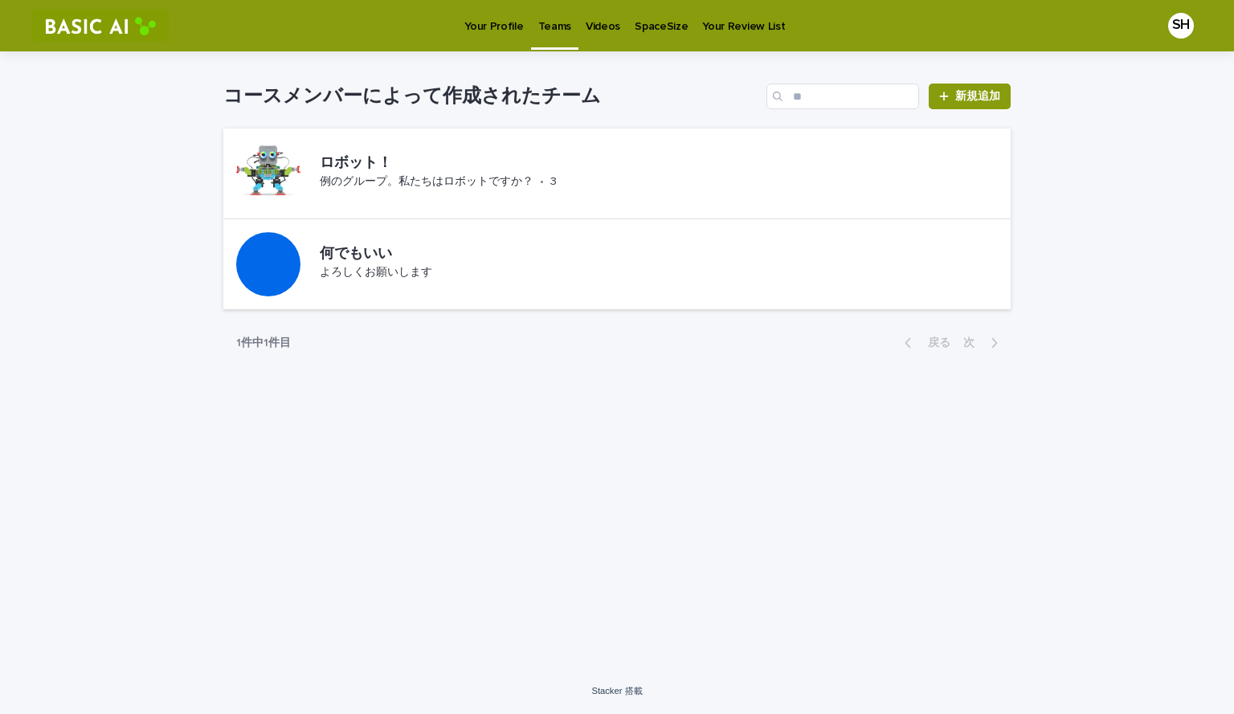
click at [1120, 396] on div "読み込み中... 保存中… 読み込み中... 保存中… コースメンバーによって作成されたチーム 新規追加 ロボット！ 例のグループ。私たちはロボットですか？ …" at bounding box center [617, 359] width 1234 height 617
click at [1024, 370] on div "読み込み中... 保存中… 読み込み中... 保存中… コースメンバーによって作成されたチーム 新規追加 ロボット！ 例のグループ。私たちはロボットですか？ …" at bounding box center [617, 359] width 1234 height 617
click at [566, 281] on div "何でもいい よろしくお願いします" at bounding box center [616, 264] width 787 height 91
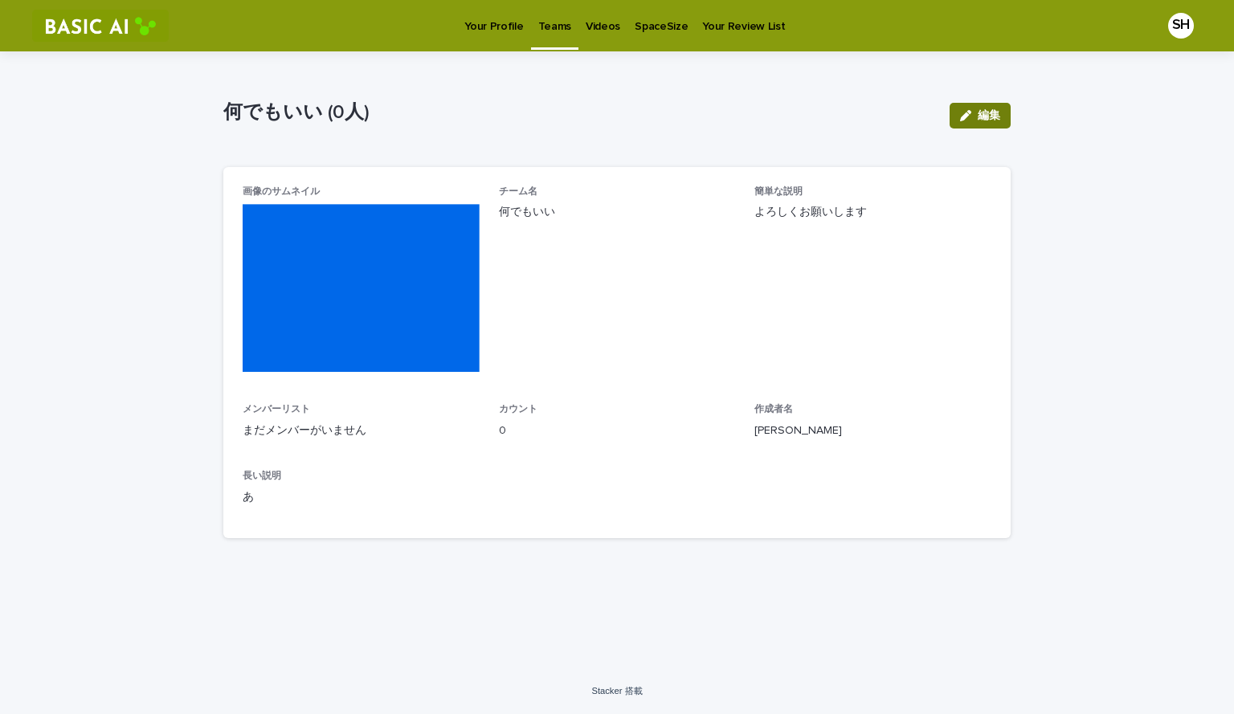
click at [991, 118] on font "編集" at bounding box center [989, 115] width 22 height 11
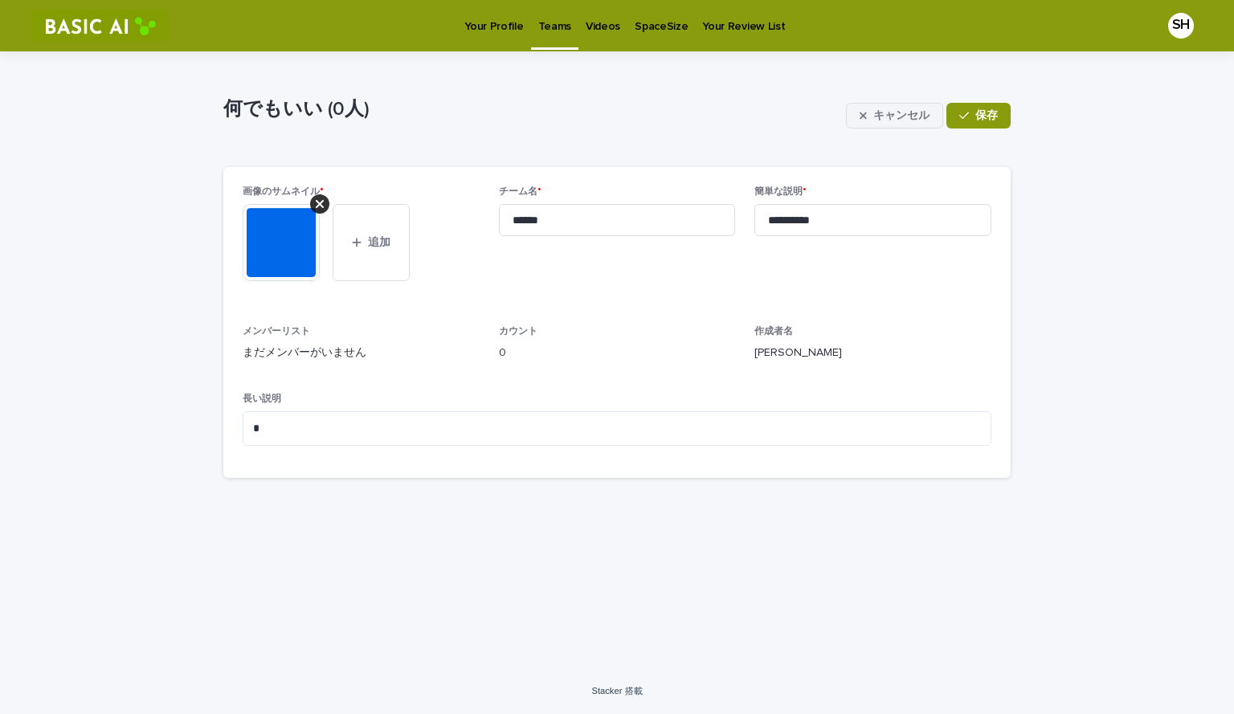
click at [922, 125] on button "キャンセル" at bounding box center [894, 116] width 97 height 26
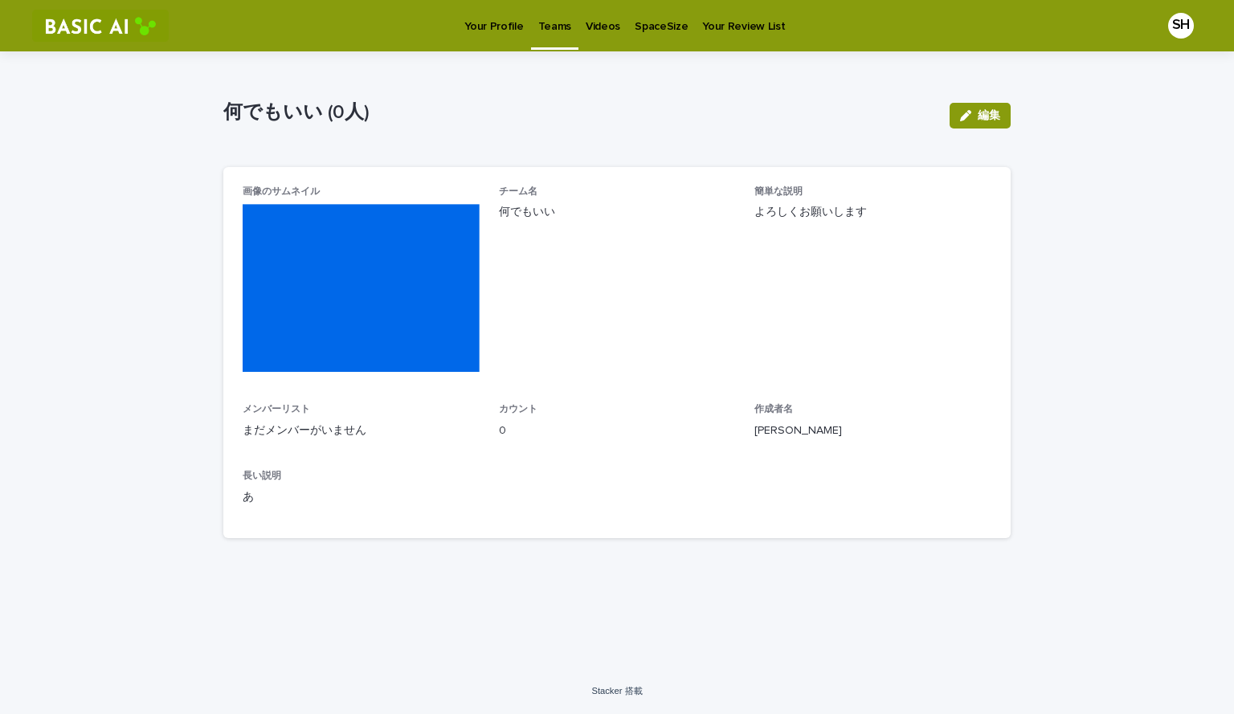
click at [491, 18] on p "Your Profile" at bounding box center [493, 17] width 59 height 34
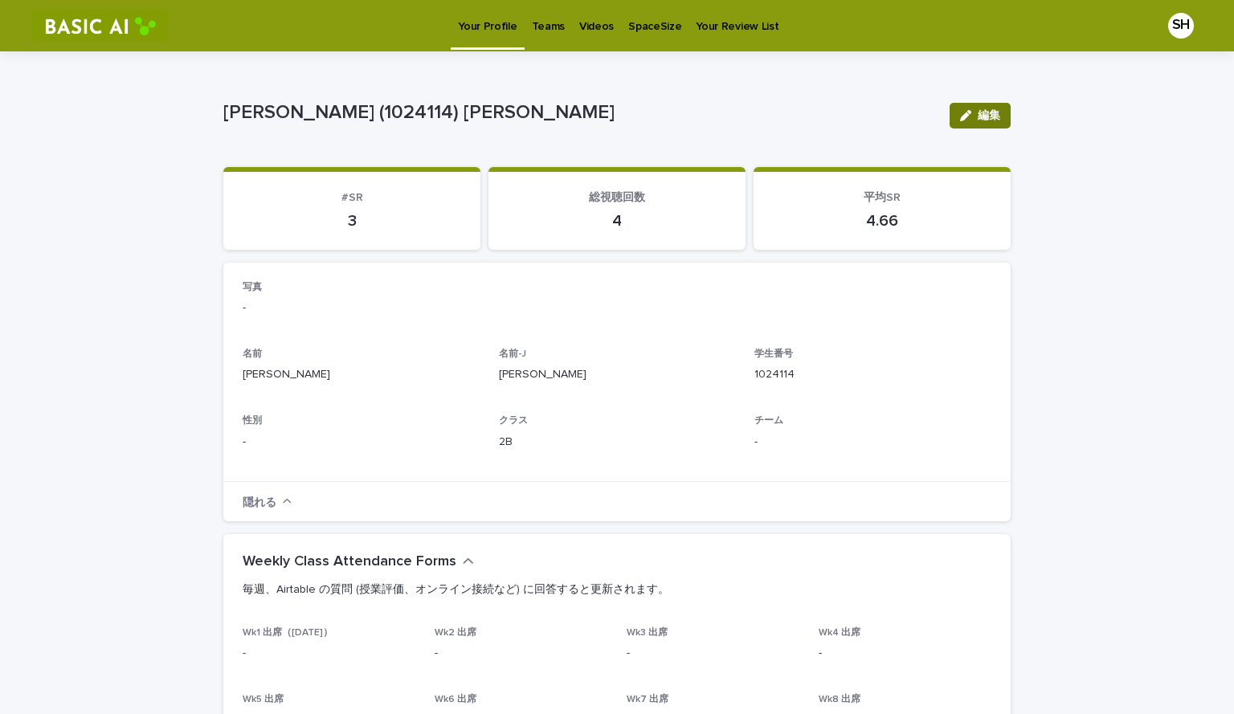
click at [960, 115] on icon "button" at bounding box center [965, 115] width 11 height 11
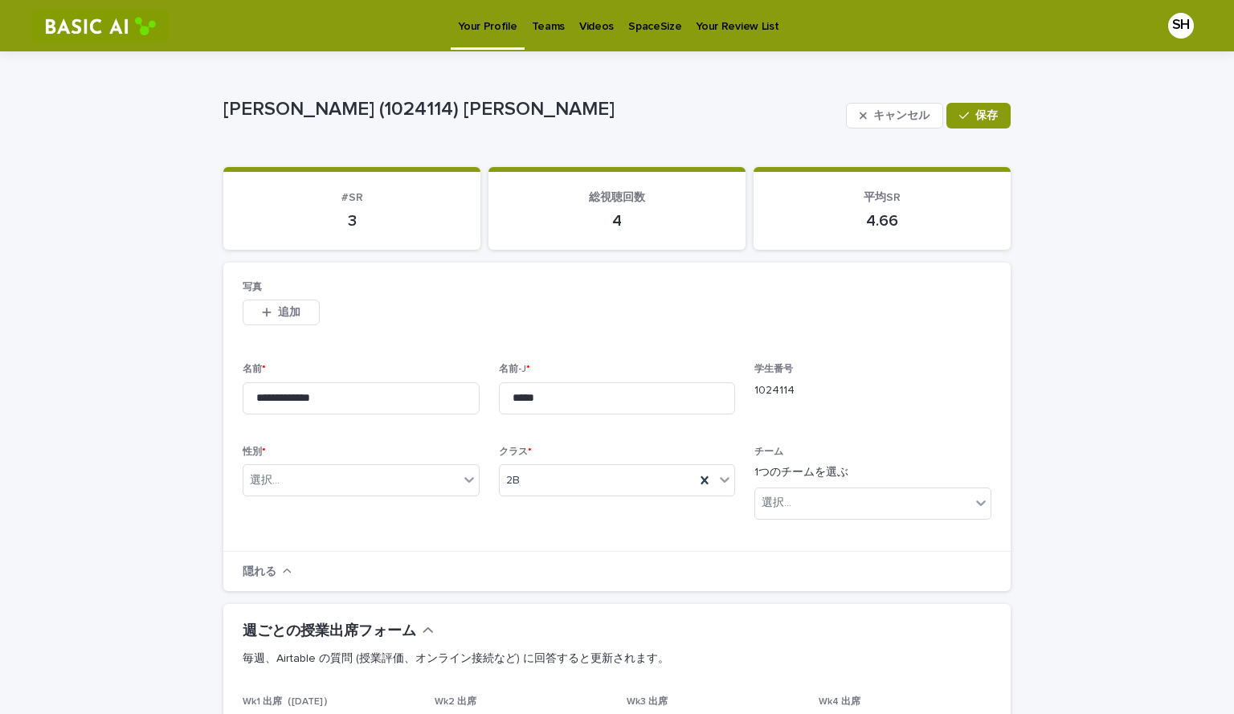
scroll to position [161, 0]
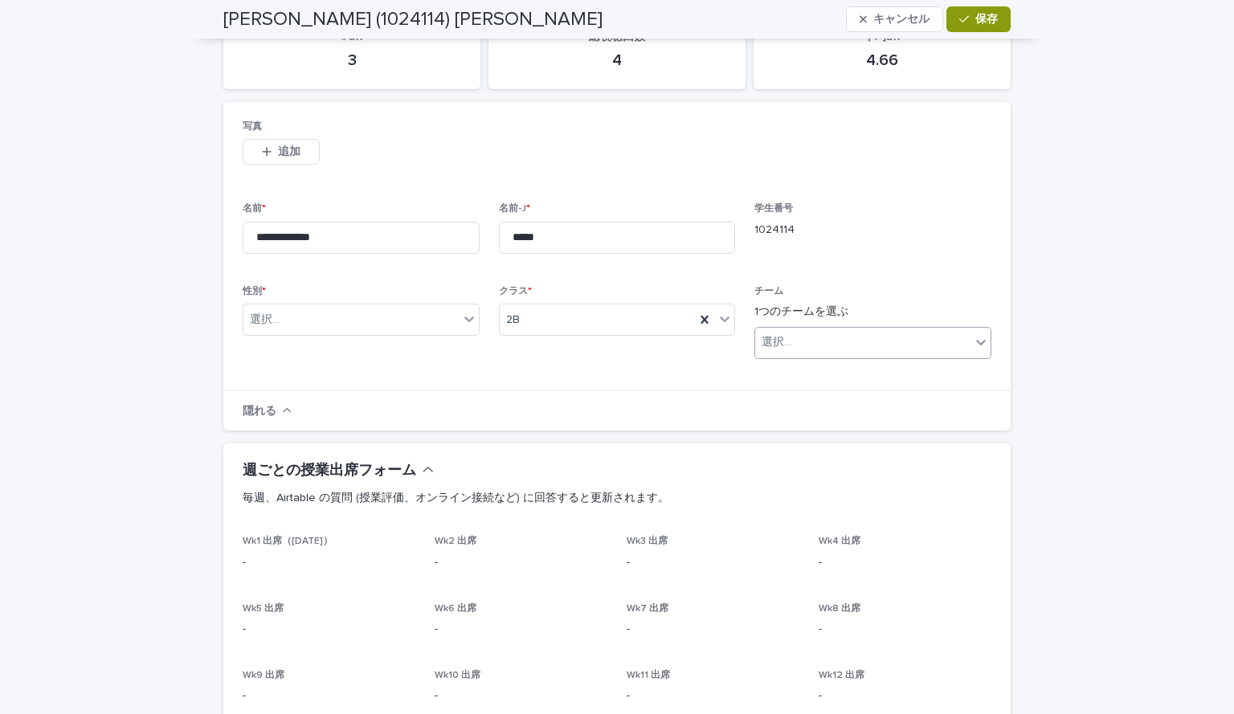
click at [866, 350] on div "選択..." at bounding box center [862, 342] width 215 height 27
drag, startPoint x: 857, startPoint y: 386, endPoint x: 853, endPoint y: 403, distance: 17.2
click at [853, 403] on div "何でもいい (0人)" at bounding box center [867, 402] width 235 height 28
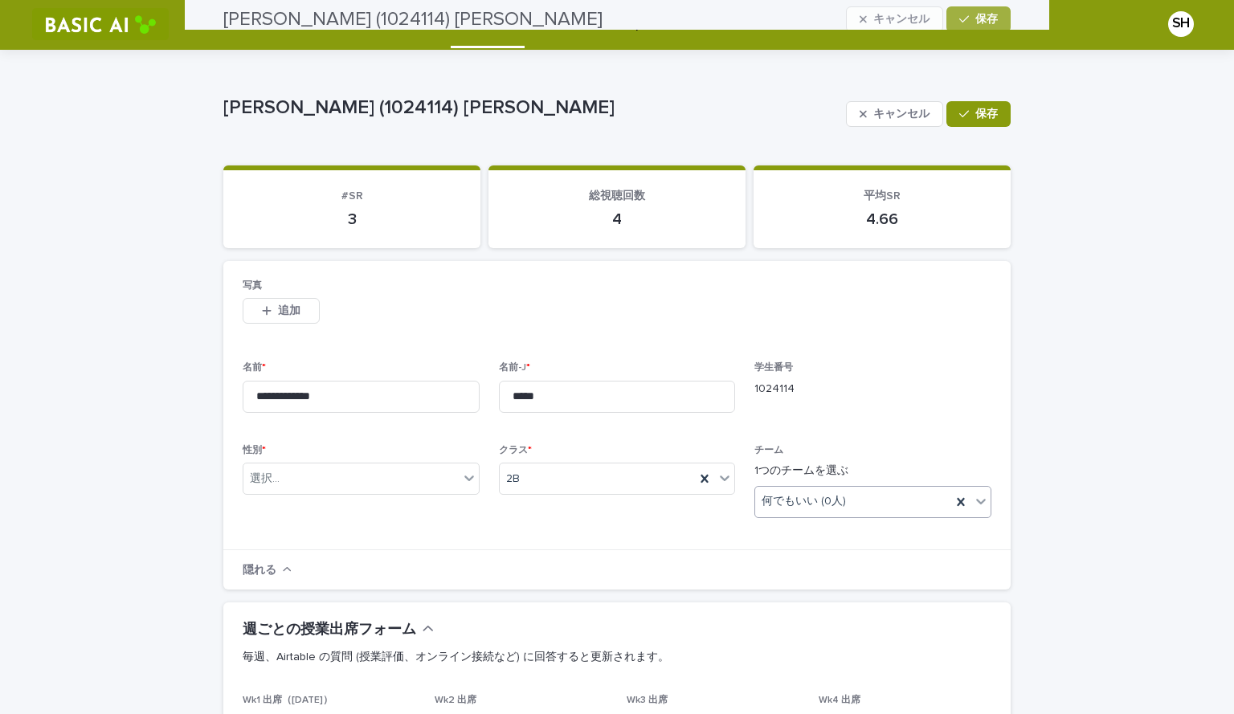
scroll to position [0, 0]
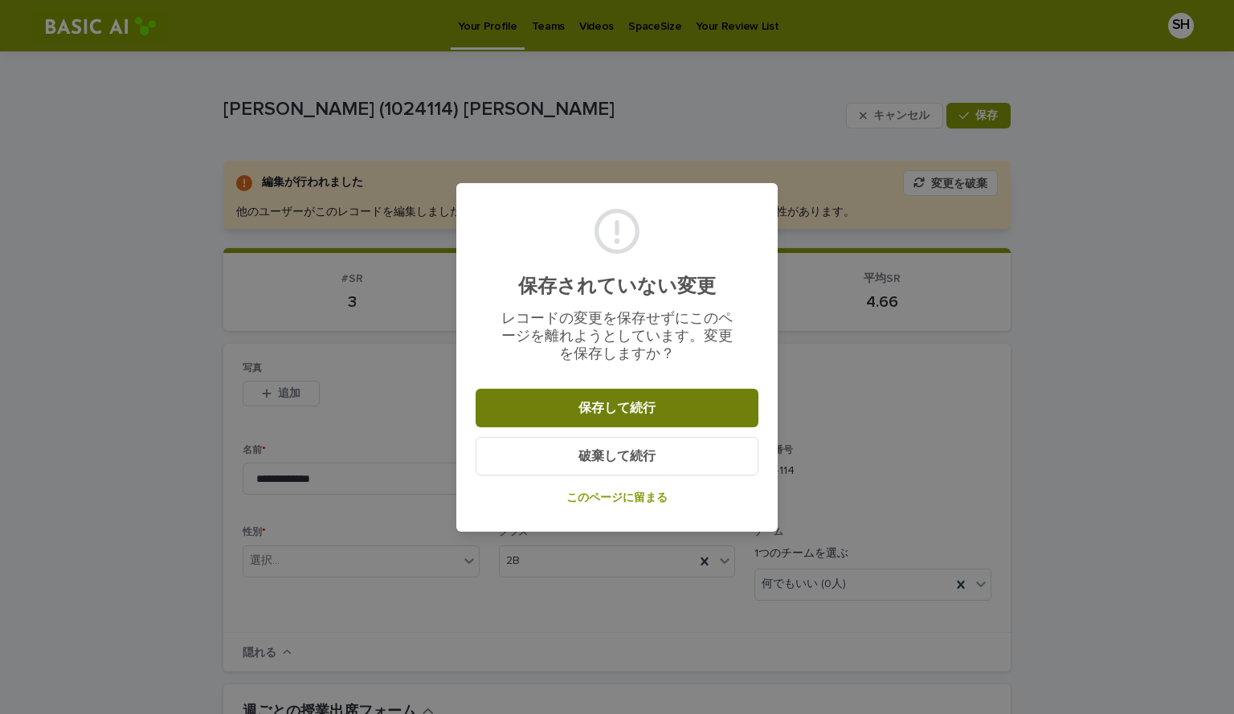
click at [719, 404] on button "保存して続行" at bounding box center [617, 408] width 283 height 39
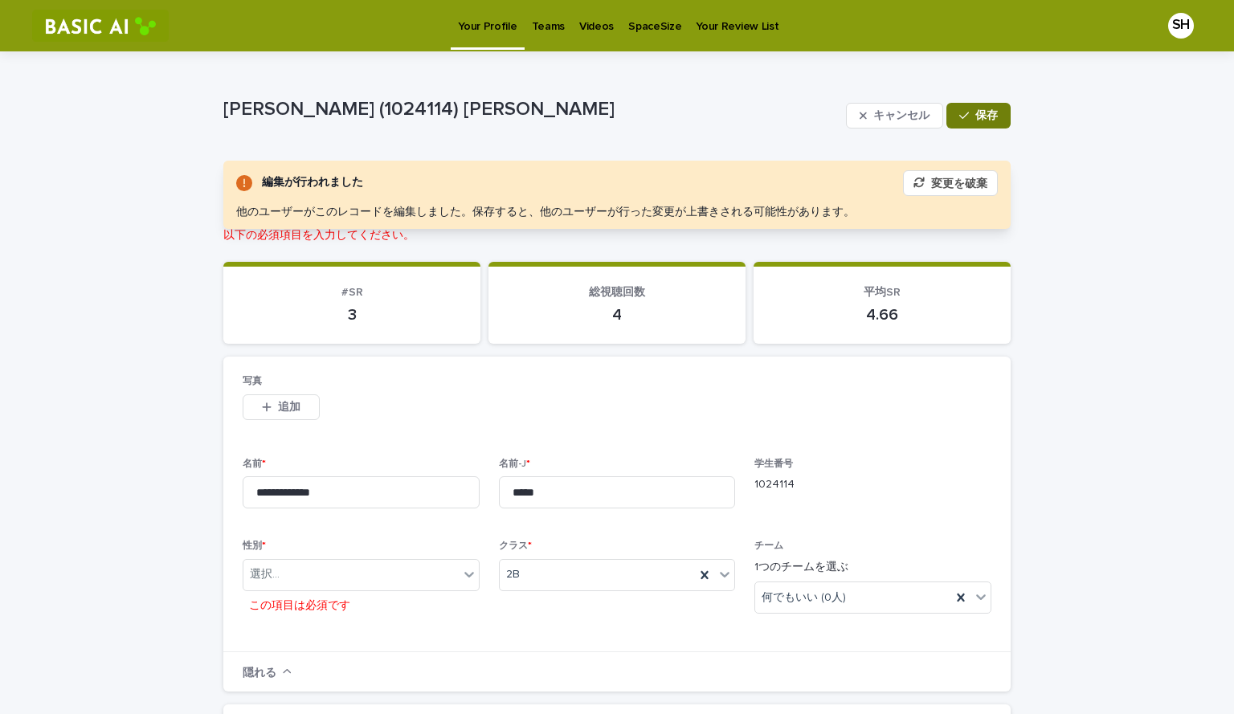
click at [999, 117] on button "保存" at bounding box center [979, 116] width 64 height 26
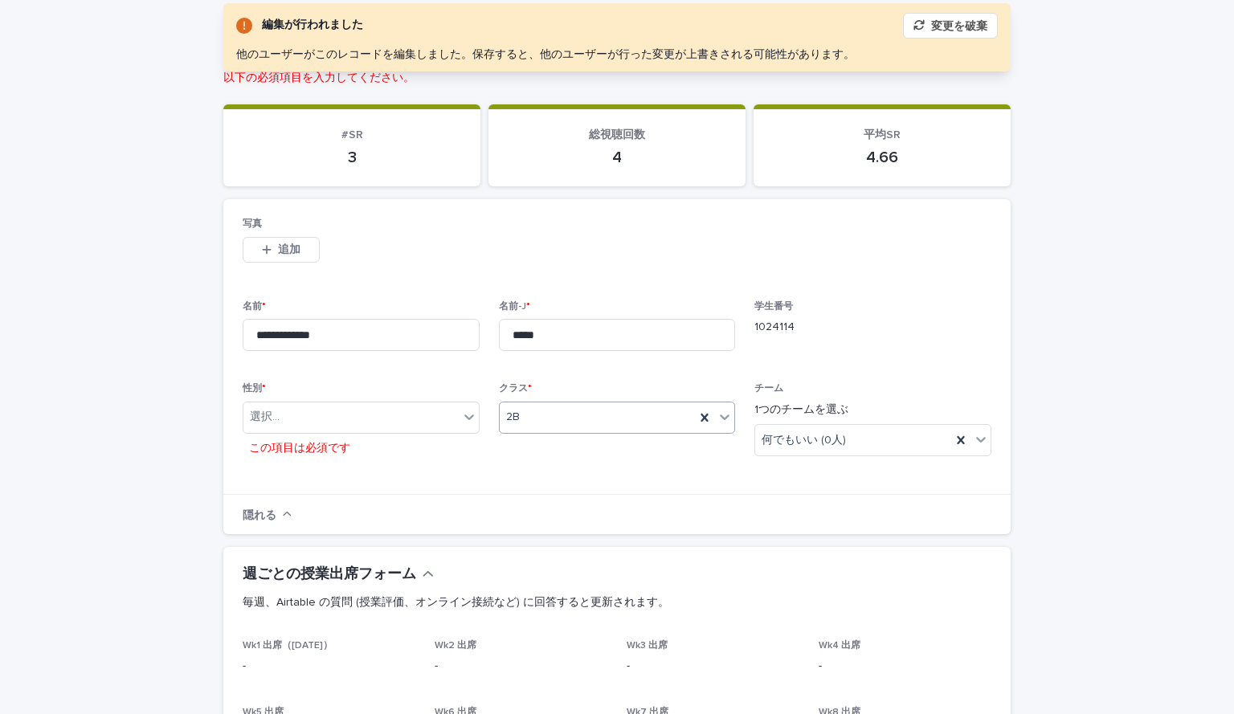
scroll to position [161, 0]
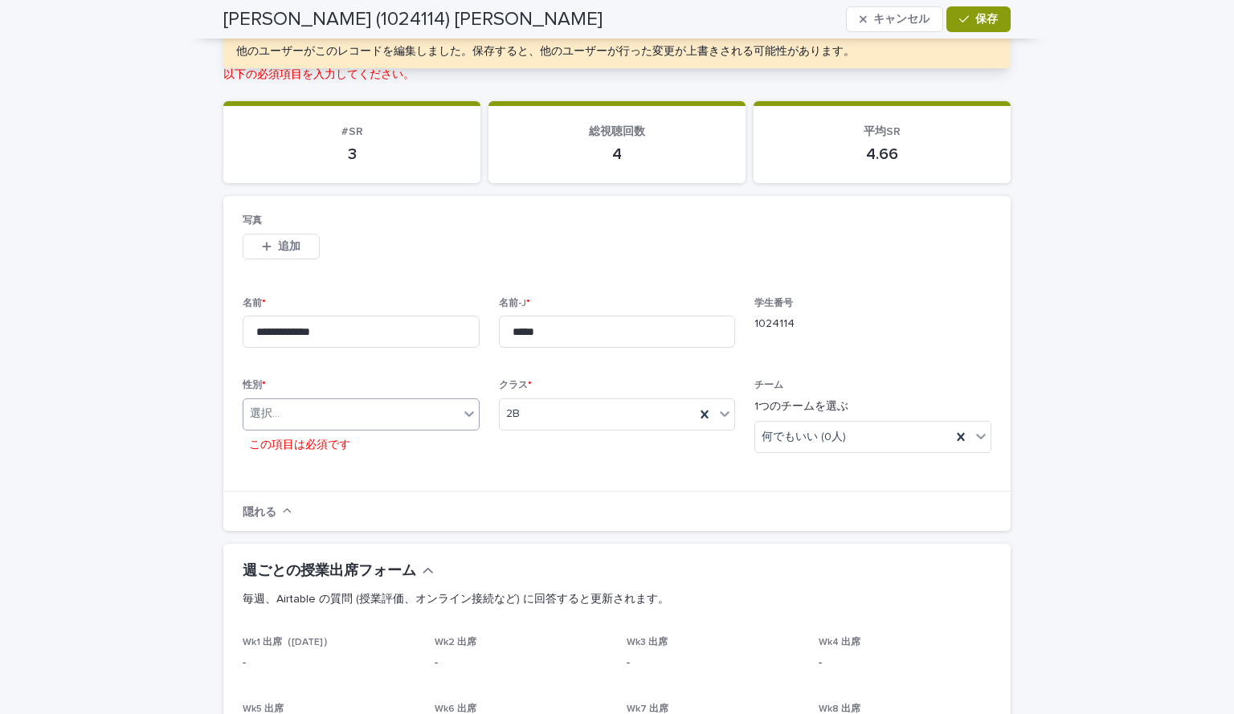
click at [370, 411] on div "選択..." at bounding box center [350, 414] width 215 height 27
click at [460, 395] on div "性別 * 選択... この項目は必須です" at bounding box center [361, 426] width 237 height 92
click at [461, 407] on icon at bounding box center [469, 414] width 16 height 16
click at [245, 445] on font "M" at bounding box center [248, 444] width 9 height 11
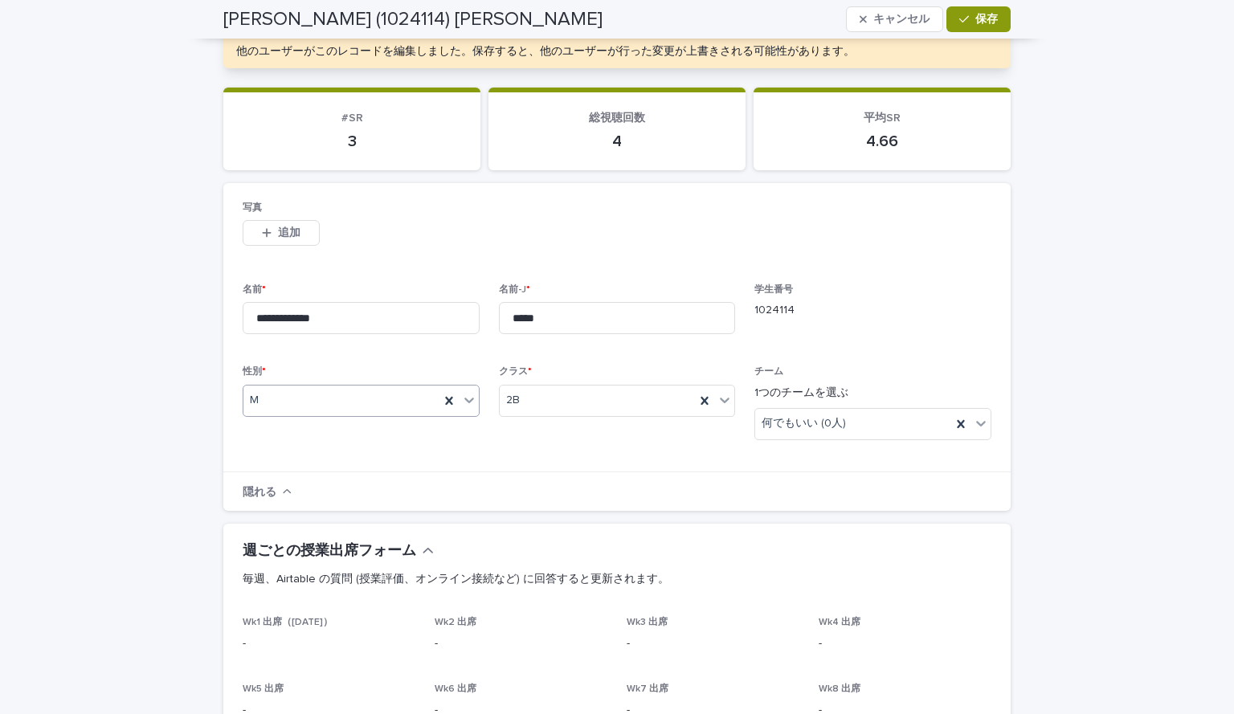
scroll to position [0, 0]
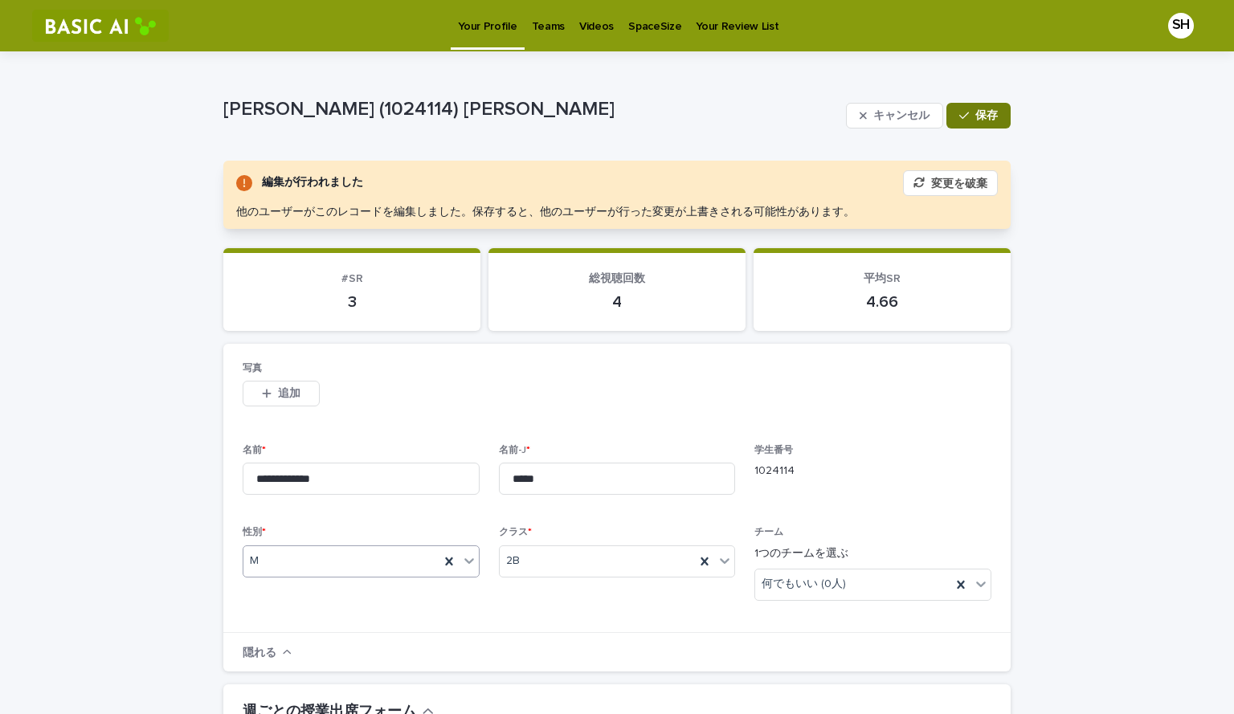
click at [991, 121] on button "保存" at bounding box center [979, 116] width 64 height 26
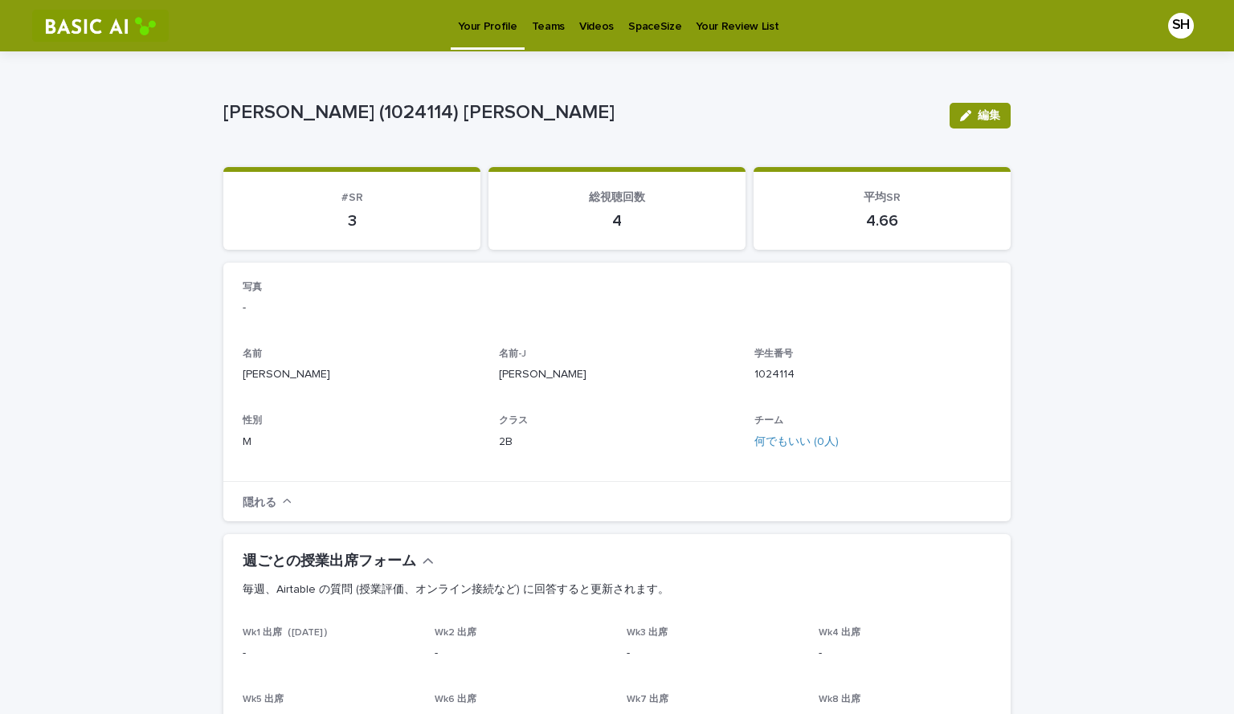
drag, startPoint x: 552, startPoint y: 31, endPoint x: 542, endPoint y: 28, distance: 9.9
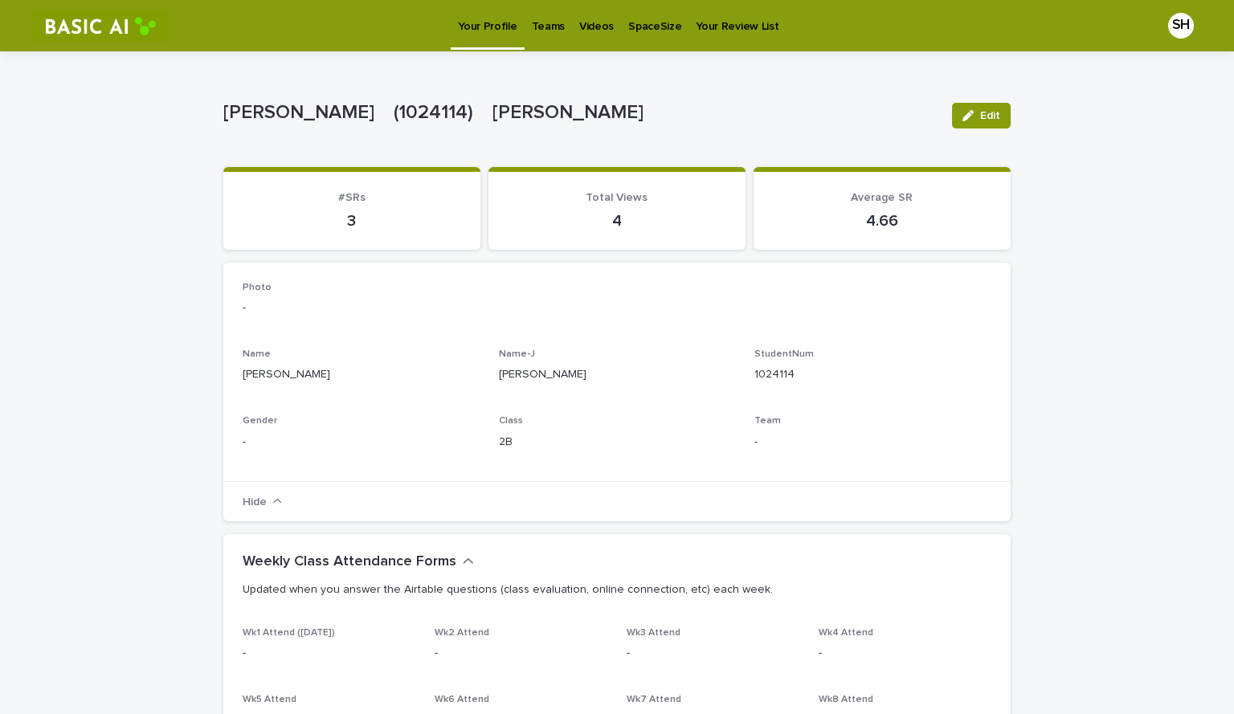
click at [596, 22] on p "Videos" at bounding box center [596, 17] width 35 height 34
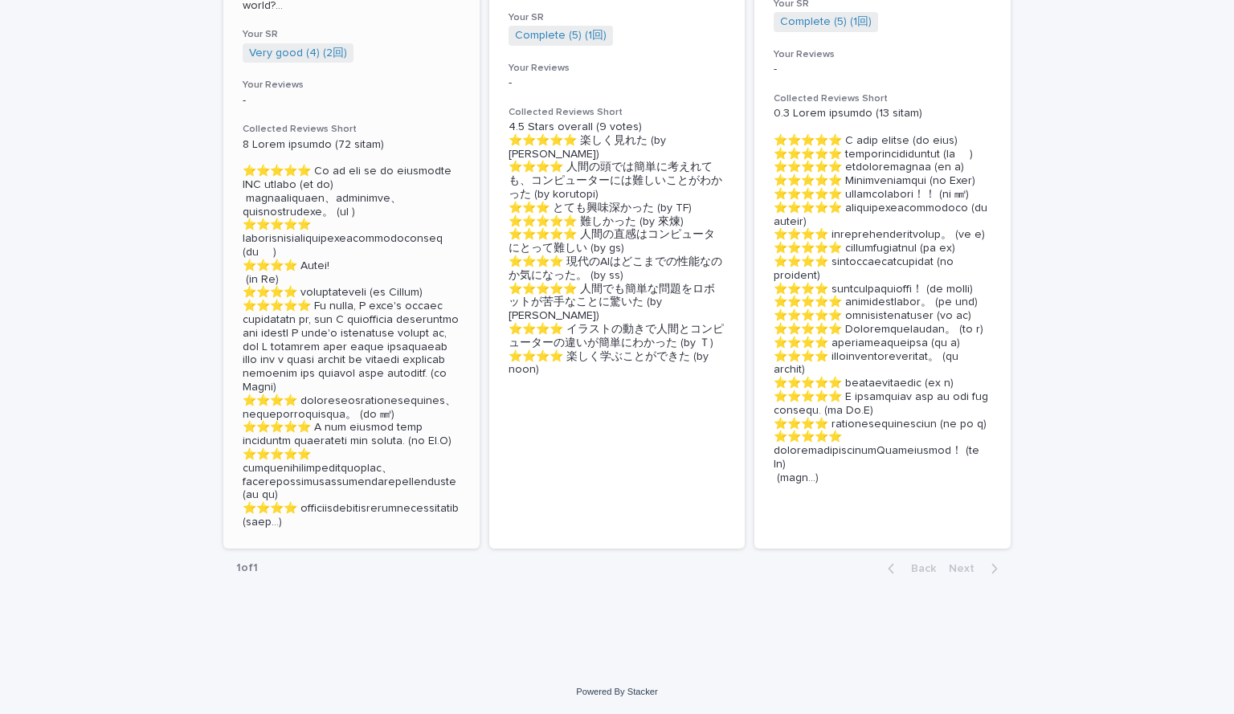
scroll to position [677, 0]
click at [374, 363] on p at bounding box center [352, 333] width 218 height 391
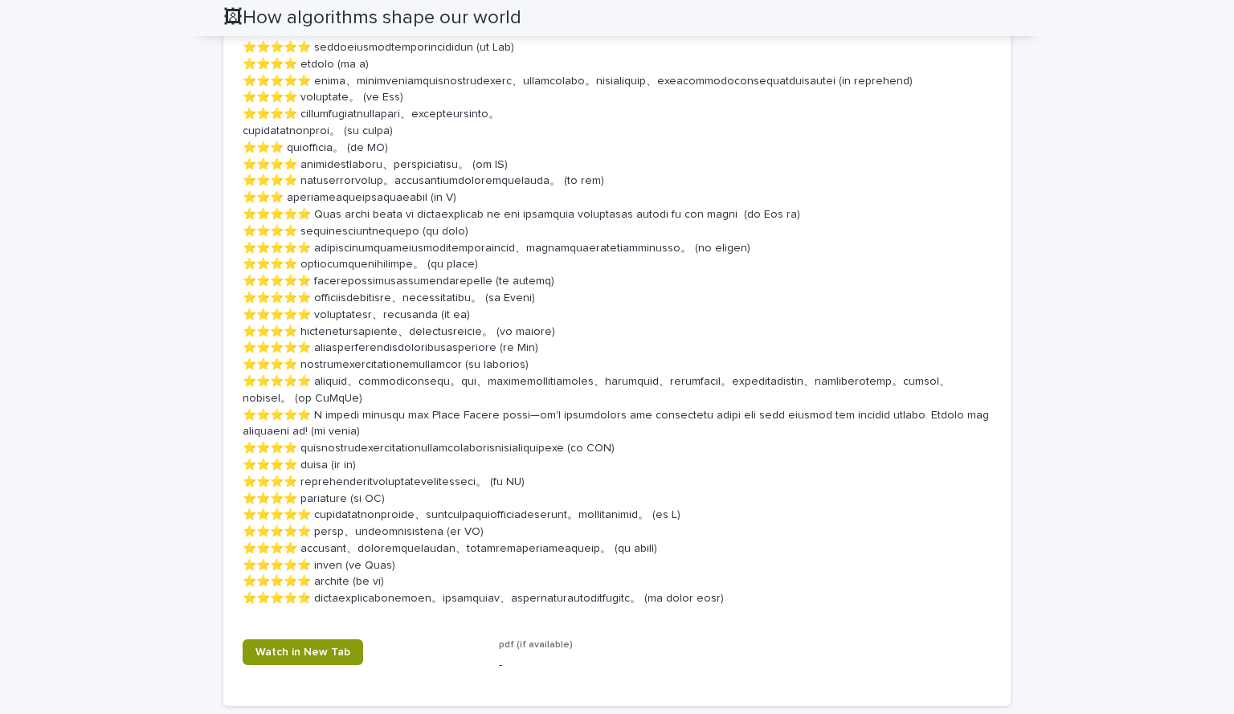
scroll to position [2089, 0]
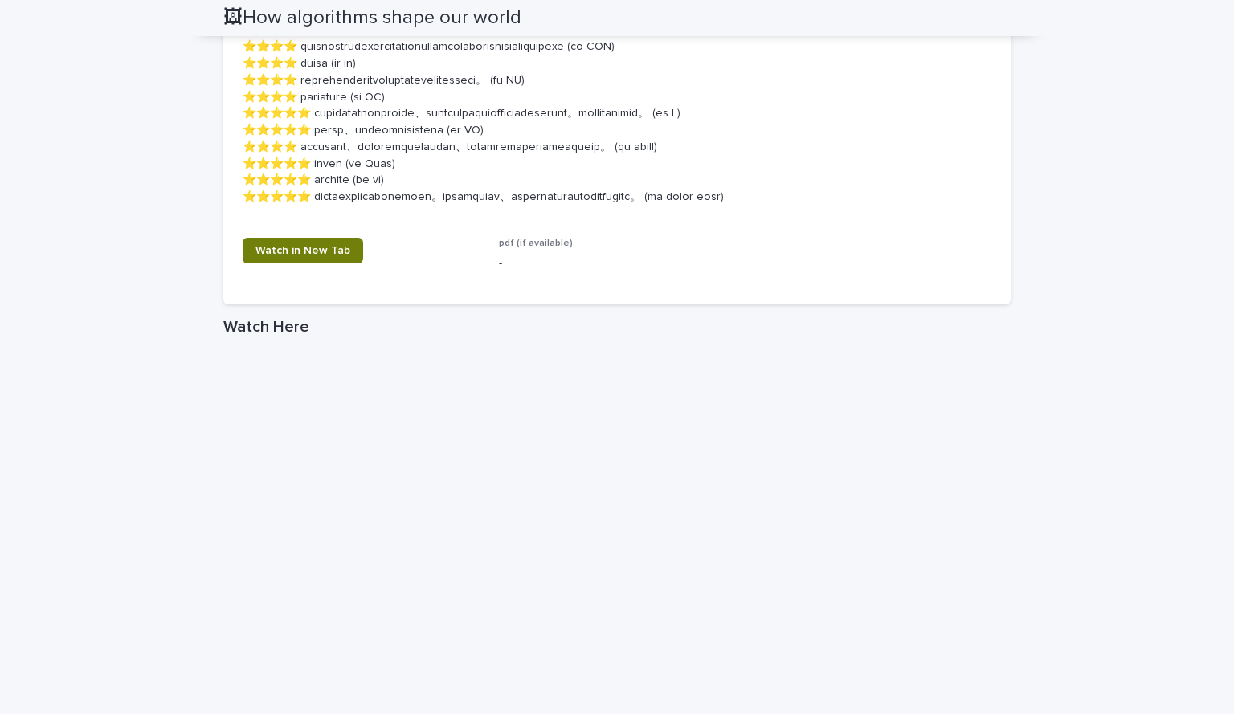
click at [305, 256] on span "Watch in New Tab" at bounding box center [303, 250] width 95 height 11
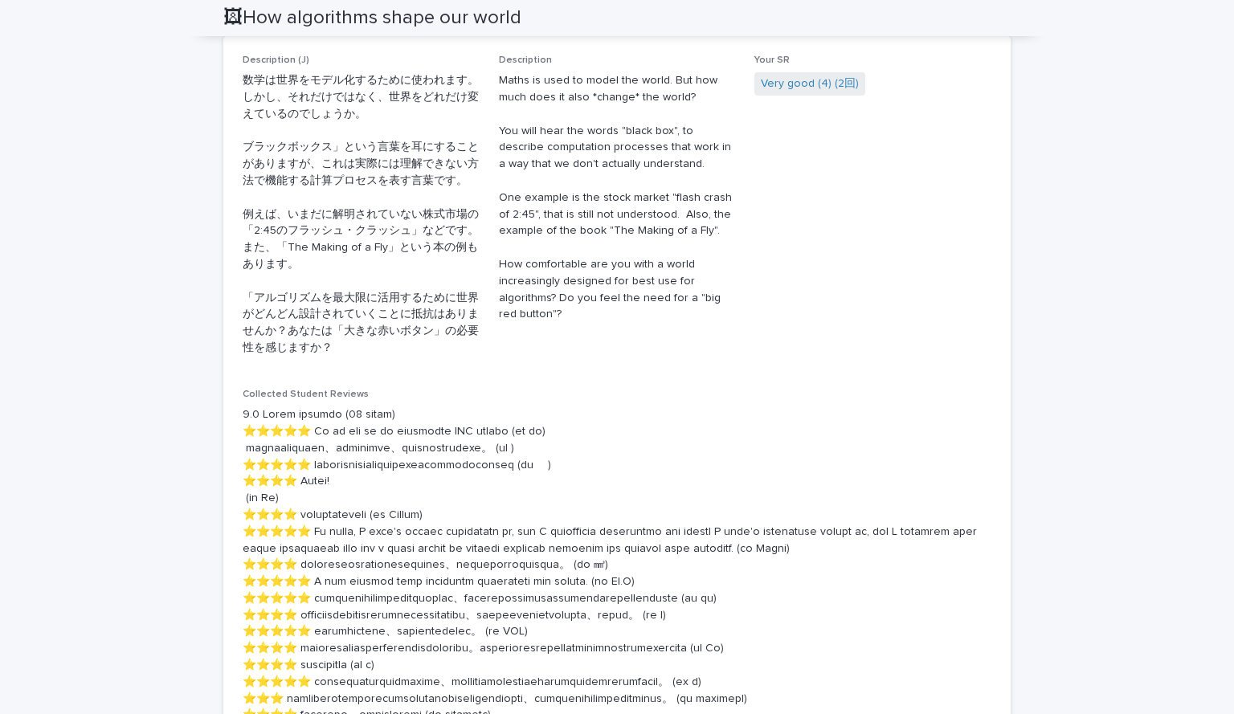
scroll to position [884, 0]
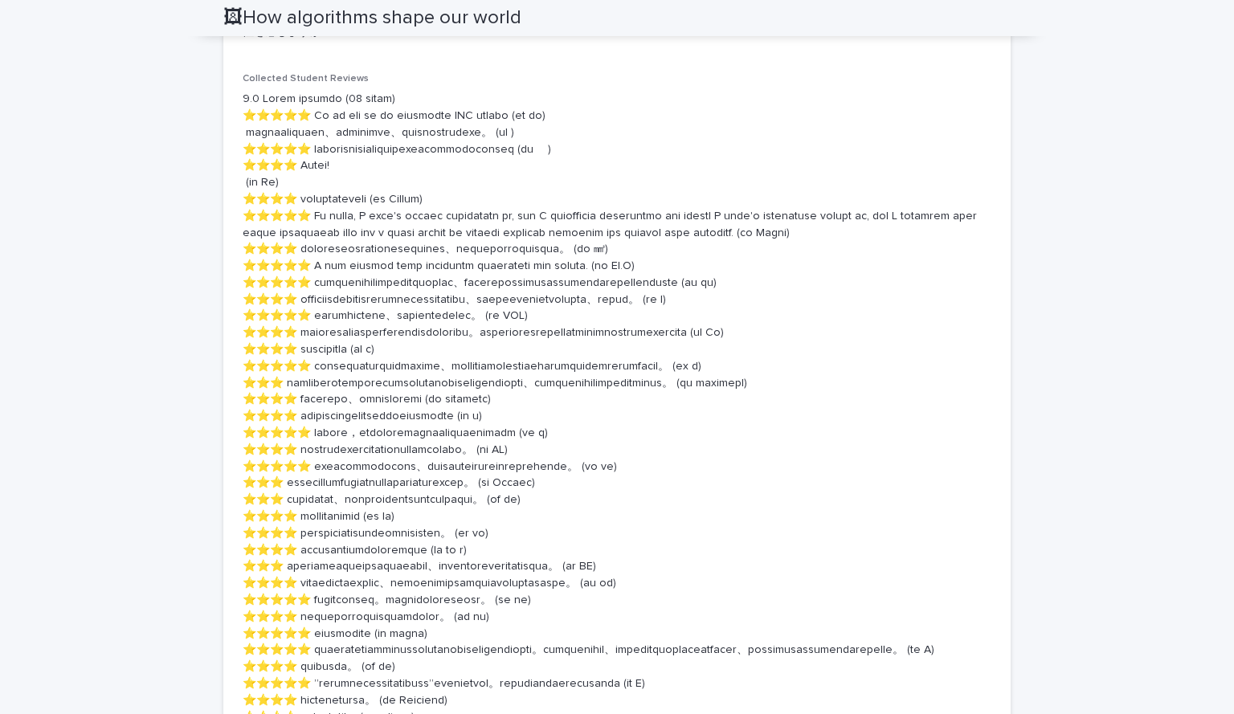
drag, startPoint x: 281, startPoint y: 112, endPoint x: 282, endPoint y: 92, distance: 20.1
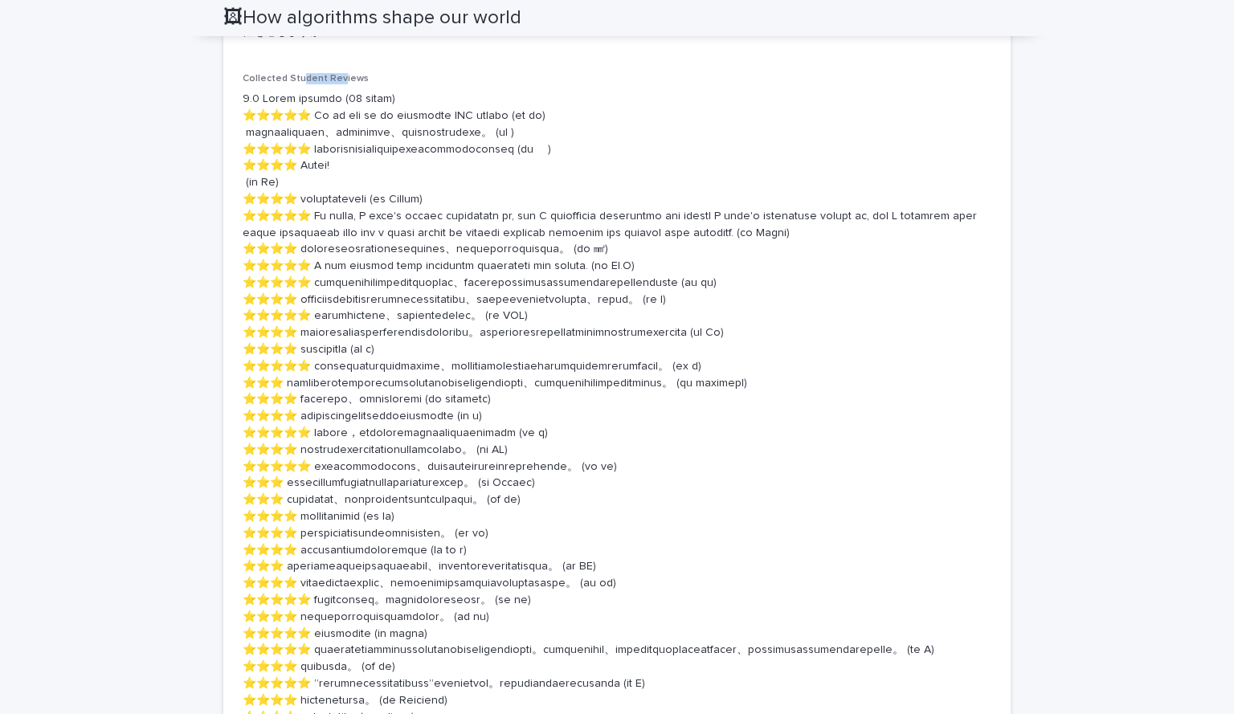
drag, startPoint x: 296, startPoint y: 78, endPoint x: 375, endPoint y: 92, distance: 80.7
click at [379, 80] on p "Collected Student Reviews" at bounding box center [617, 78] width 749 height 11
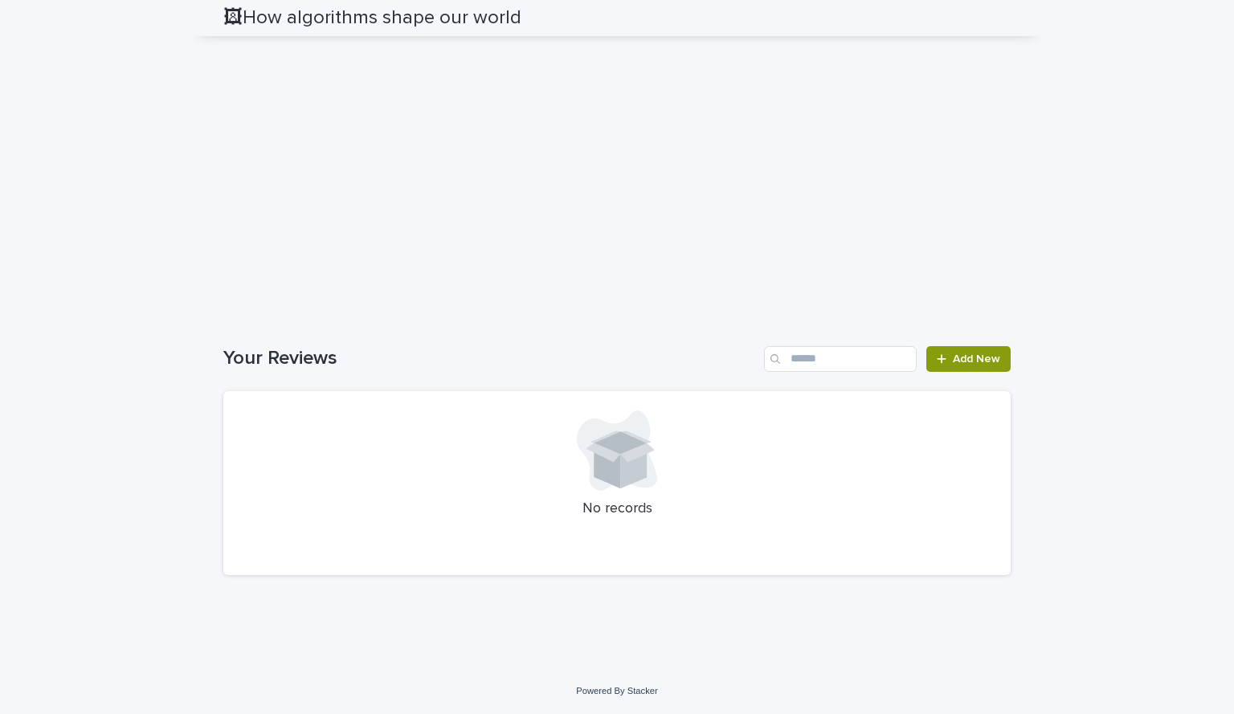
scroll to position [2781, 0]
click at [305, 481] on div "No records" at bounding box center [616, 483] width 787 height 185
click at [964, 365] on span "Add New" at bounding box center [976, 359] width 47 height 11
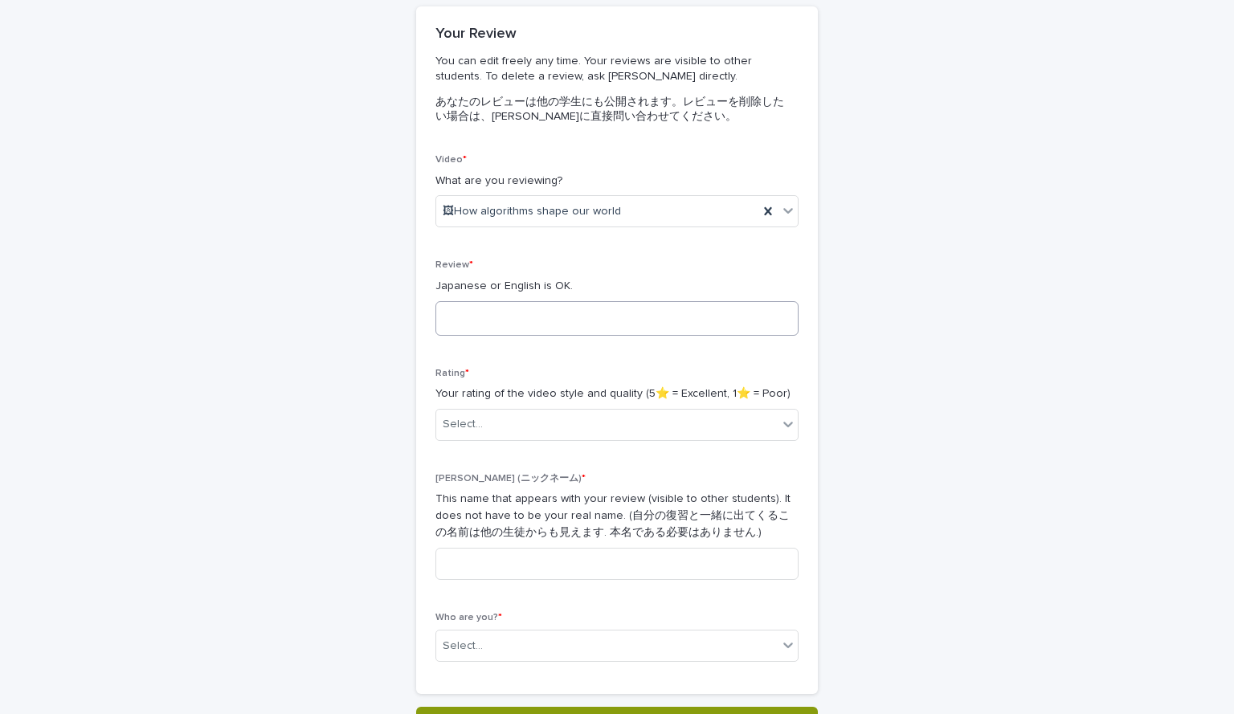
scroll to position [161, 0]
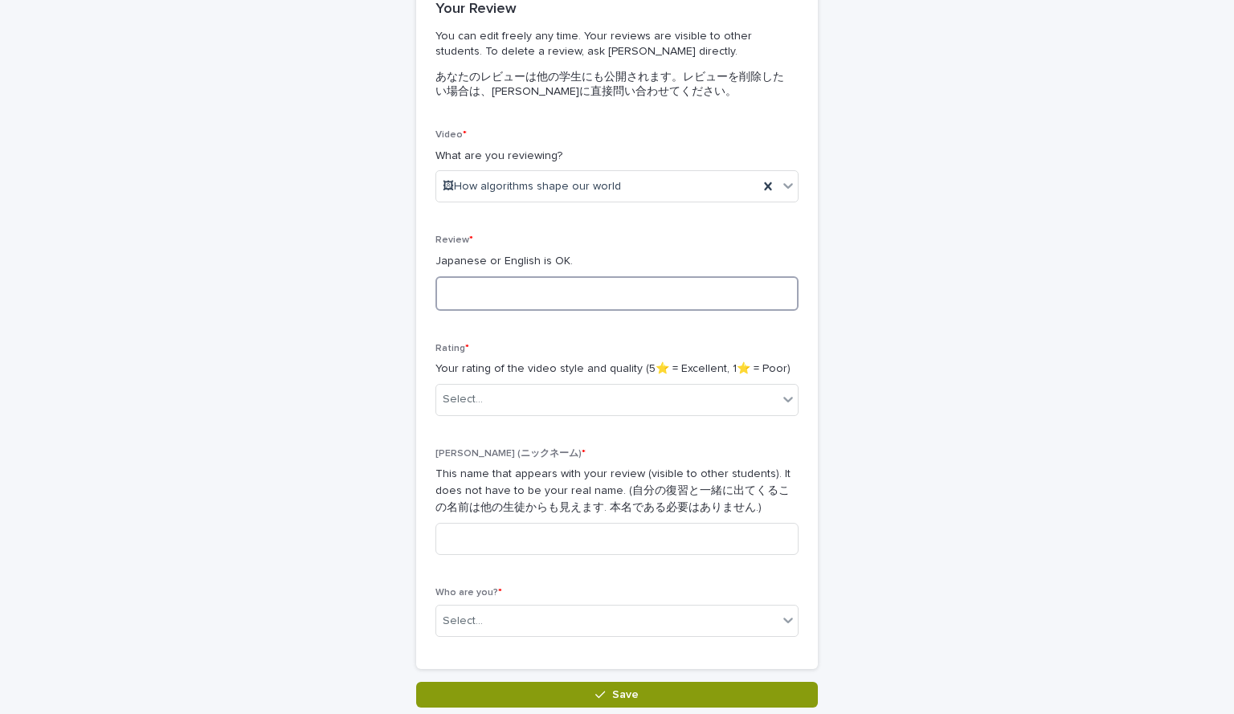
click at [561, 292] on textarea at bounding box center [616, 293] width 363 height 35
type textarea "*"
type textarea "**********"
click at [563, 528] on input at bounding box center [616, 539] width 363 height 32
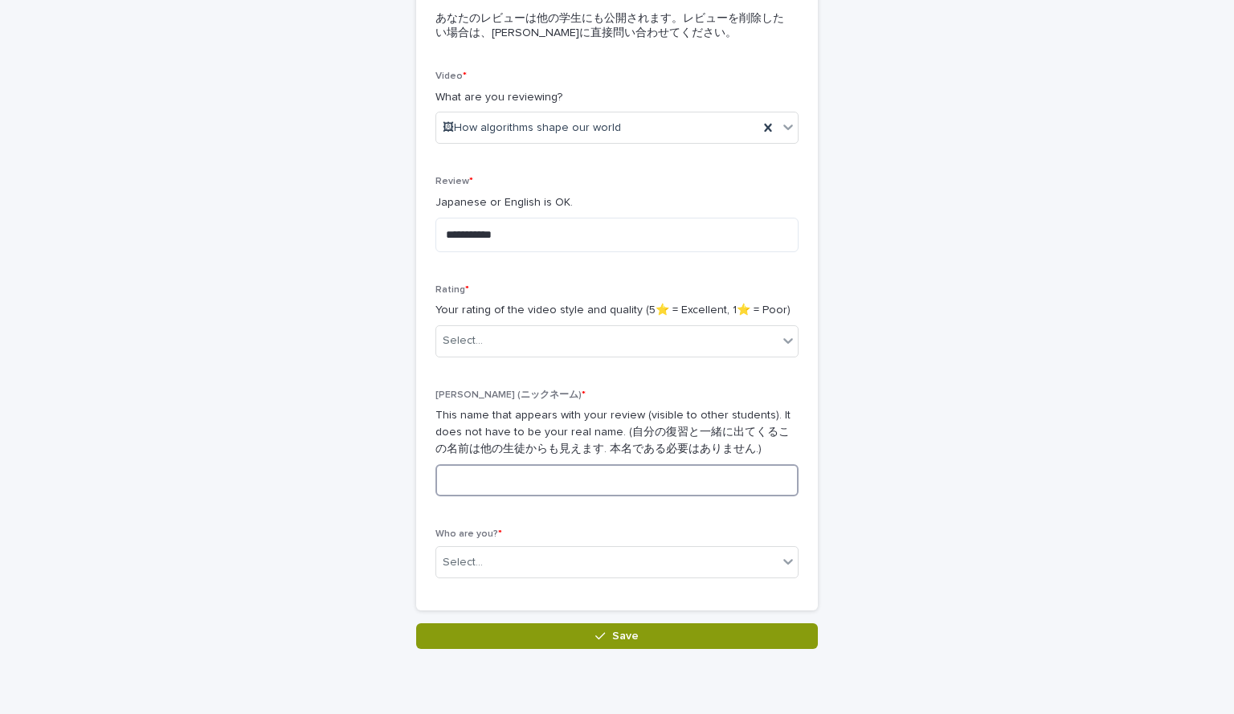
scroll to position [280, 0]
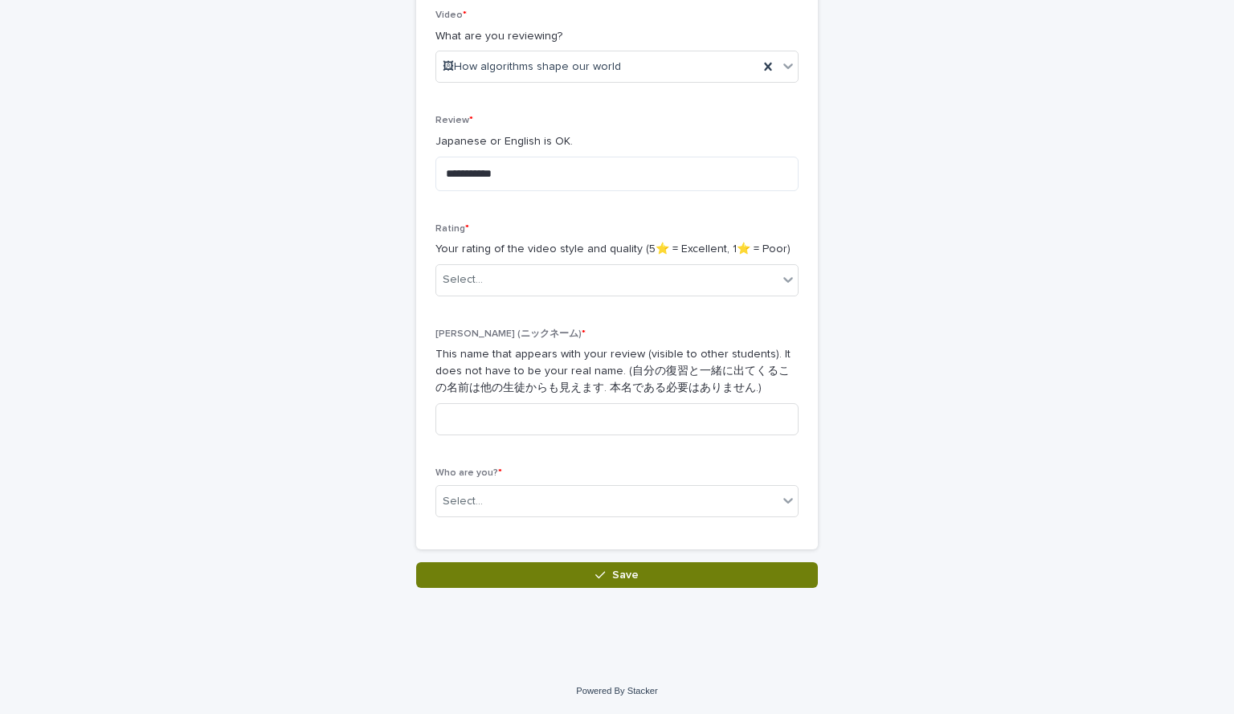
click at [679, 579] on button "Save" at bounding box center [617, 575] width 402 height 26
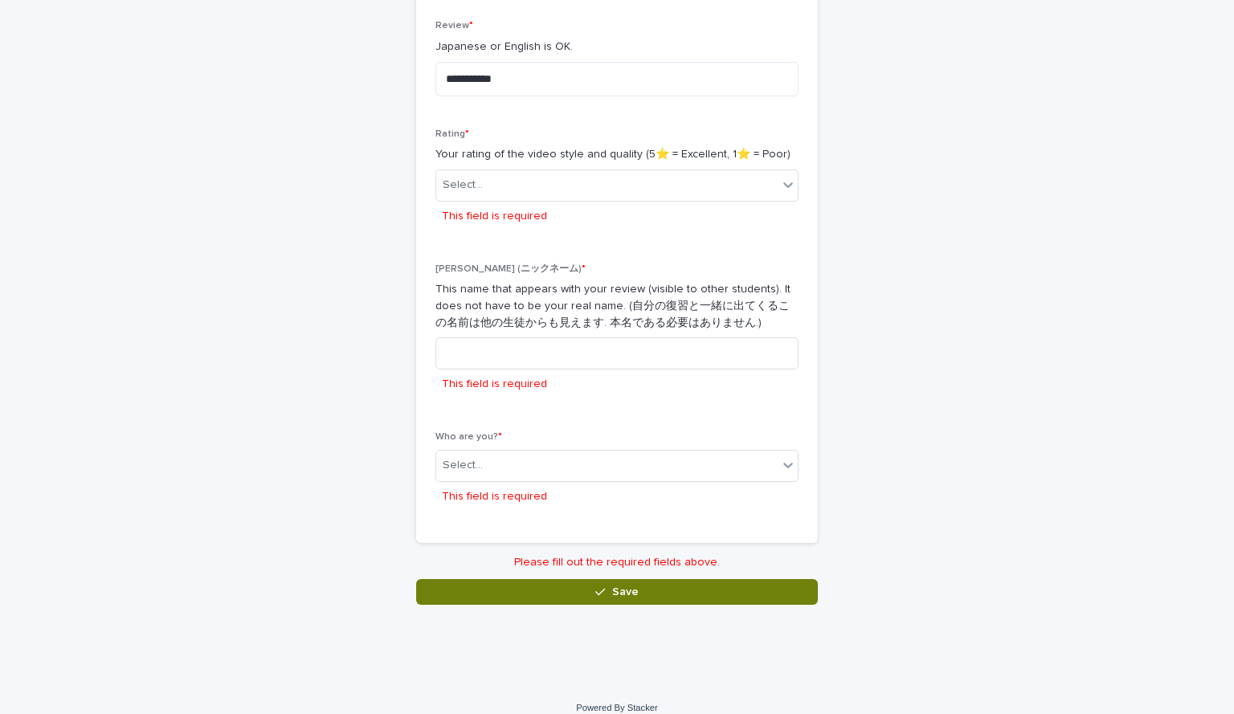
scroll to position [381, 0]
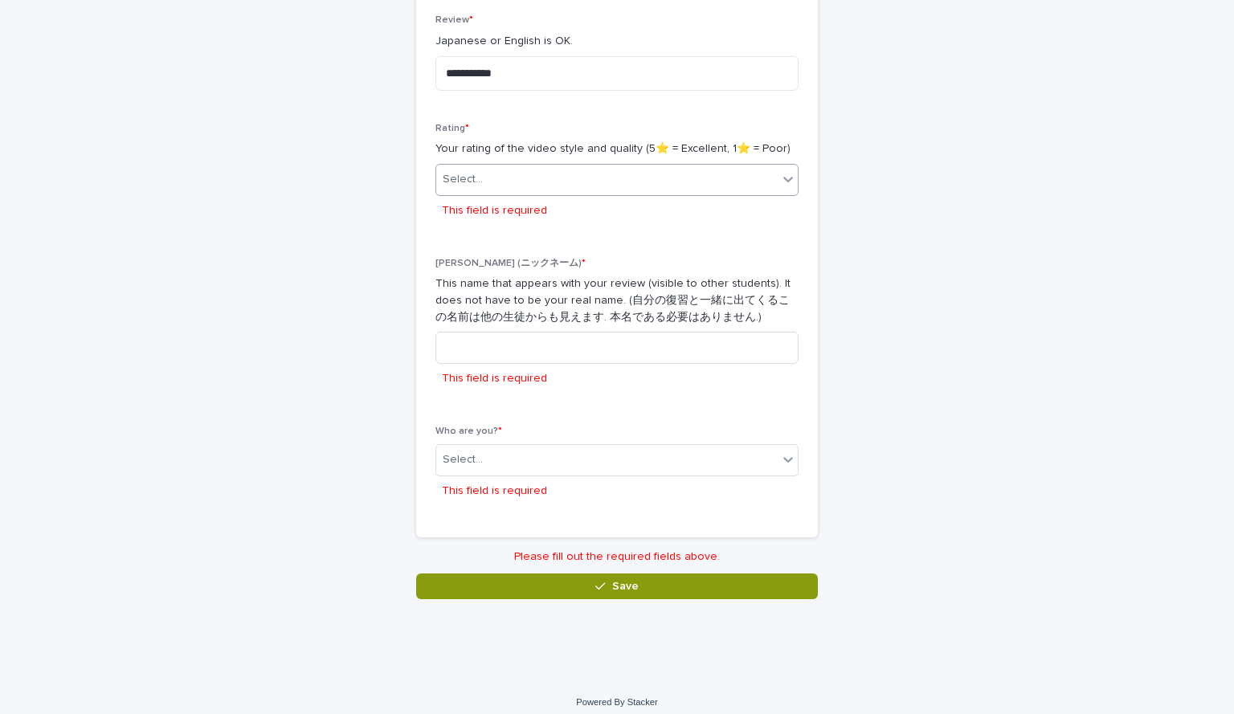
click at [608, 174] on div "Select..." at bounding box center [606, 179] width 341 height 27
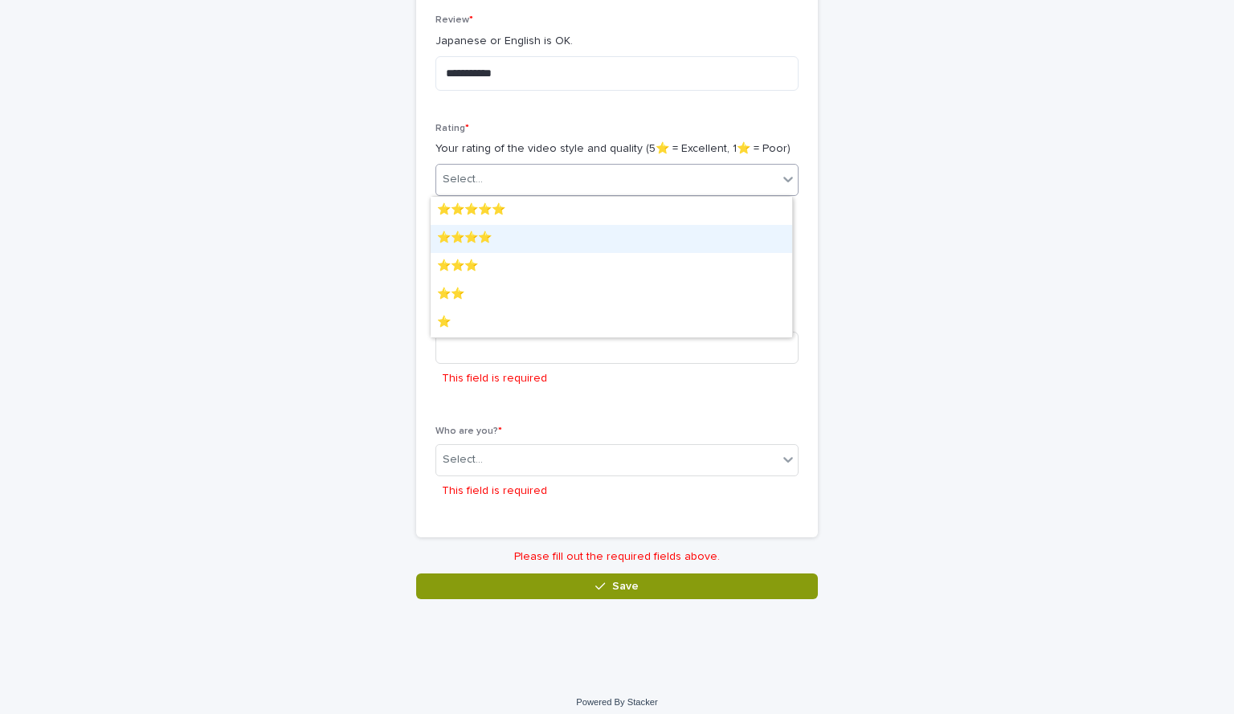
click at [586, 239] on div "⭐️⭐️⭐️⭐️" at bounding box center [612, 239] width 362 height 28
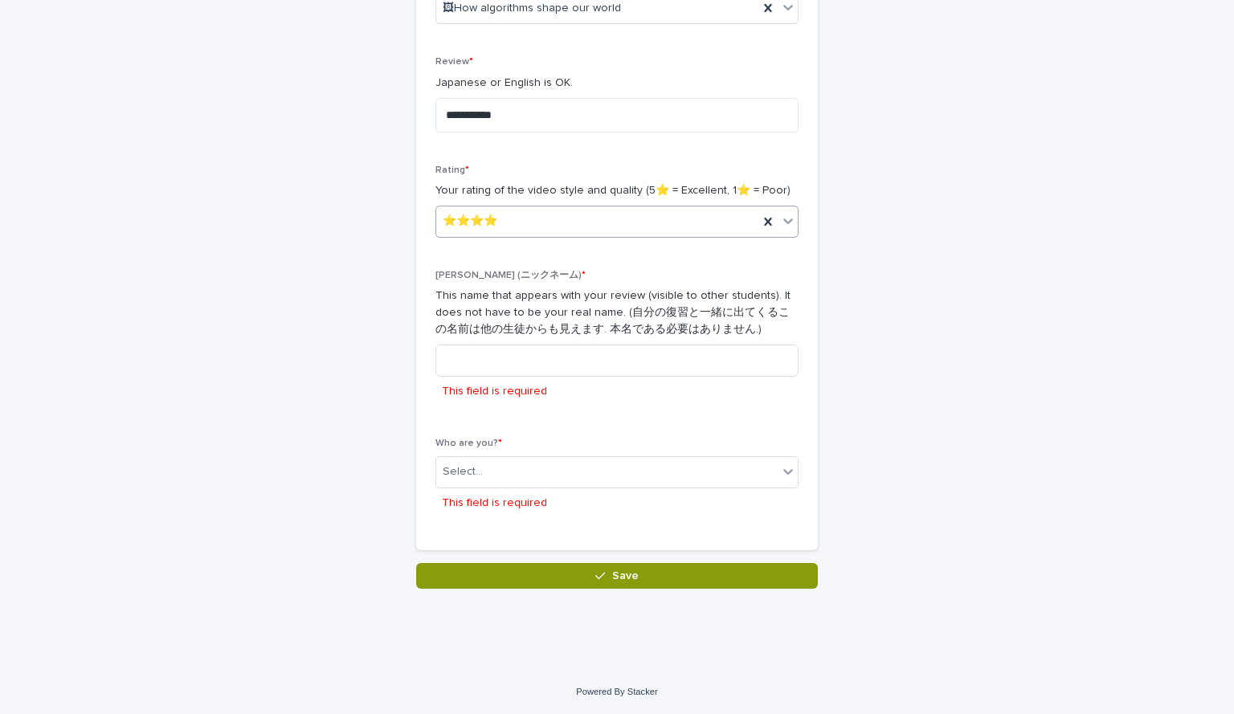
scroll to position [339, 0]
click at [602, 482] on div "Select..." at bounding box center [606, 472] width 341 height 27
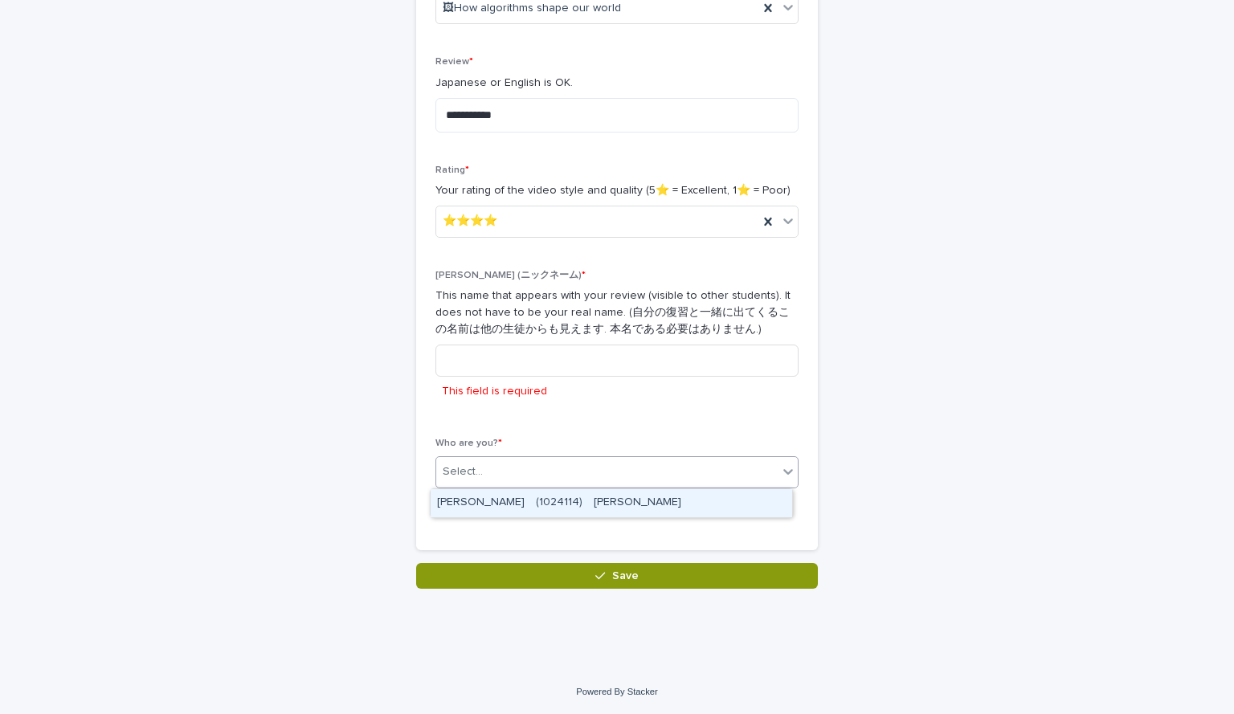
click at [693, 411] on div "Nick (ニックネーム) * This name that appears with your review (visible to other stude…" at bounding box center [616, 344] width 363 height 149
click at [655, 467] on div "Select..." at bounding box center [606, 472] width 341 height 27
click at [679, 499] on div "[PERSON_NAME]　(1024114)　[PERSON_NAME]" at bounding box center [612, 503] width 362 height 28
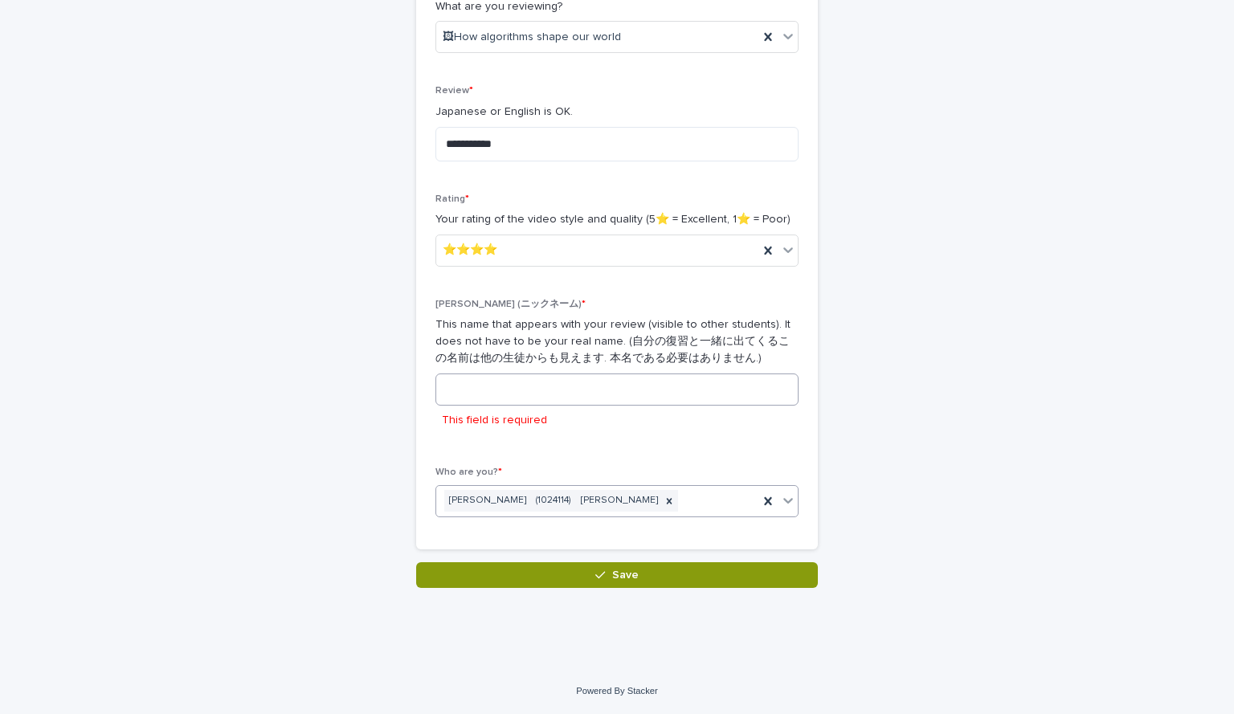
scroll to position [310, 0]
click at [664, 394] on input at bounding box center [616, 390] width 363 height 32
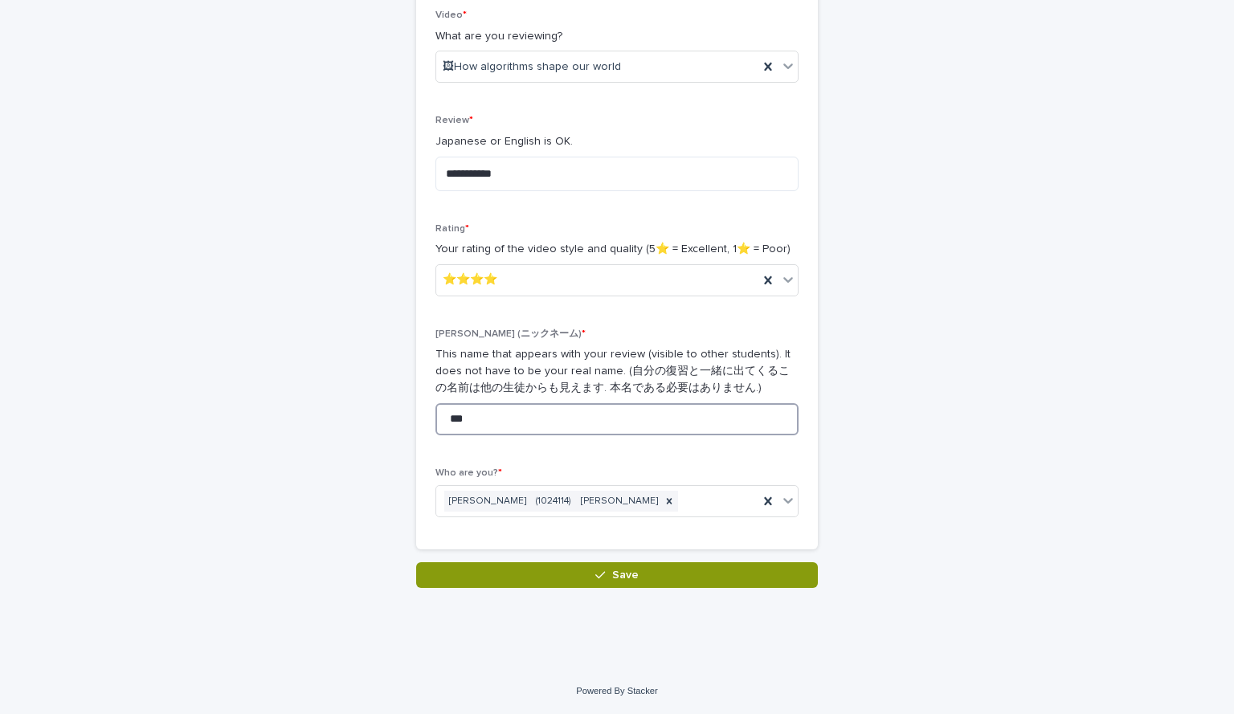
scroll to position [280, 0]
type input "***"
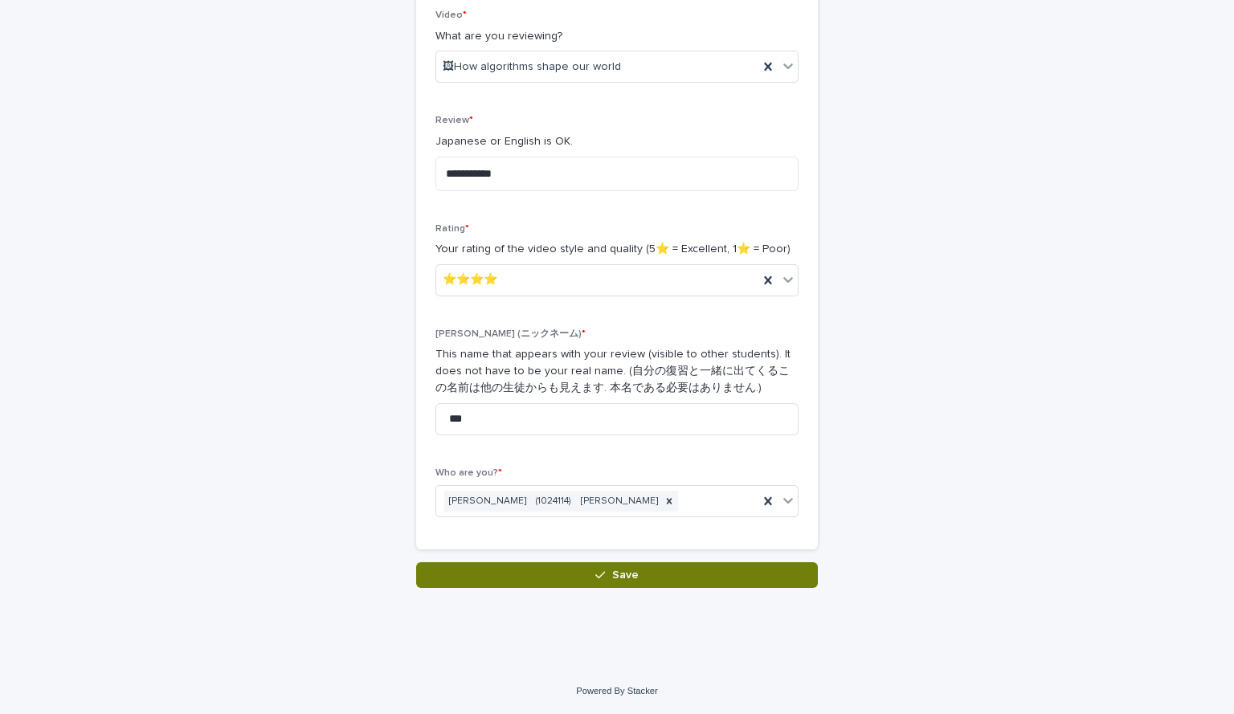
click at [702, 583] on button "Save" at bounding box center [617, 575] width 402 height 26
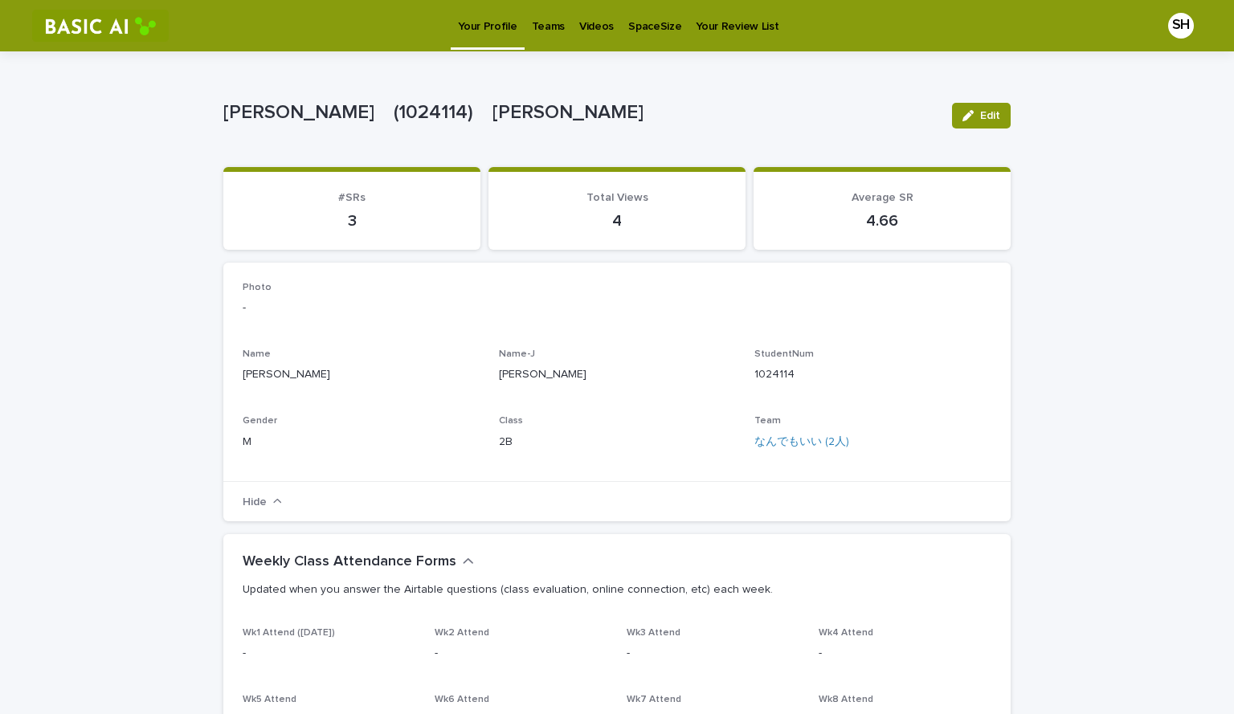
click at [550, 35] on link "Teams" at bounding box center [548, 25] width 47 height 50
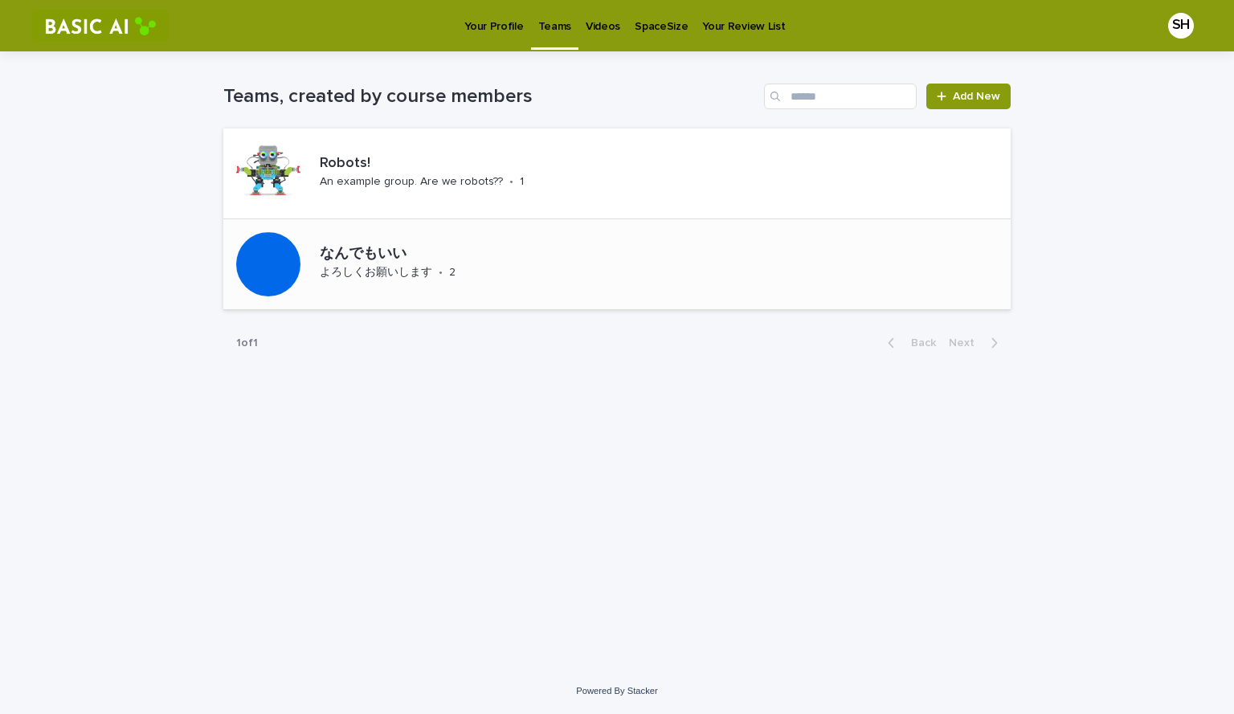
click at [393, 270] on p "よろしくお願いします" at bounding box center [376, 273] width 112 height 14
